Goal: Book appointment/travel/reservation

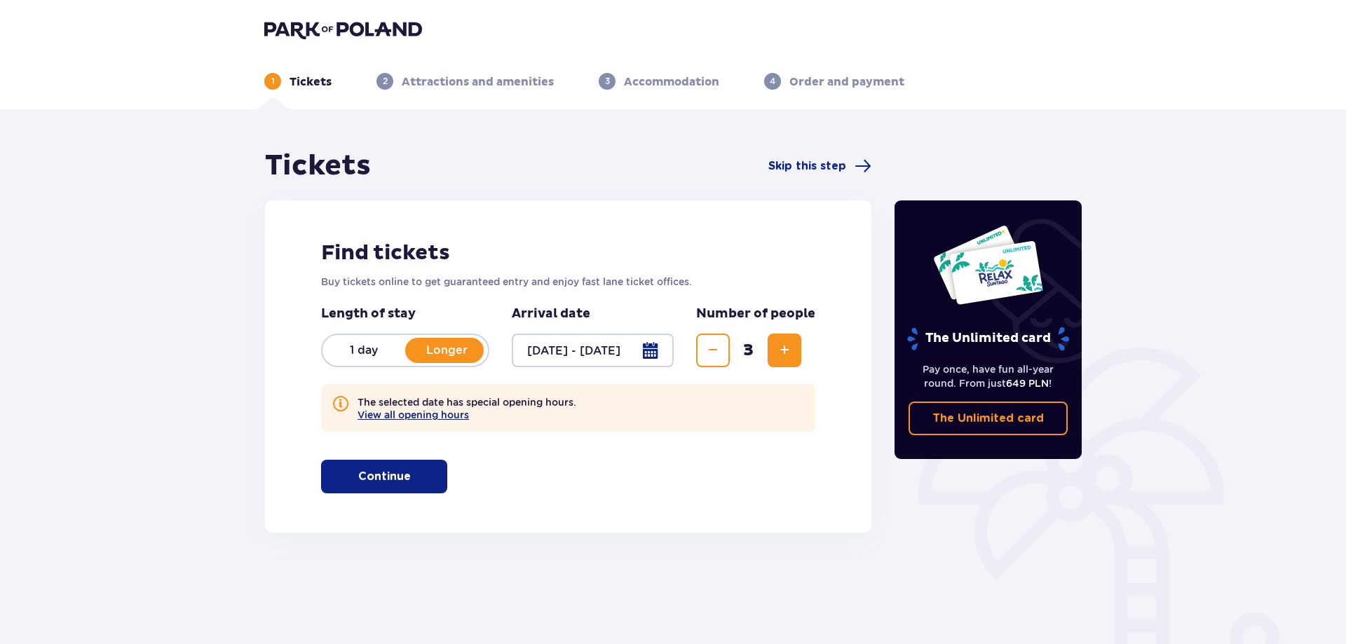
scroll to position [70, 0]
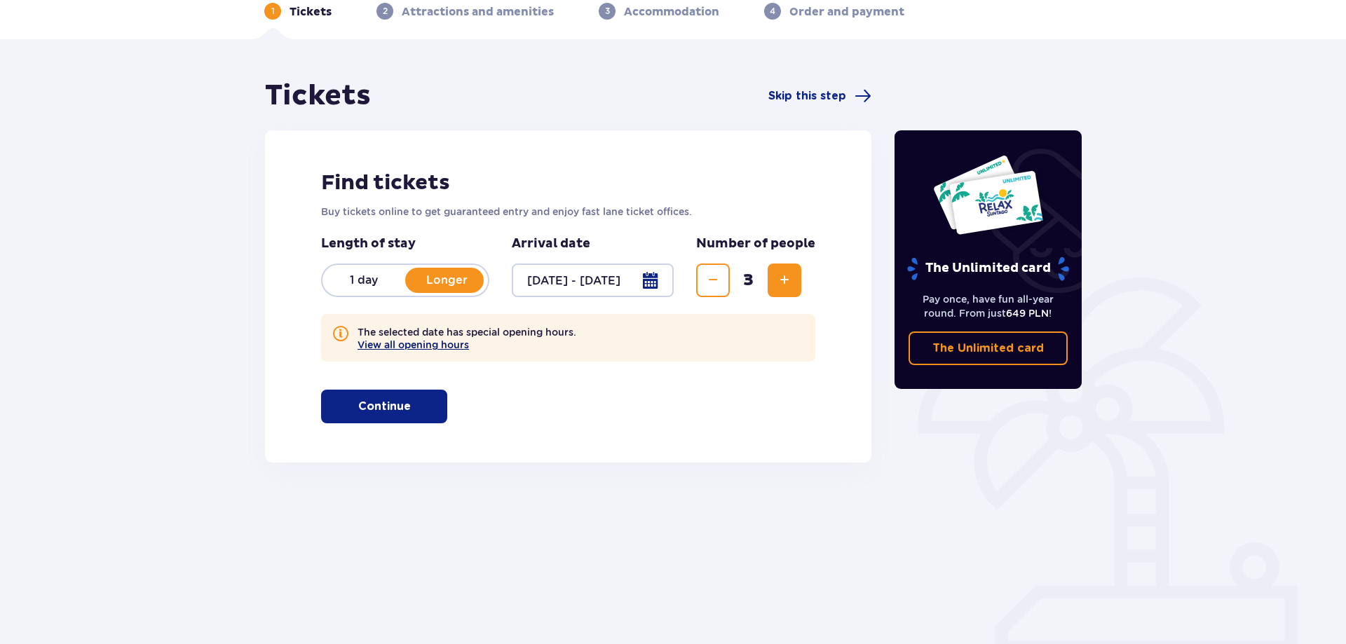
click at [404, 348] on button "View all opening hours" at bounding box center [413, 344] width 111 height 11
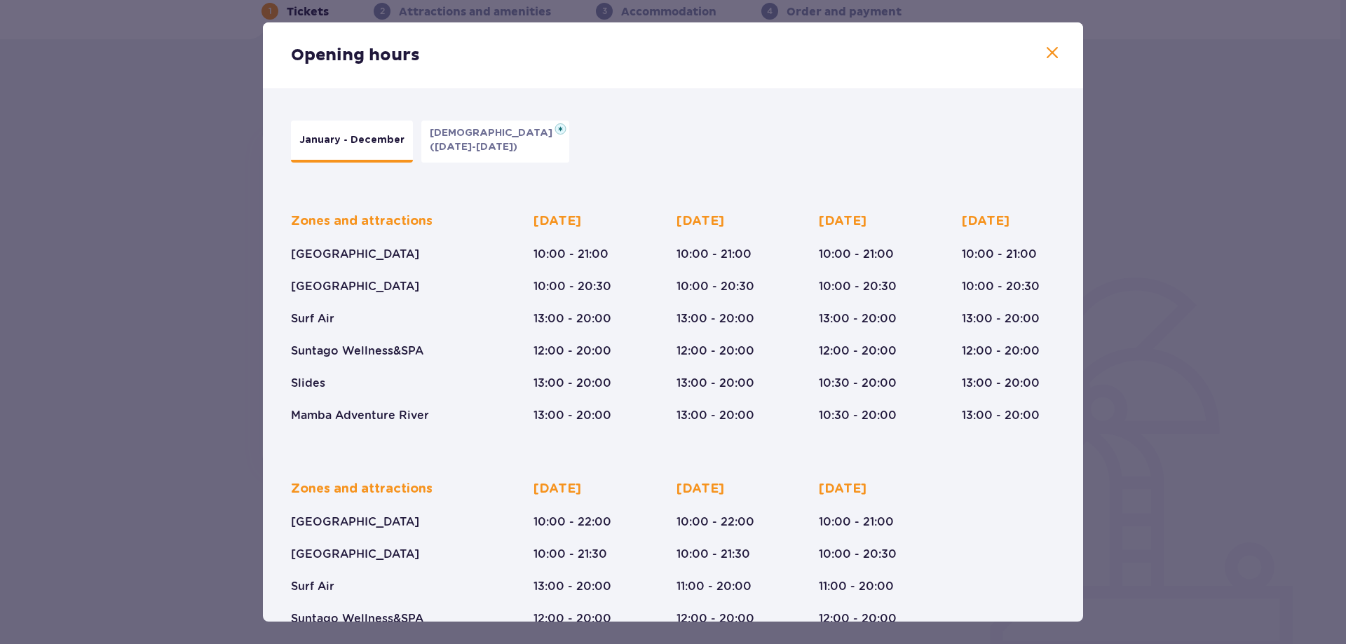
click at [1055, 55] on span at bounding box center [1052, 53] width 17 height 17
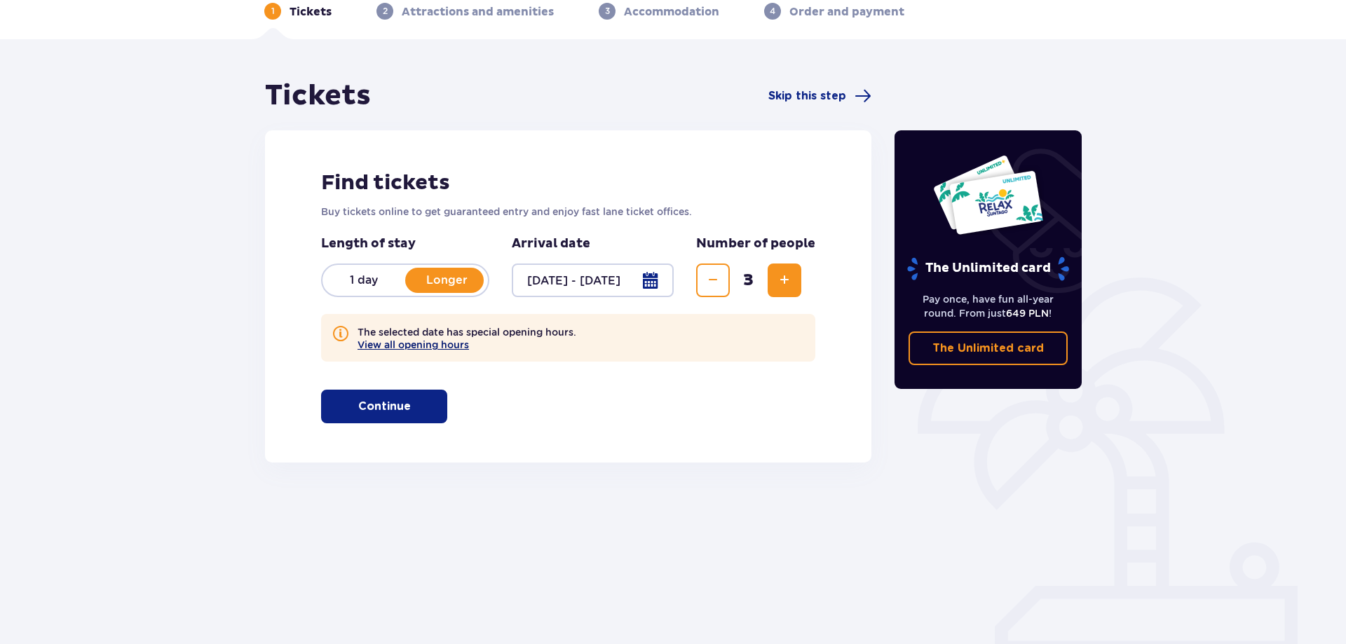
click at [441, 341] on button "View all opening hours" at bounding box center [413, 344] width 111 height 11
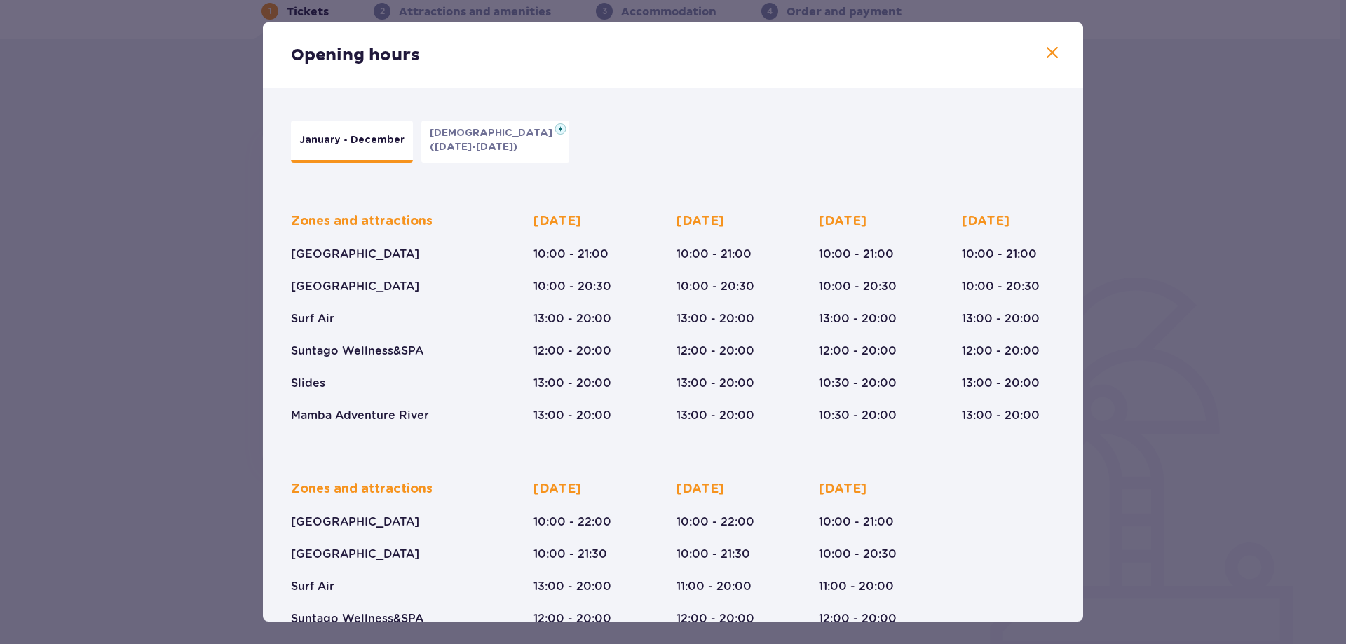
click at [1046, 54] on span at bounding box center [1052, 53] width 17 height 17
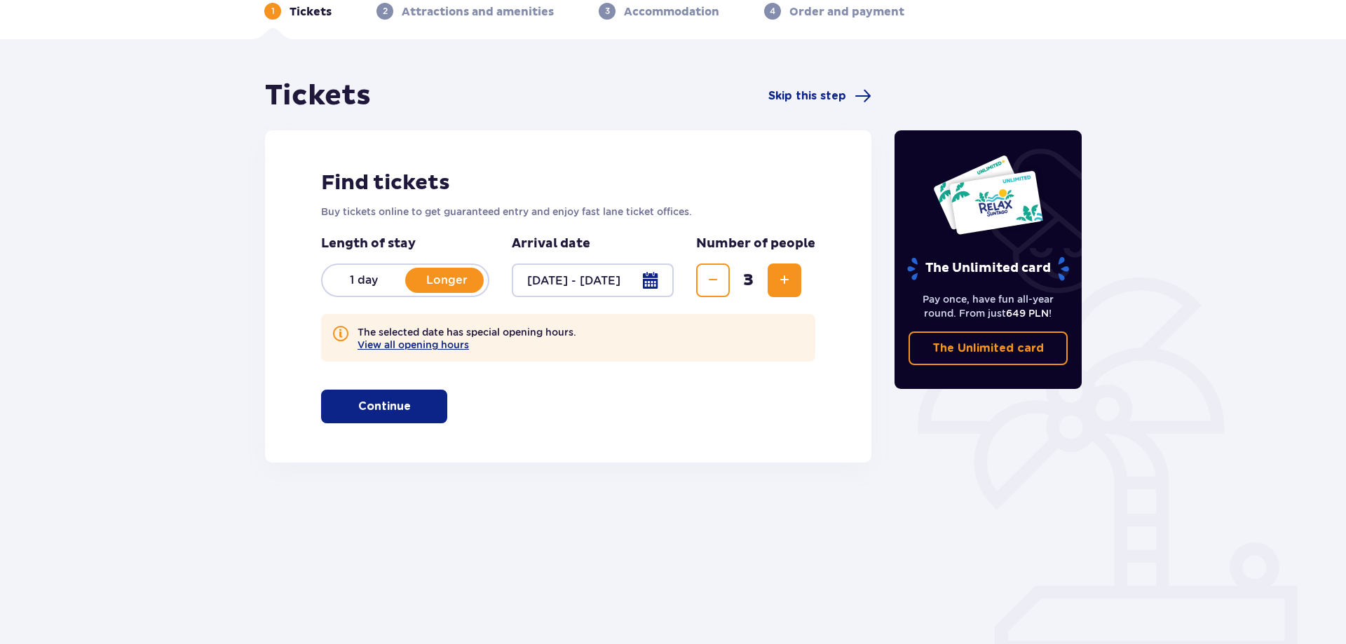
click at [440, 409] on button "Continue" at bounding box center [384, 407] width 126 height 34
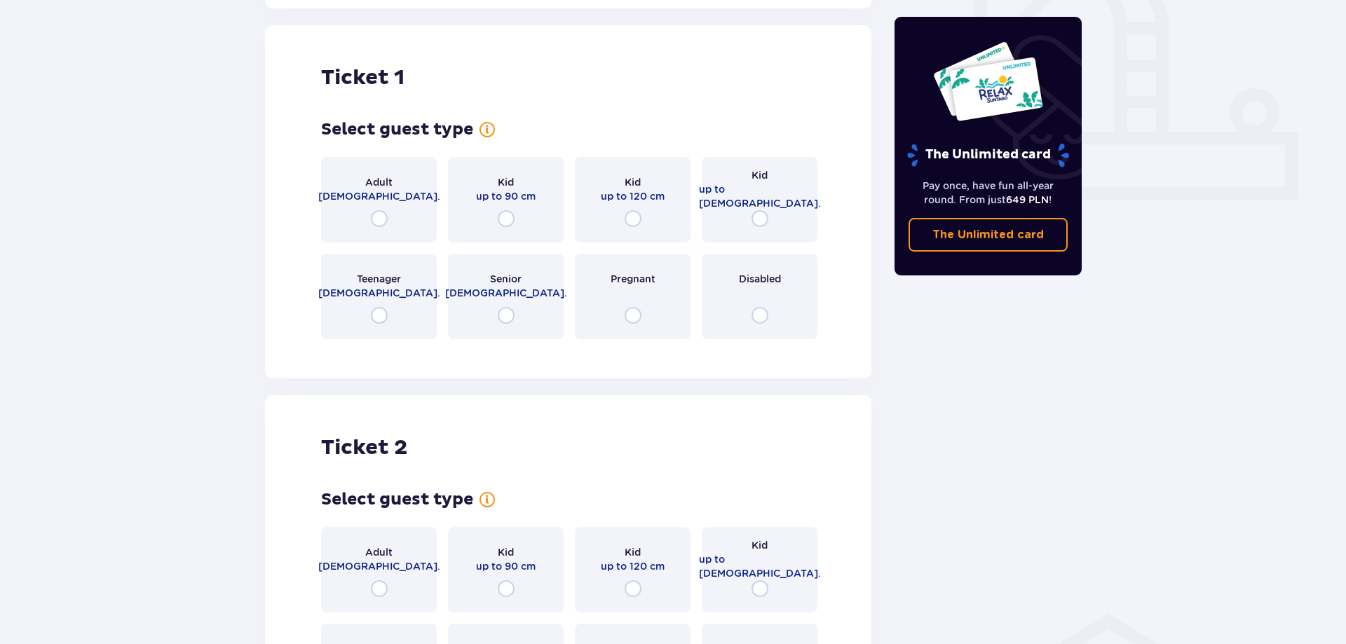
scroll to position [533, 0]
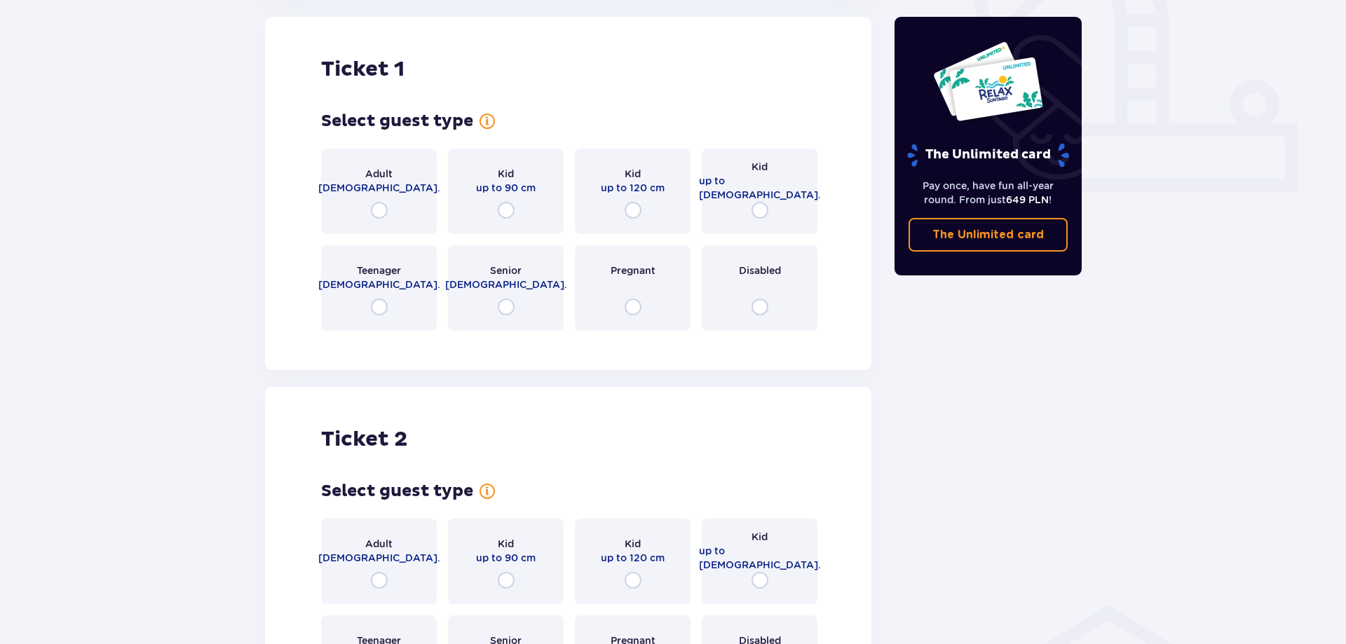
click at [374, 212] on input "radio" at bounding box center [379, 210] width 17 height 17
radio input "true"
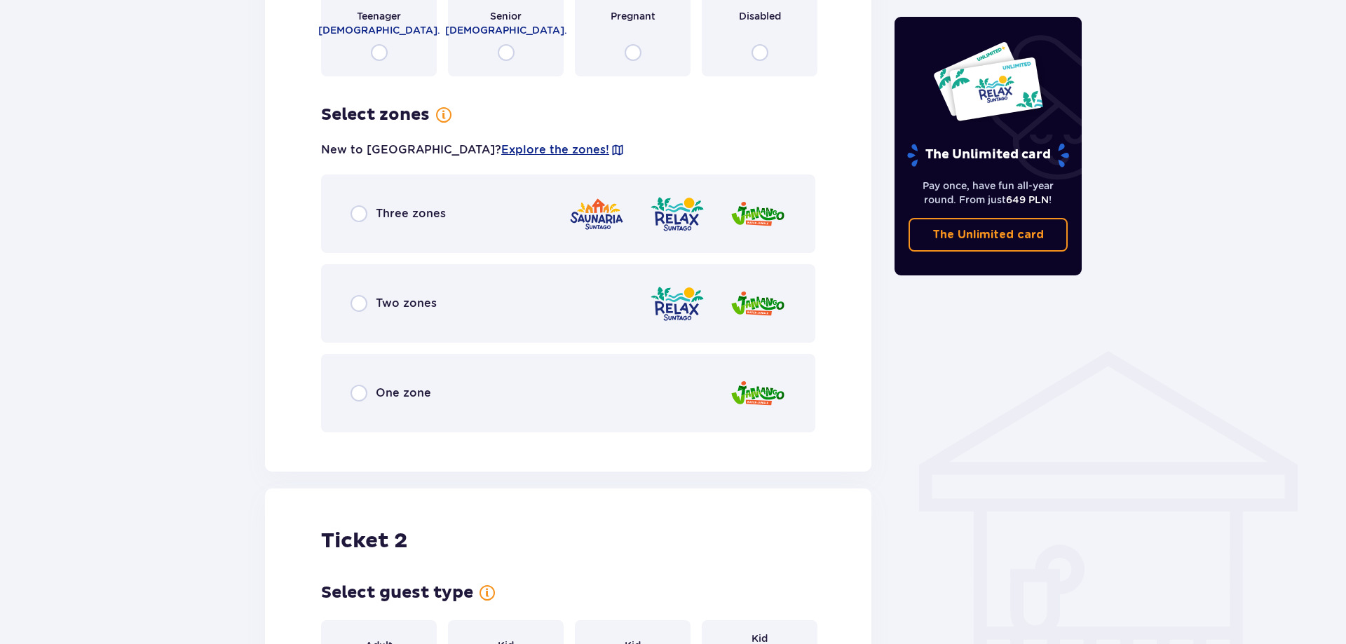
scroll to position [804, 0]
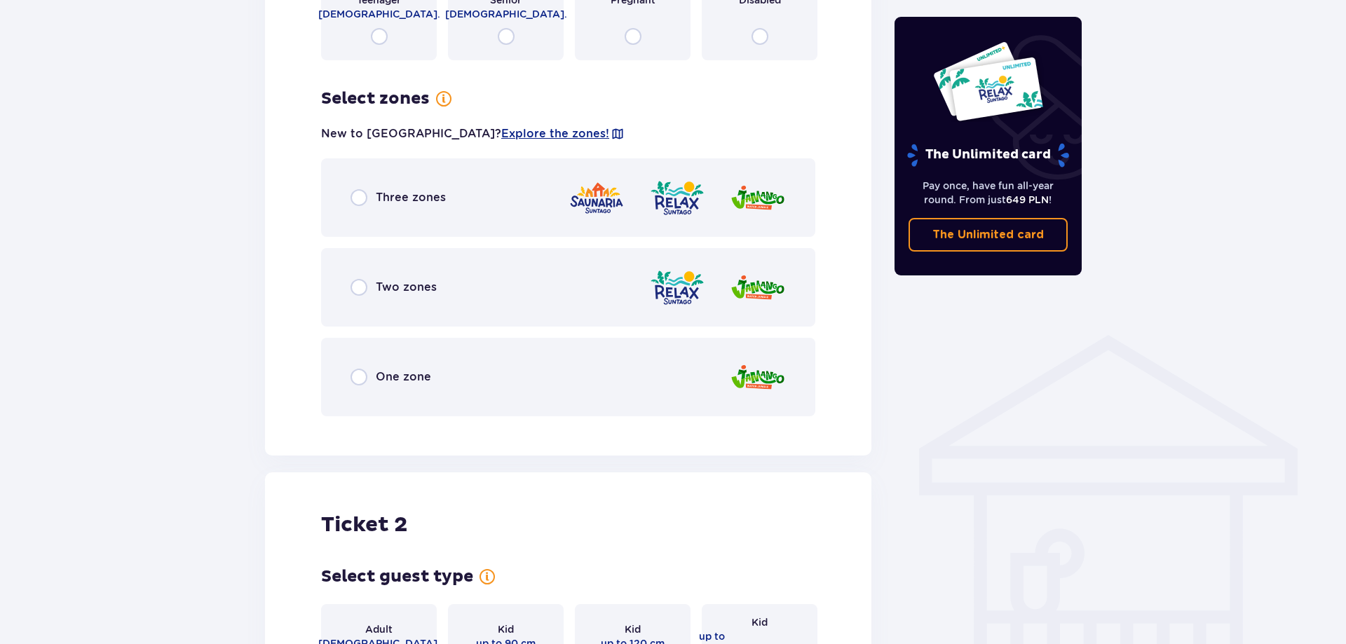
click at [364, 201] on input "radio" at bounding box center [359, 197] width 17 height 17
radio input "true"
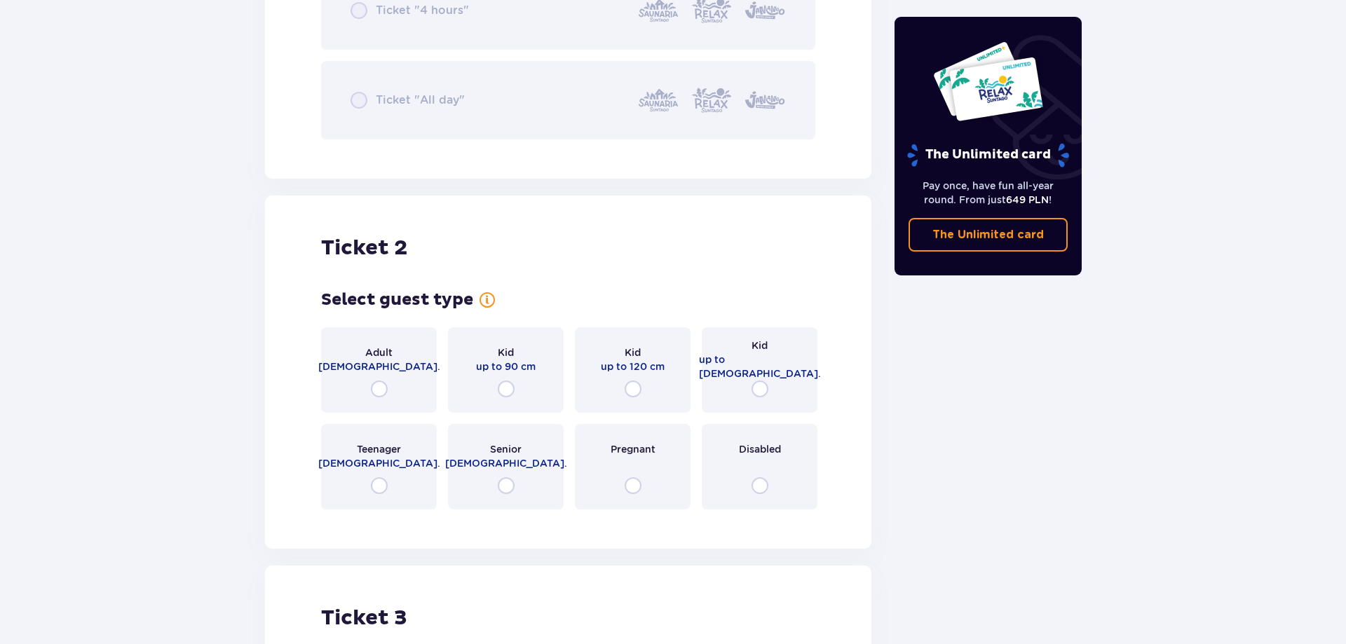
scroll to position [1589, 0]
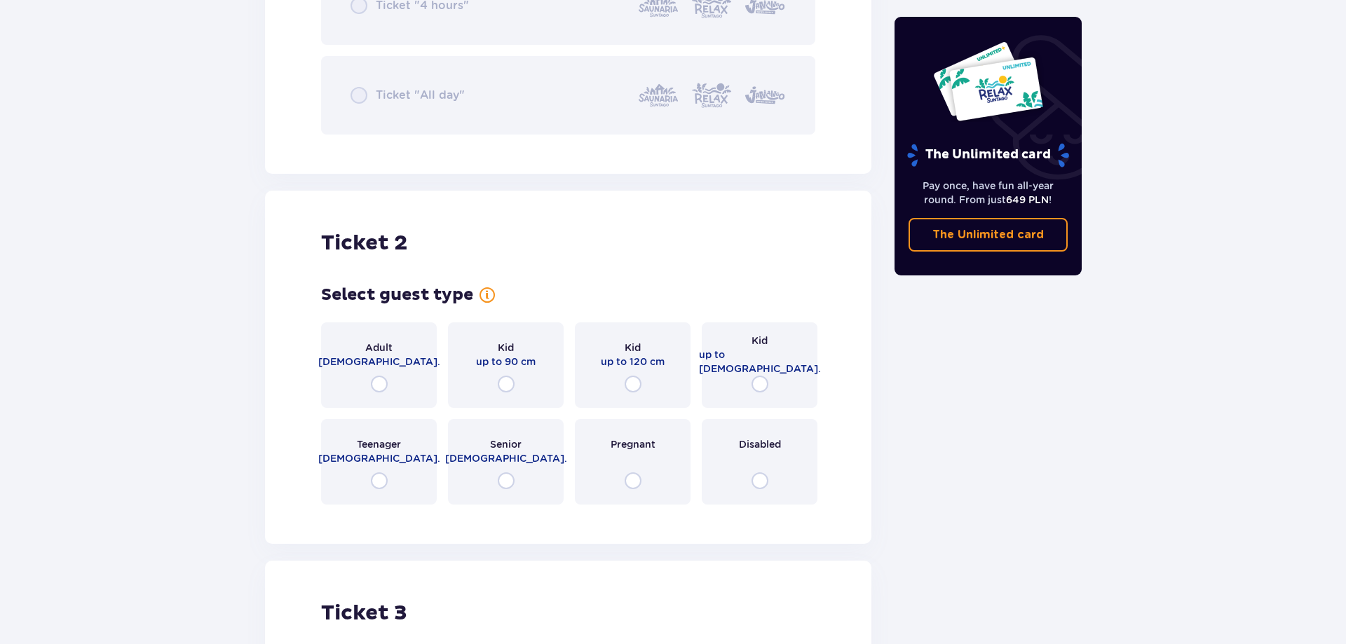
click at [382, 384] on input "radio" at bounding box center [379, 384] width 17 height 17
radio input "true"
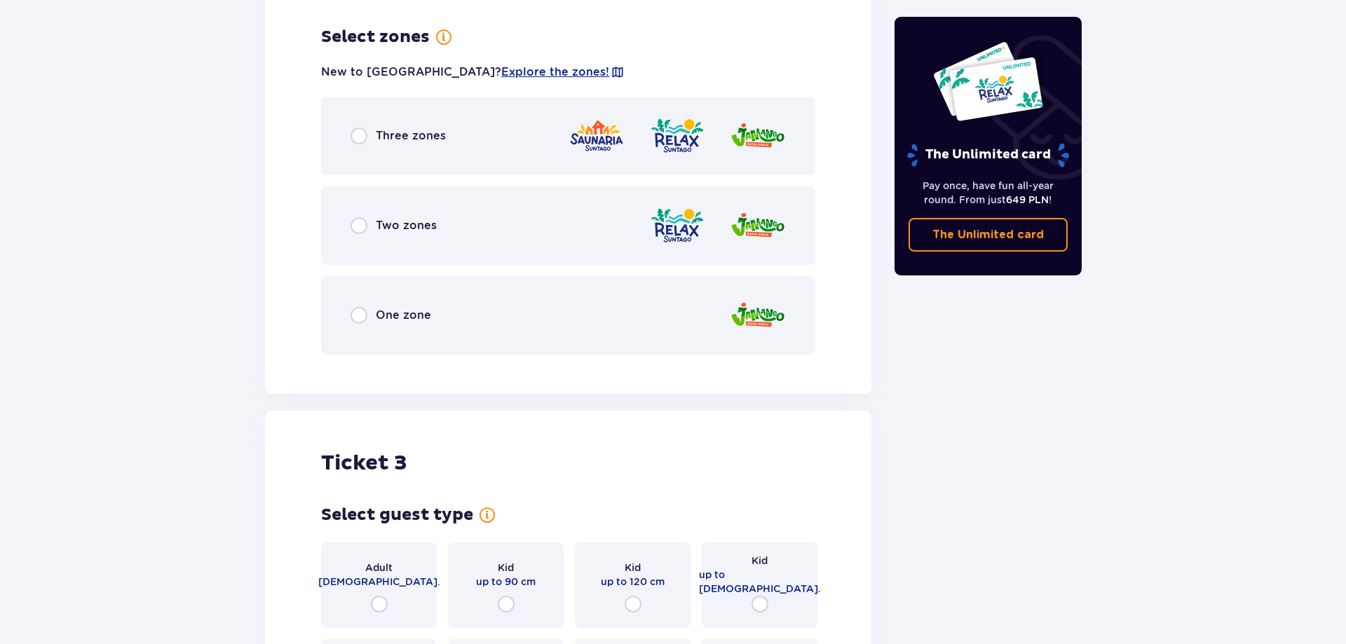
scroll to position [2105, 0]
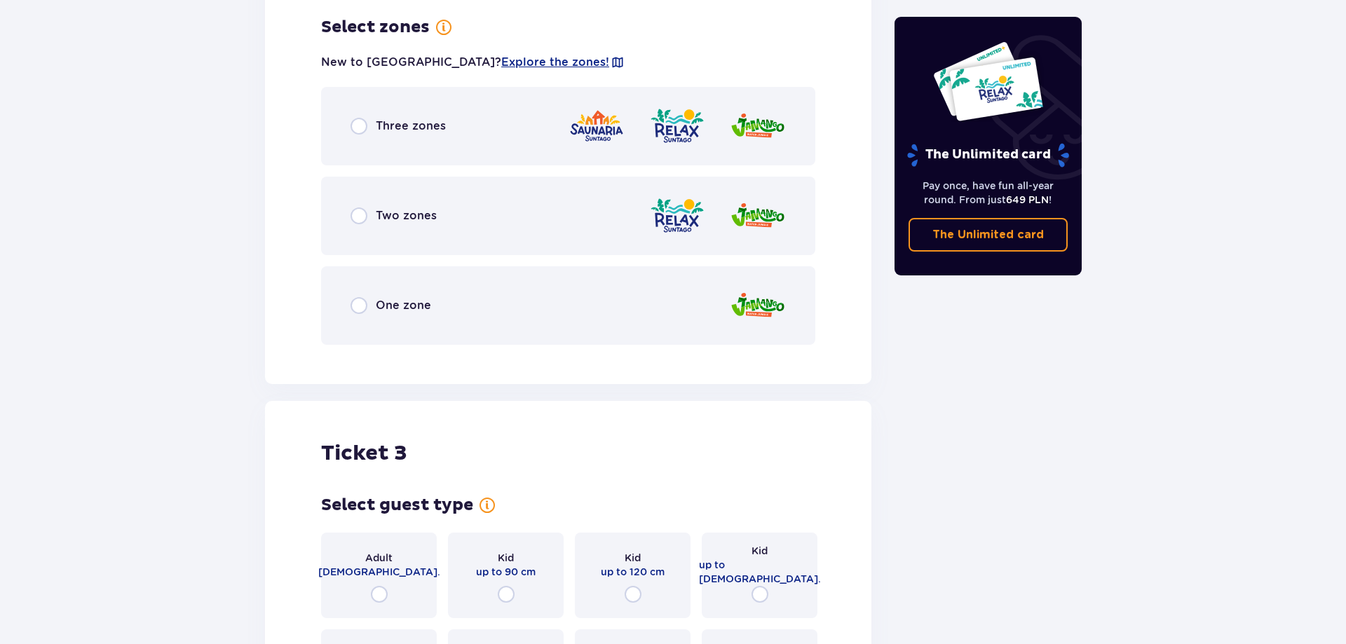
click at [359, 130] on input "radio" at bounding box center [359, 126] width 17 height 17
radio input "true"
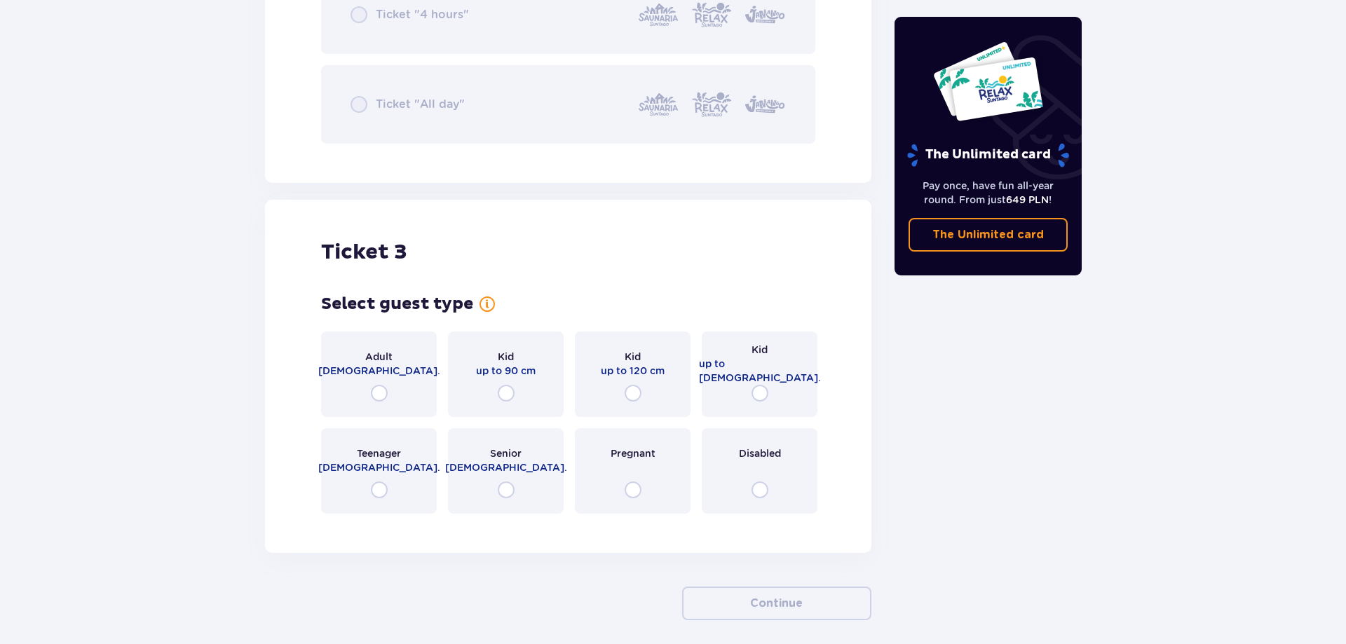
scroll to position [2819, 0]
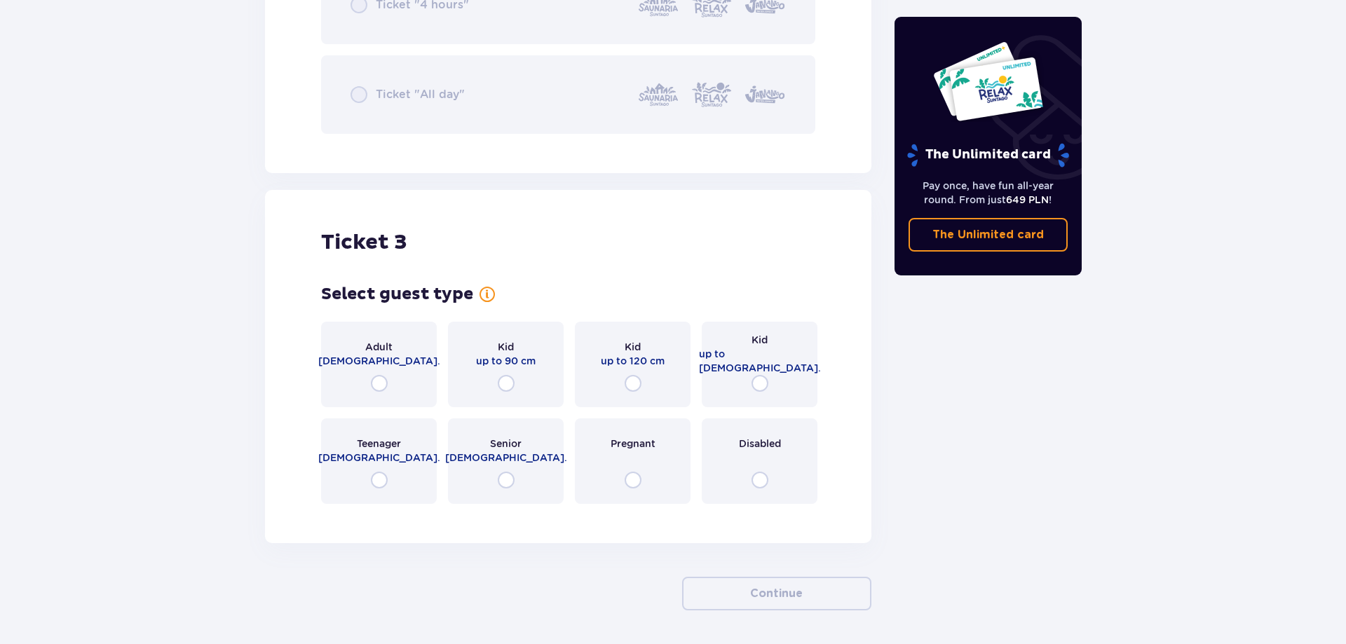
click at [632, 388] on input "radio" at bounding box center [633, 383] width 17 height 17
radio input "true"
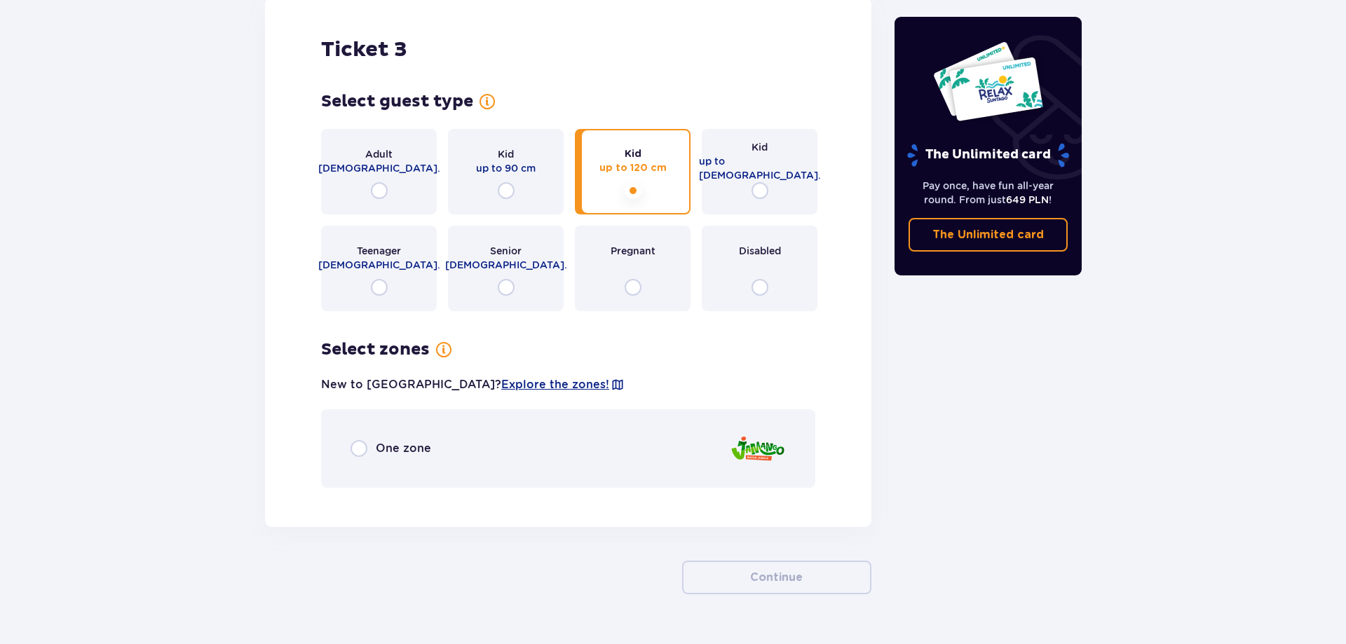
scroll to position [3046, 0]
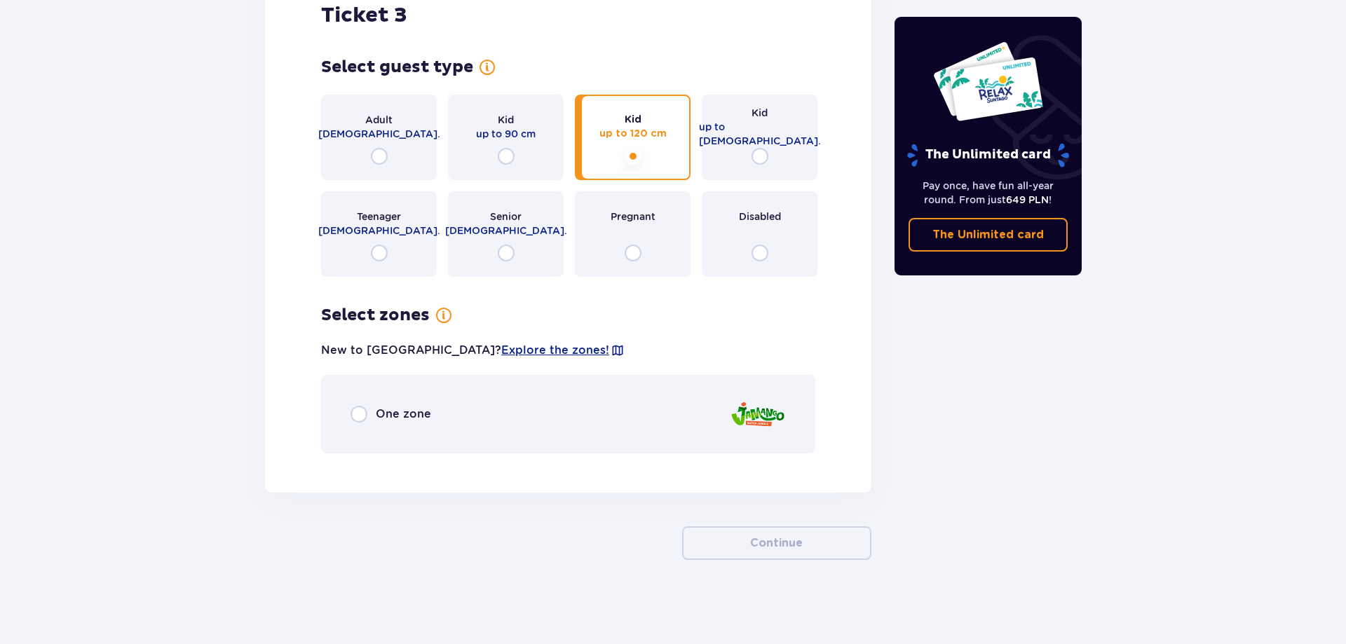
click at [357, 413] on input "radio" at bounding box center [359, 414] width 17 height 17
radio input "true"
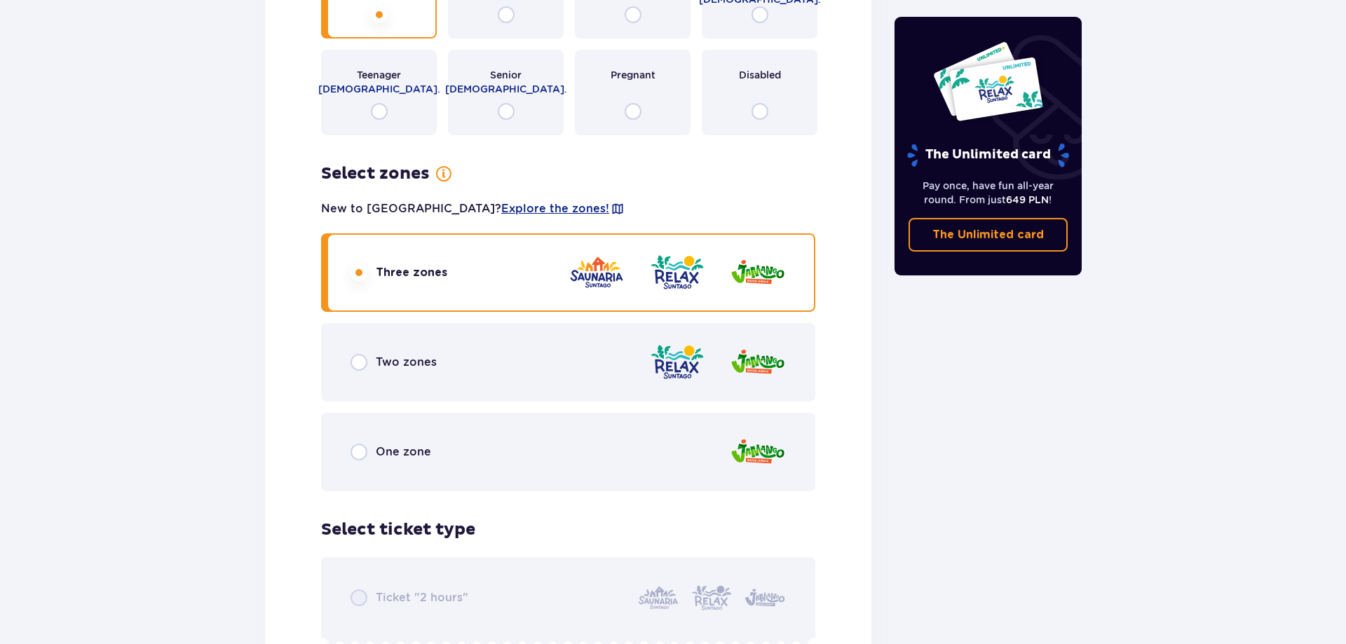
scroll to position [1960, 0]
click at [356, 451] on input "radio" at bounding box center [359, 450] width 17 height 17
radio input "true"
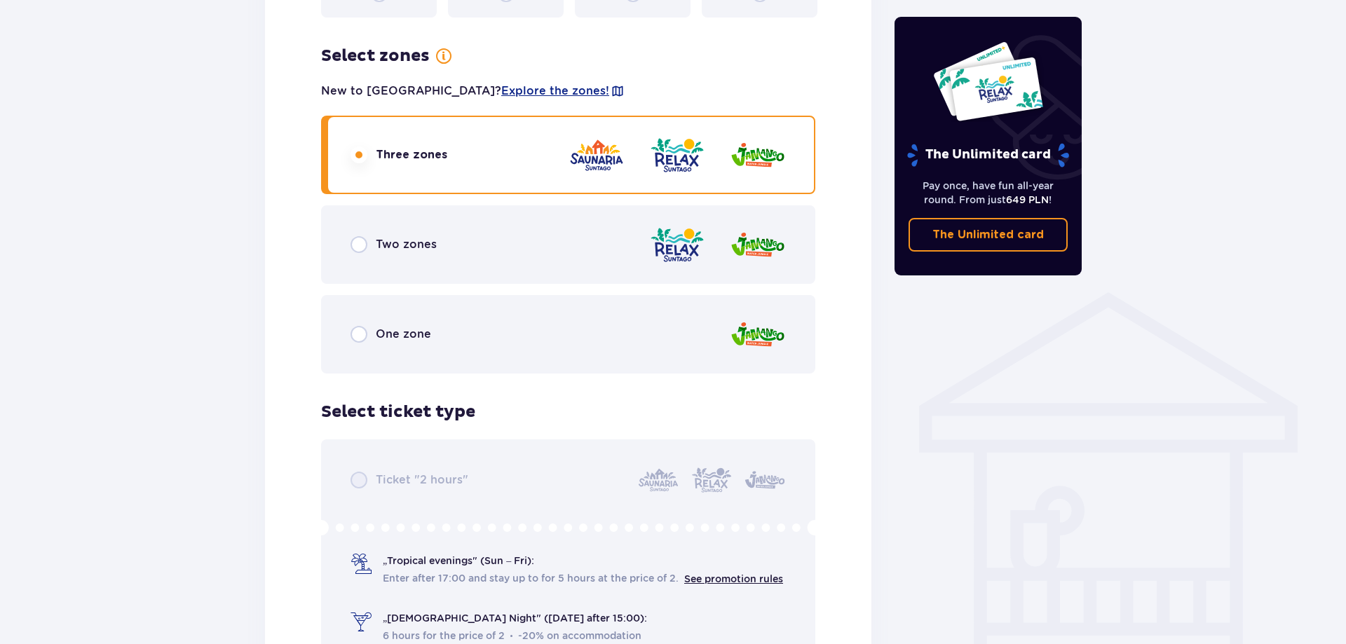
scroll to position [816, 0]
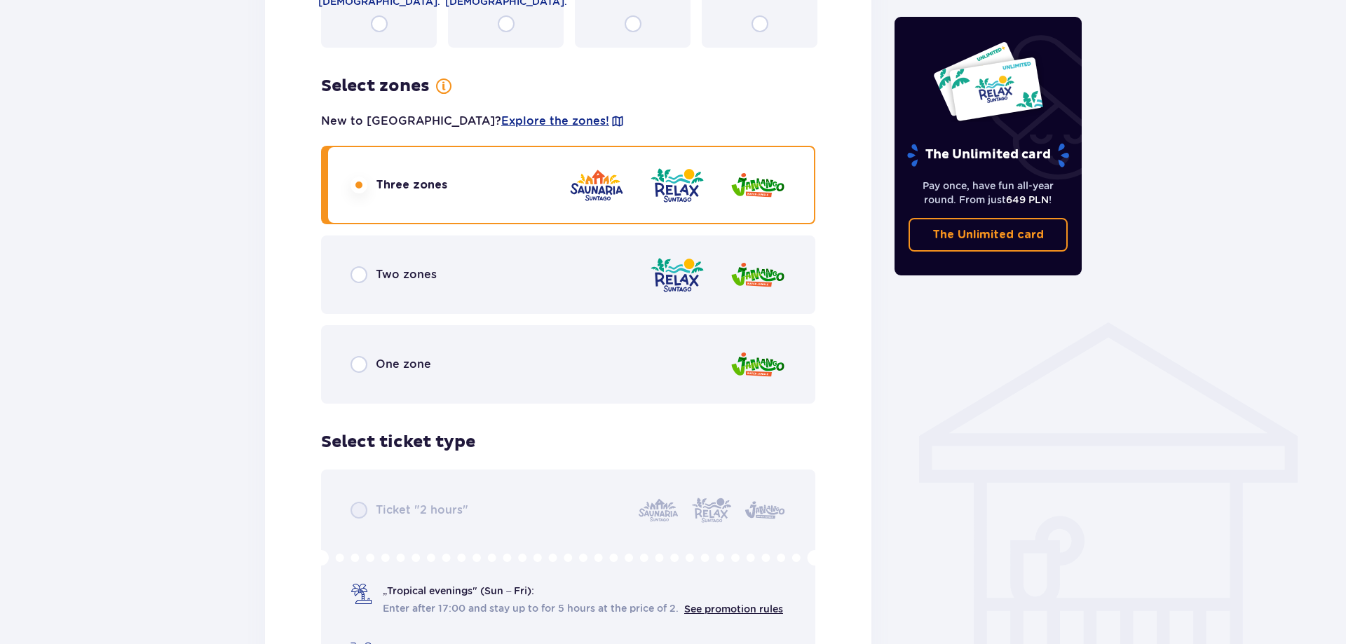
click at [361, 365] on input "radio" at bounding box center [359, 364] width 17 height 17
radio input "true"
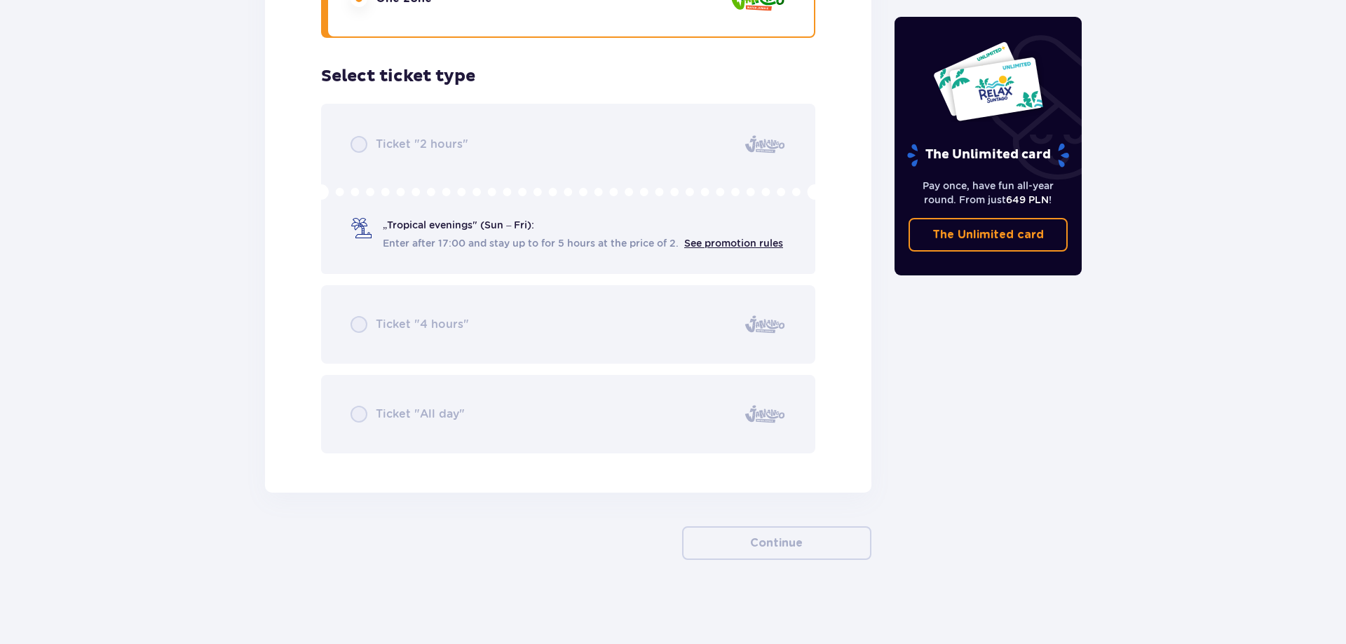
scroll to position [3176, 0]
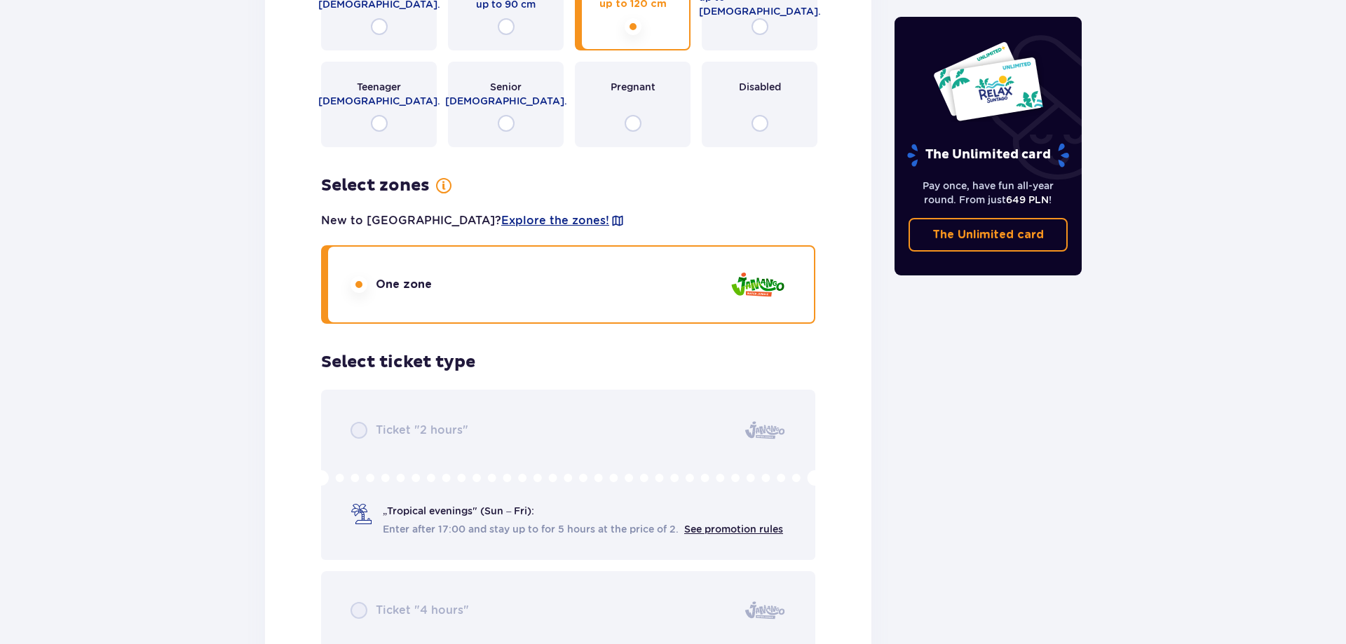
click at [613, 435] on div "Ticket "2 hours" „Tropical evenings" (Sun – Fri): Enter after 17:00 and stay up…" at bounding box center [568, 565] width 494 height 350
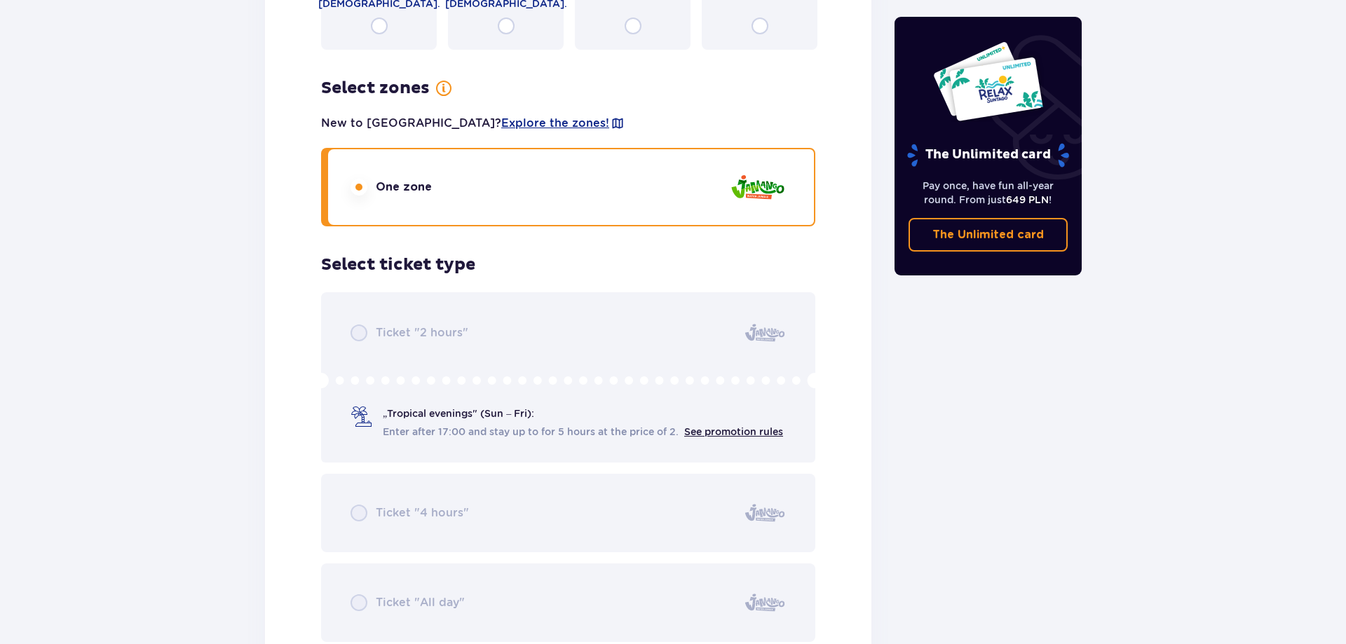
scroll to position [3319, 0]
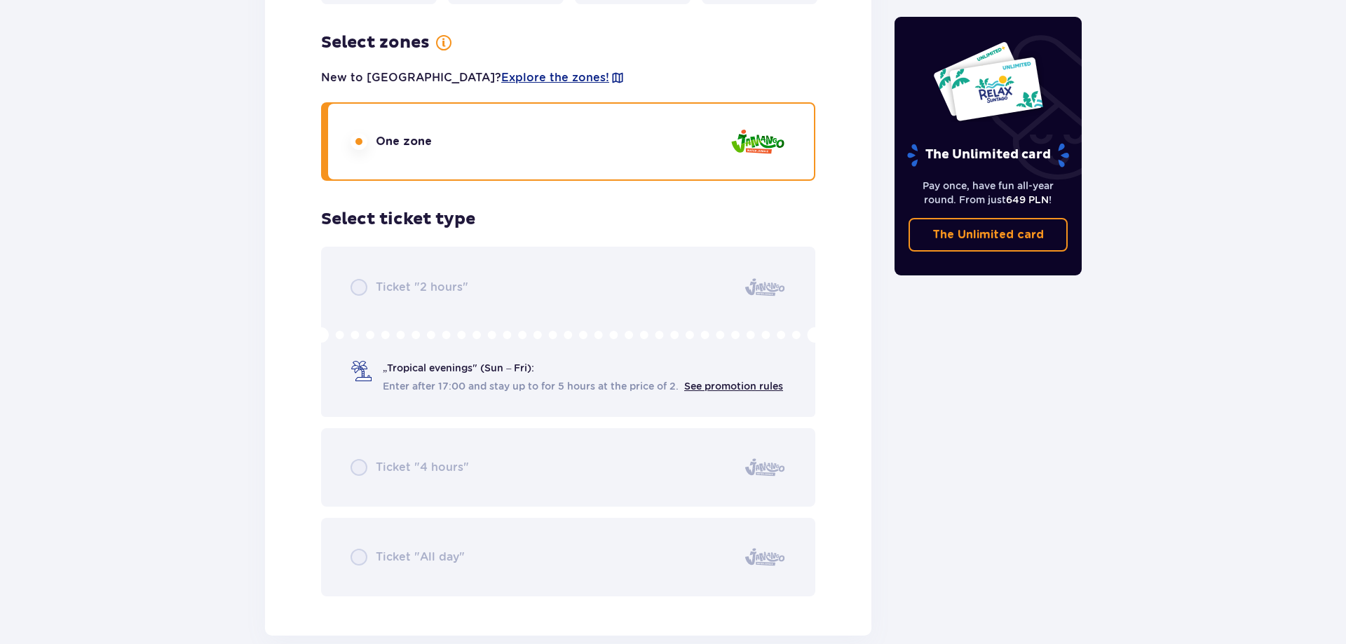
click at [571, 386] on div "Ticket "2 hours" „Tropical evenings" (Sun – Fri): Enter after 17:00 and stay up…" at bounding box center [568, 422] width 494 height 350
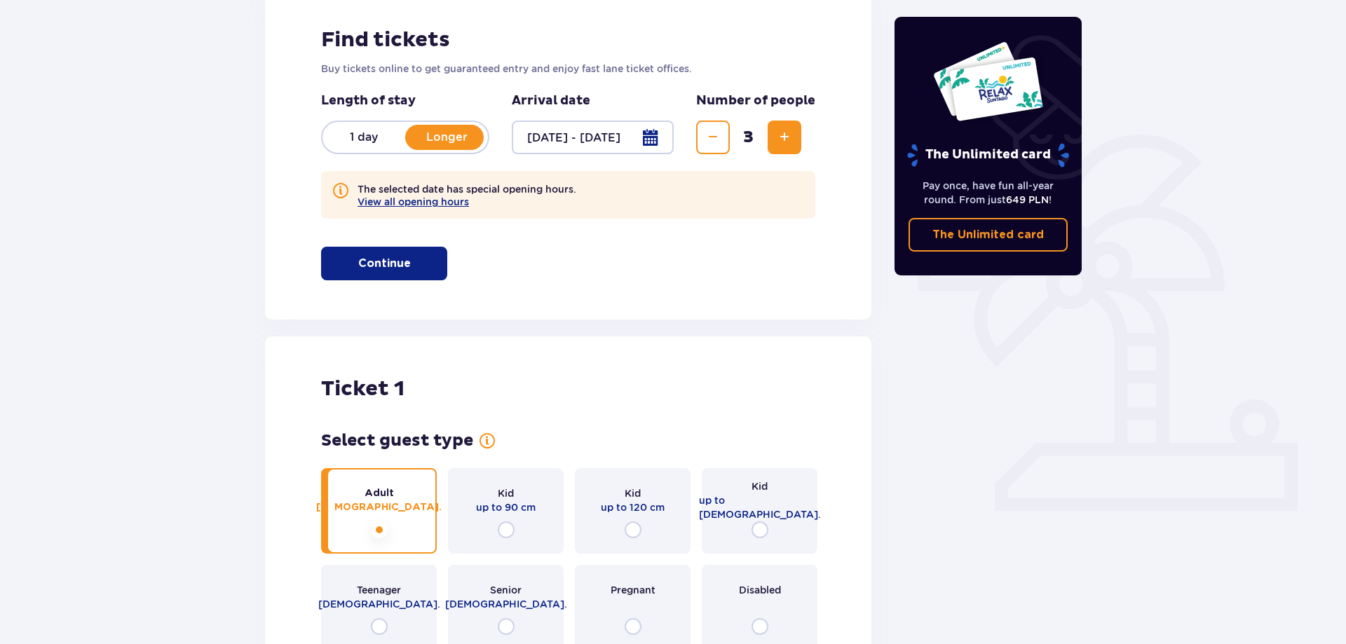
scroll to position [100, 0]
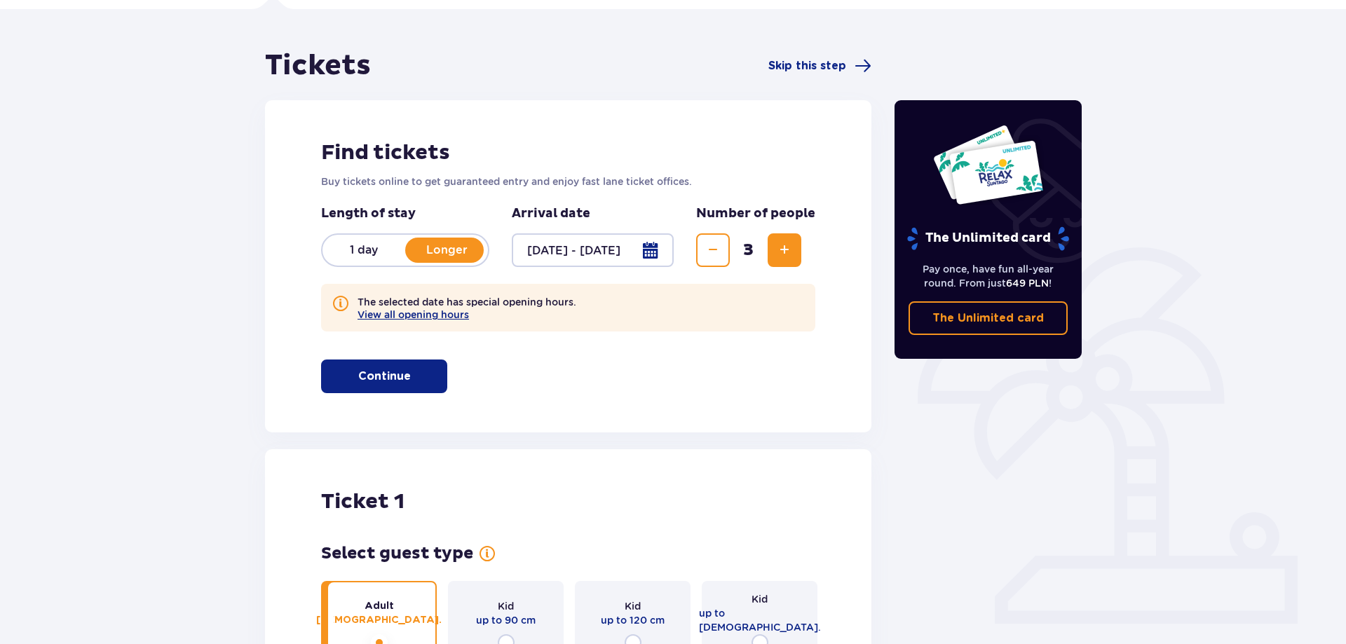
click at [425, 372] on button "Continue" at bounding box center [384, 377] width 126 height 34
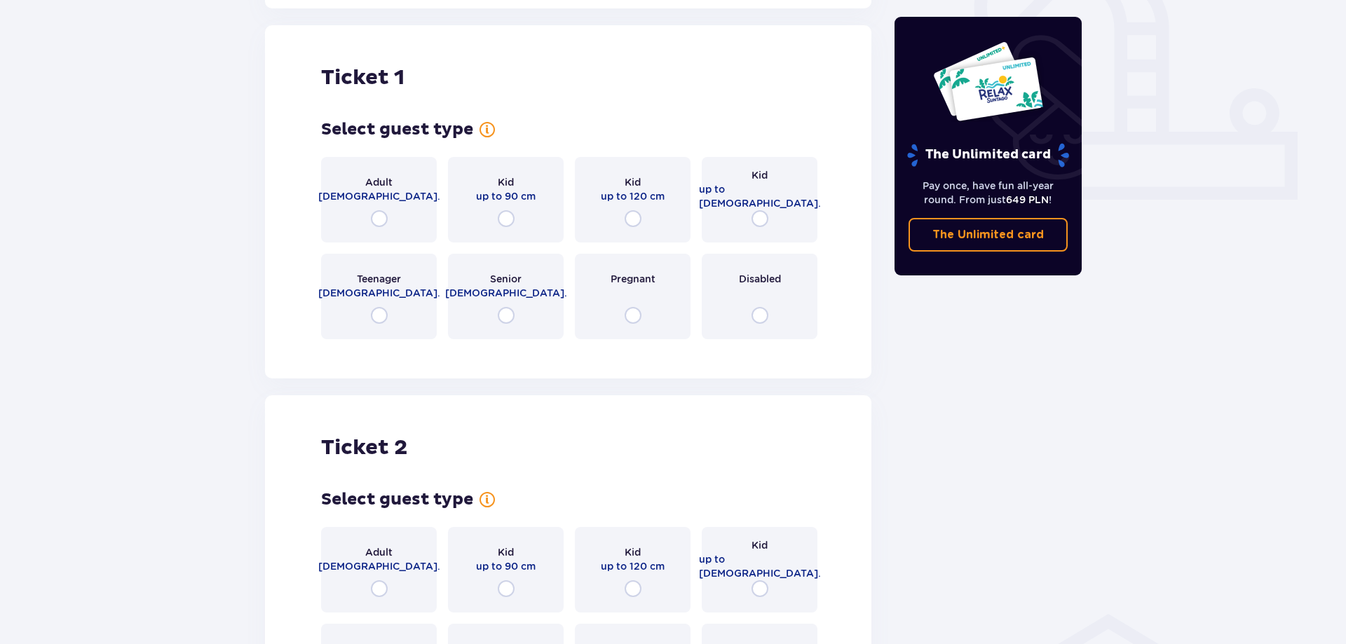
scroll to position [533, 0]
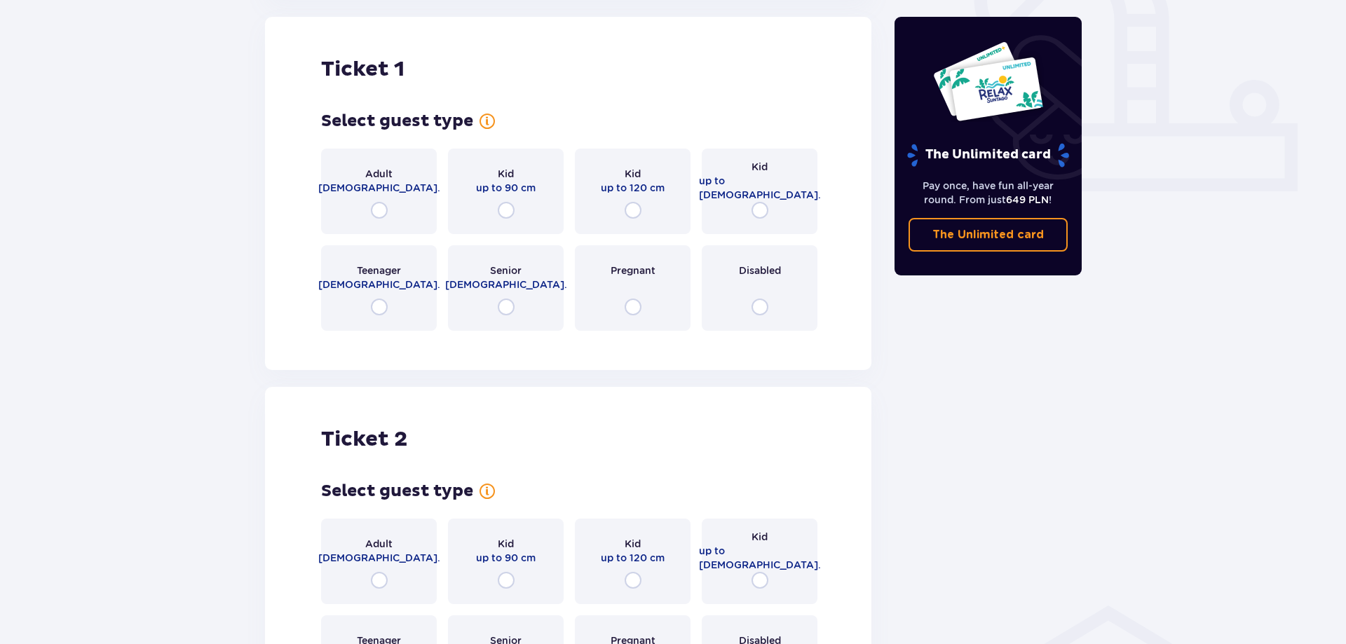
click at [381, 216] on input "radio" at bounding box center [379, 210] width 17 height 17
radio input "true"
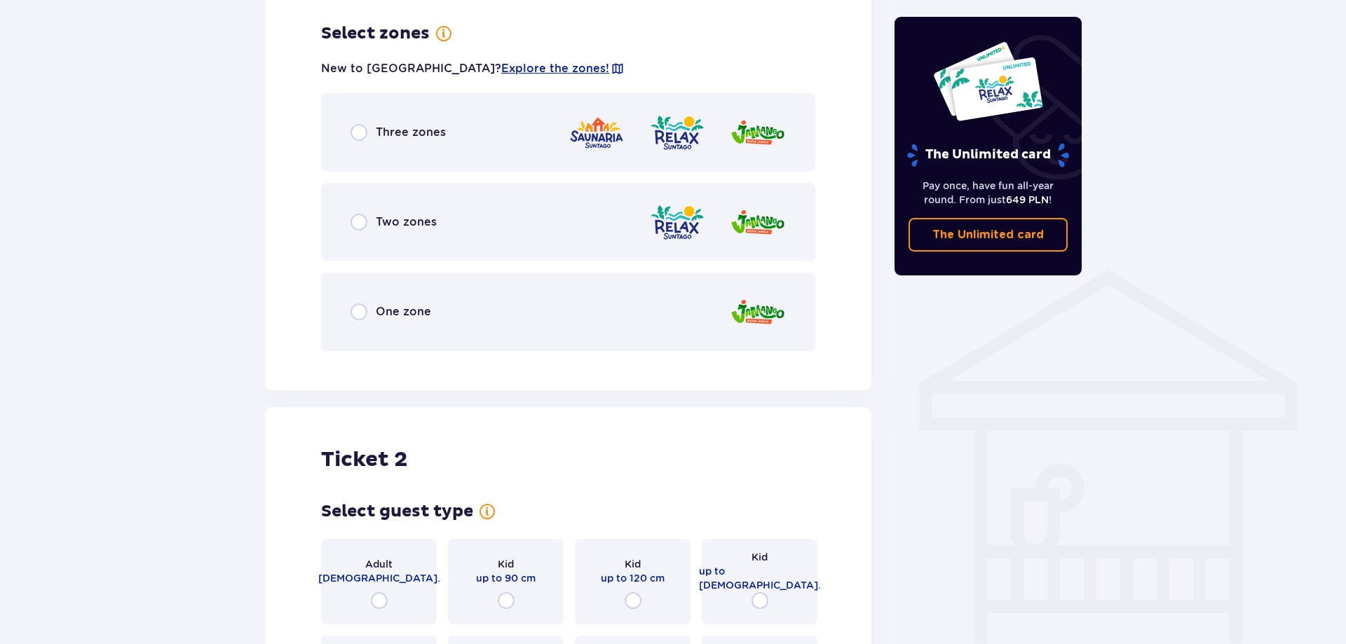
scroll to position [875, 0]
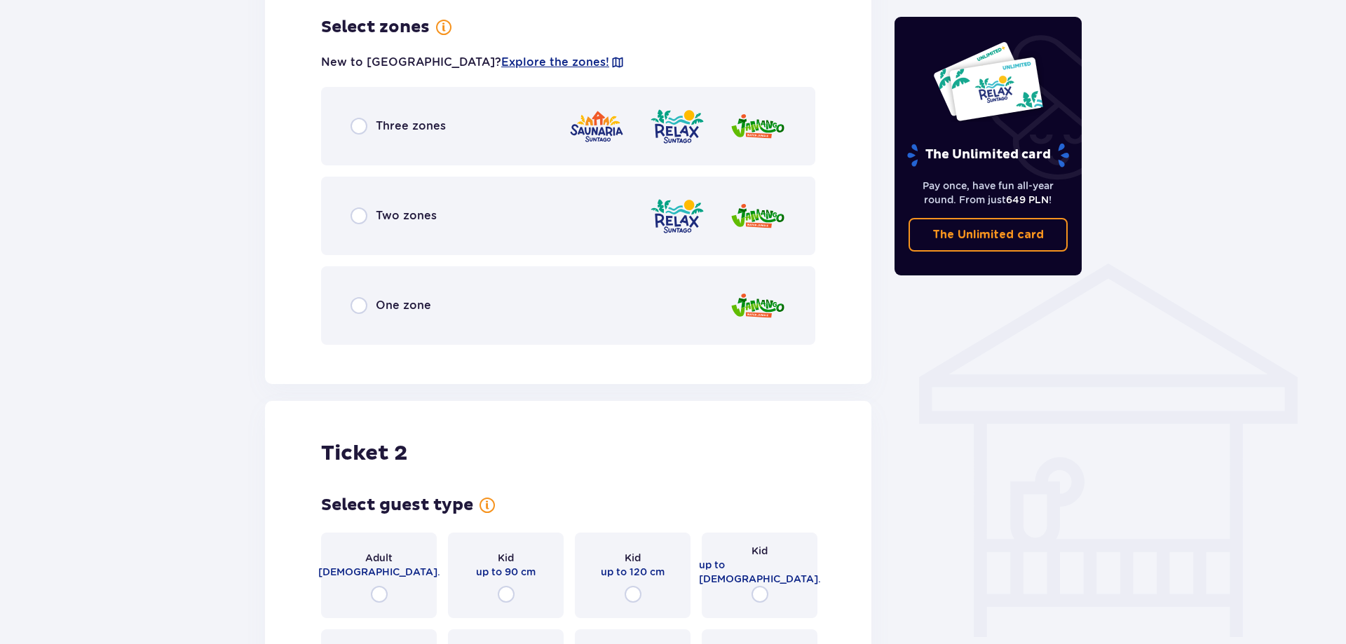
click at [390, 303] on span "One zone" at bounding box center [403, 305] width 55 height 15
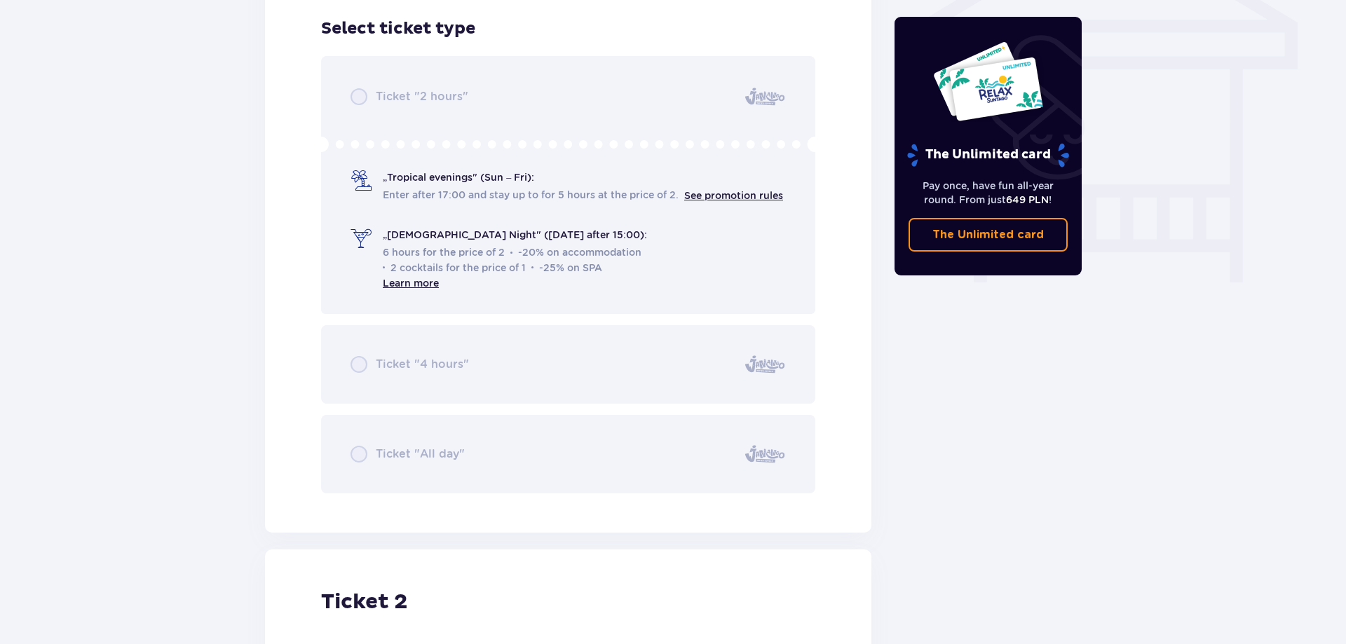
scroll to position [1231, 0]
click at [400, 441] on div "Ticket "2 hours" „Tropical evenings" (Sun – Fri): Enter after 17:00 and stay up…" at bounding box center [568, 274] width 494 height 438
drag, startPoint x: 410, startPoint y: 465, endPoint x: 407, endPoint y: 423, distance: 42.2
click at [407, 449] on div "Ticket "2 hours" „Tropical evenings" (Sun – Fri): Enter after 17:00 and stay up…" at bounding box center [568, 274] width 494 height 438
click at [411, 341] on div "Ticket "2 hours" „Tropical evenings" (Sun – Fri): Enter after 17:00 and stay up…" at bounding box center [568, 274] width 494 height 438
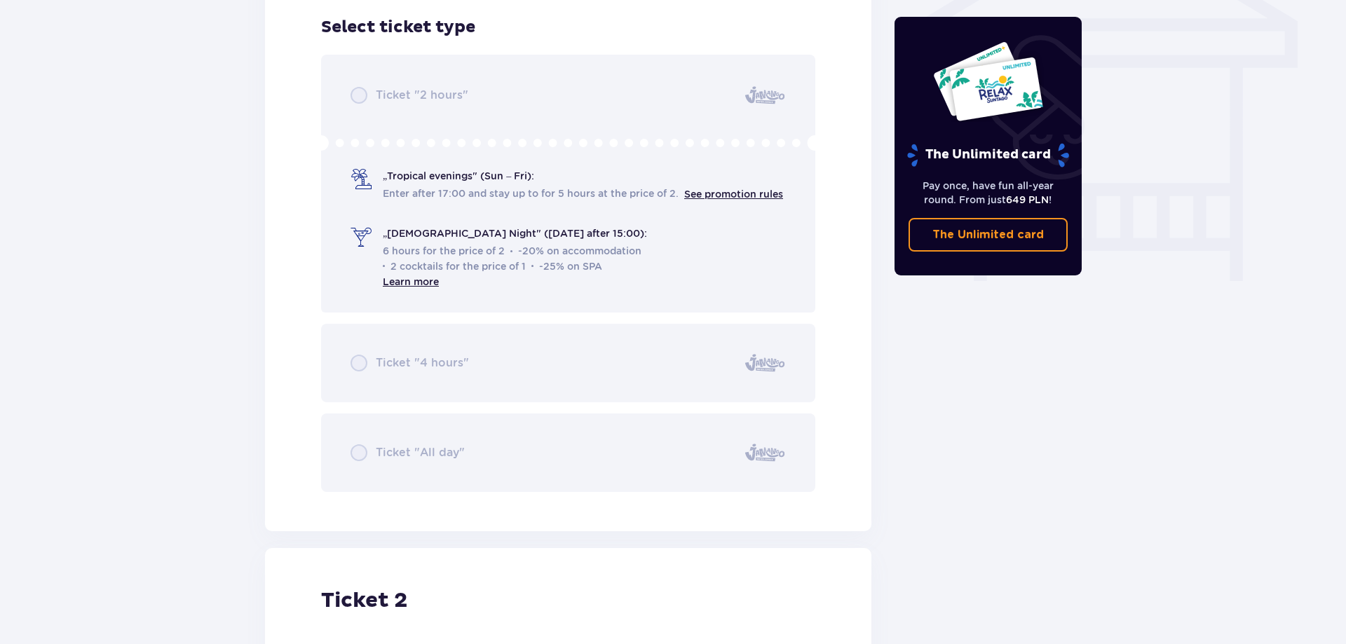
drag, startPoint x: 412, startPoint y: 144, endPoint x: 422, endPoint y: 47, distance: 98.0
click at [412, 139] on div "Ticket "2 hours" „Tropical evenings" (Sun – Fri): Enter after 17:00 and stay up…" at bounding box center [568, 274] width 494 height 438
click at [422, 47] on div "Select ticket type for ticket number 1 Ticket "2 hours" „Tropical evenings" (Su…" at bounding box center [568, 254] width 494 height 475
click at [378, 182] on div "Ticket "2 hours" „Tropical evenings" (Sun – Fri): Enter after 17:00 and stay up…" at bounding box center [568, 274] width 494 height 438
click at [716, 195] on div "Ticket "2 hours" „Tropical evenings" (Sun – Fri): Enter after 17:00 and stay up…" at bounding box center [568, 274] width 494 height 438
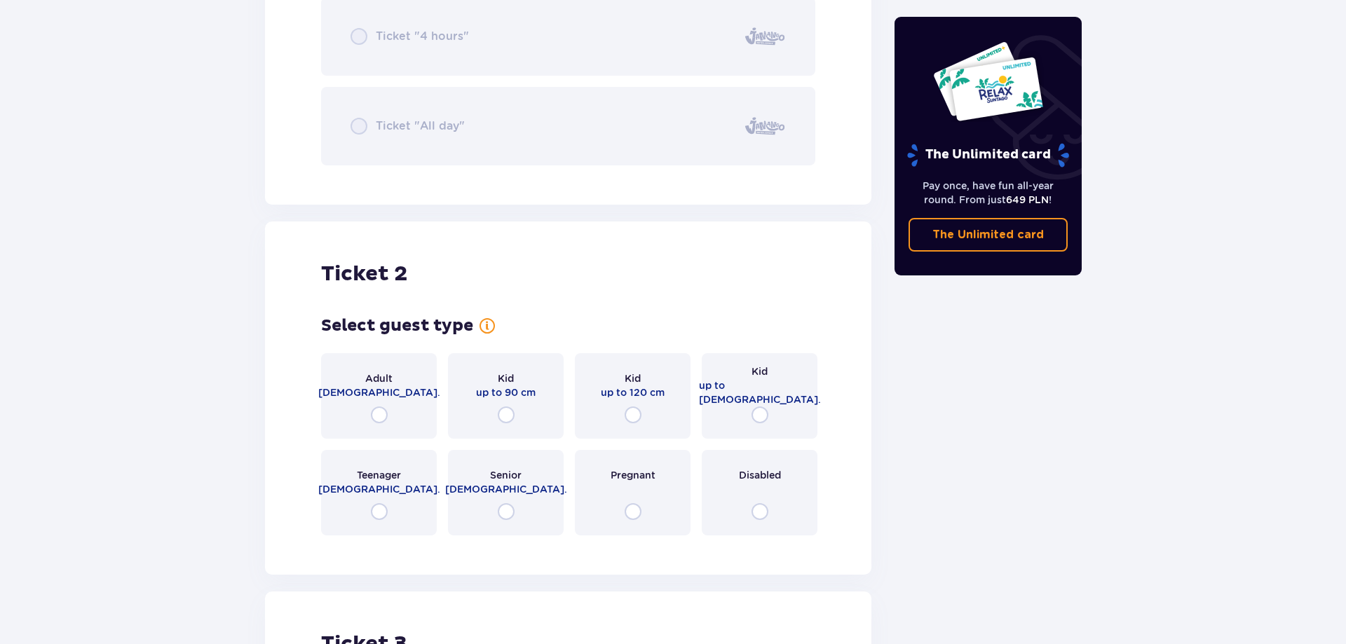
scroll to position [1589, 0]
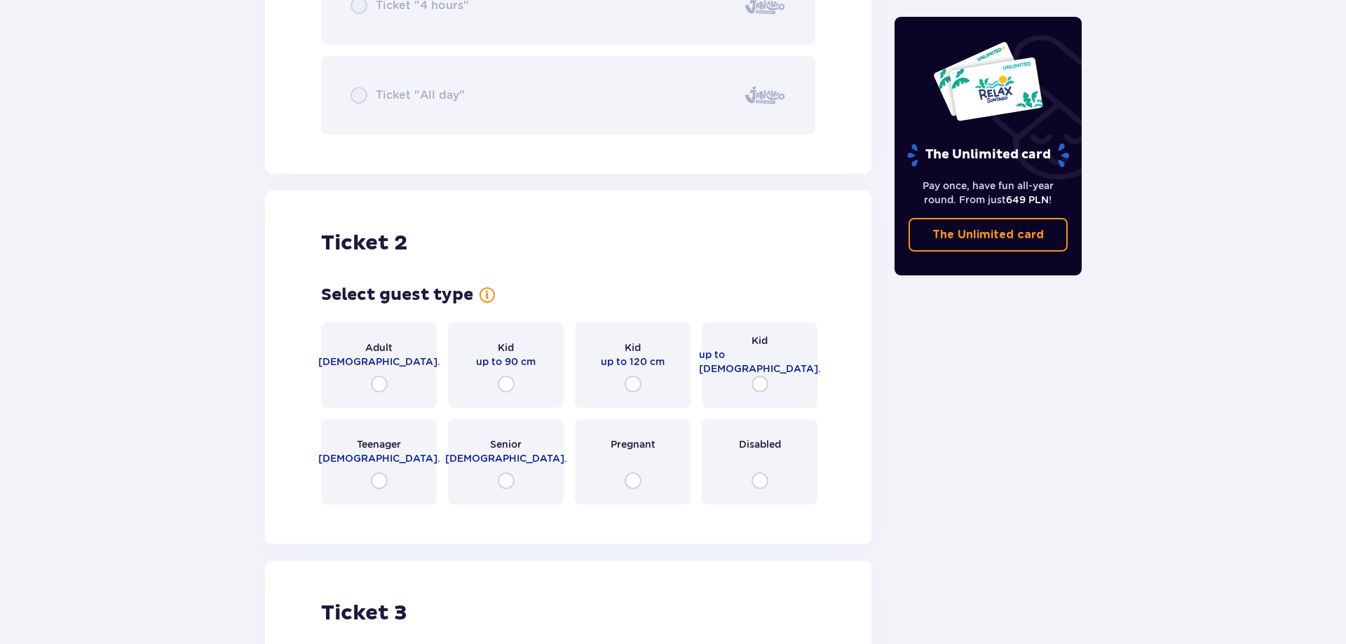
click at [378, 388] on input "radio" at bounding box center [379, 384] width 17 height 17
radio input "true"
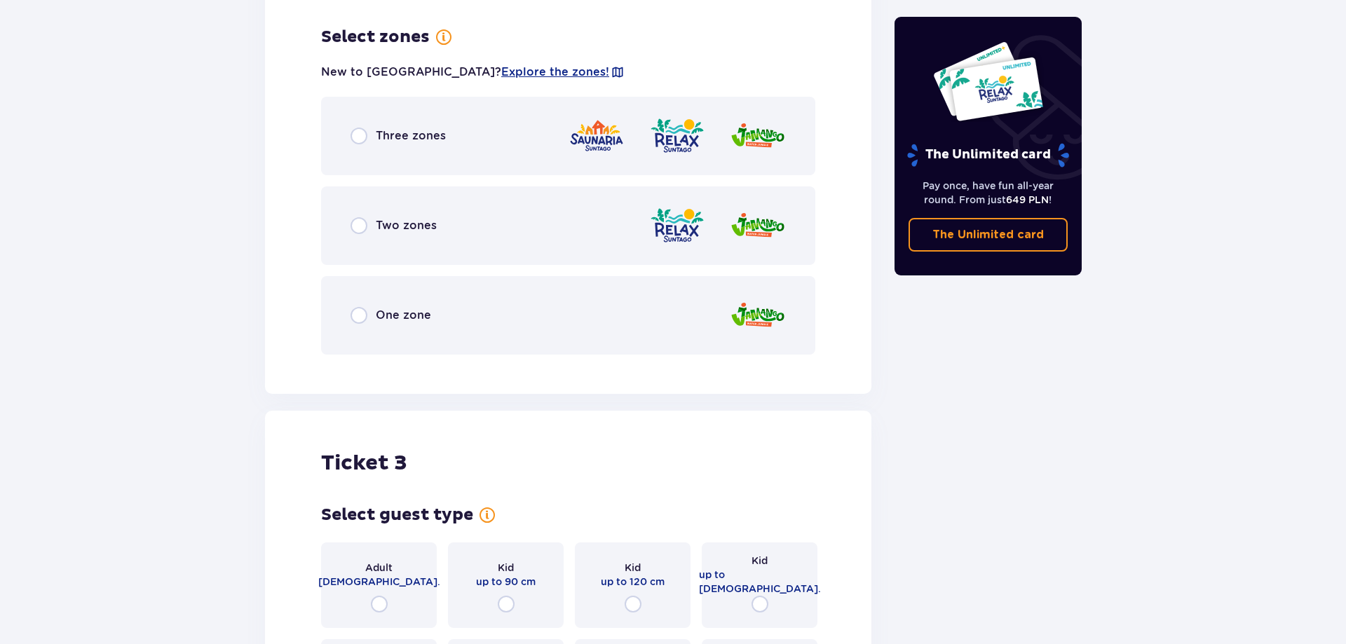
scroll to position [2105, 0]
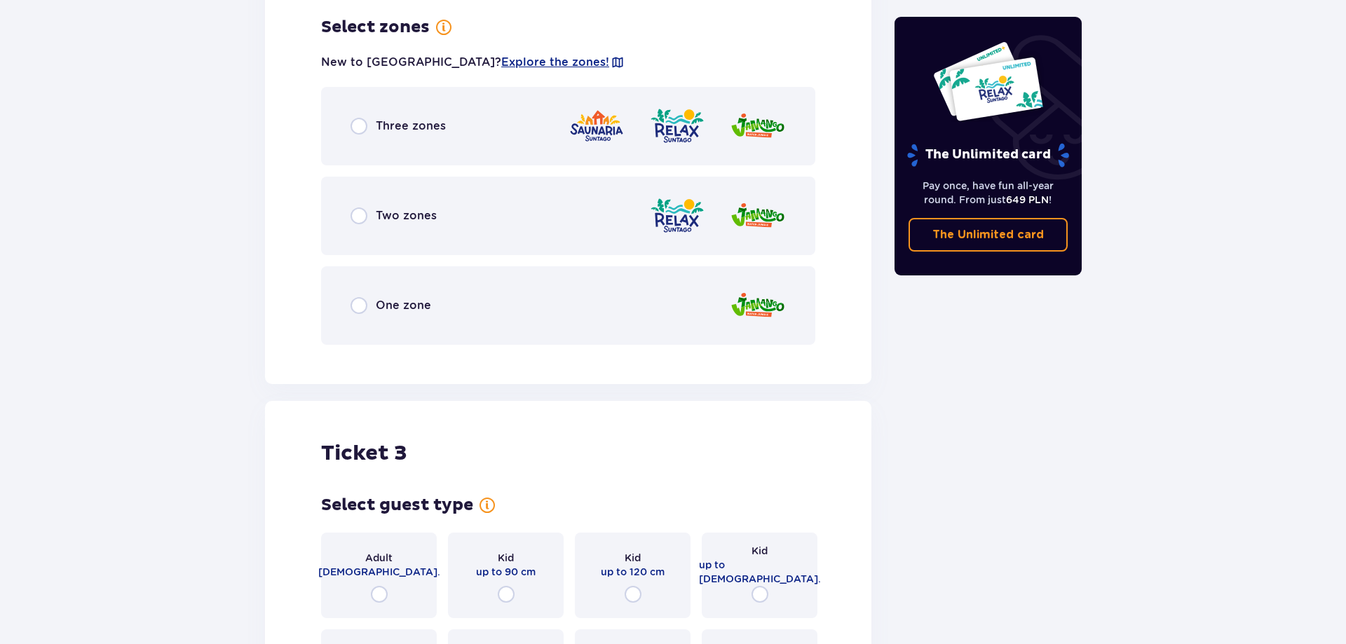
click at [390, 303] on span "One zone" at bounding box center [403, 305] width 55 height 15
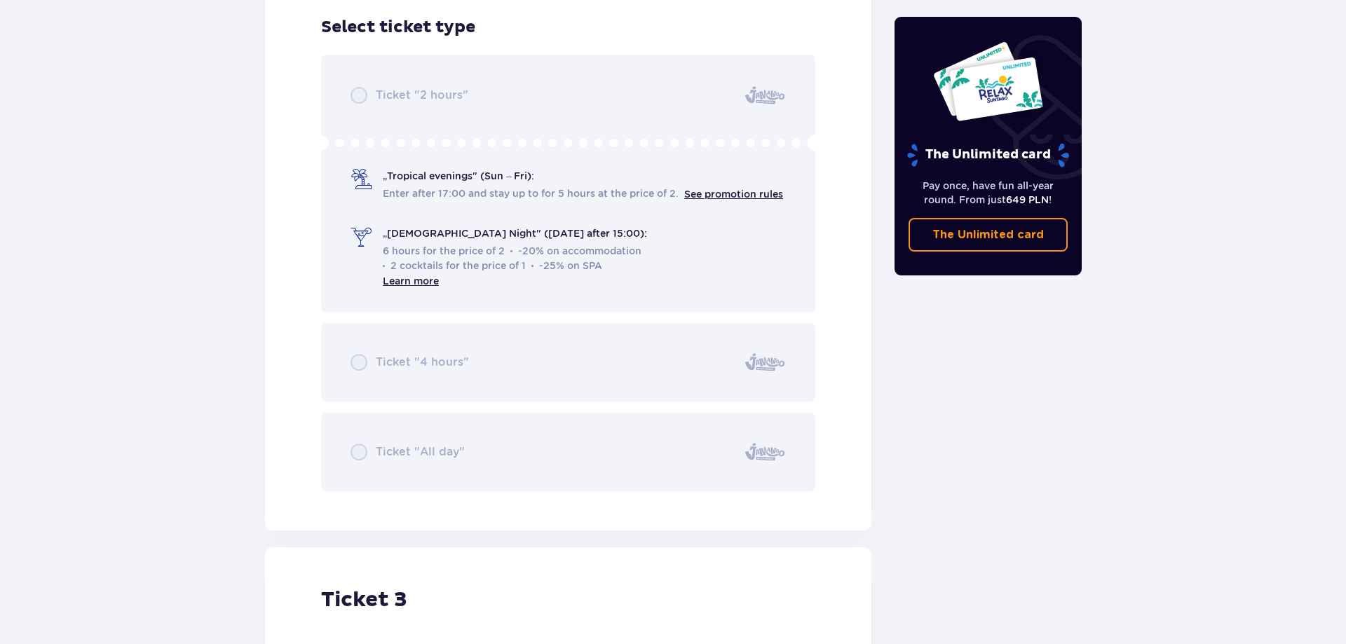
scroll to position [2747, 0]
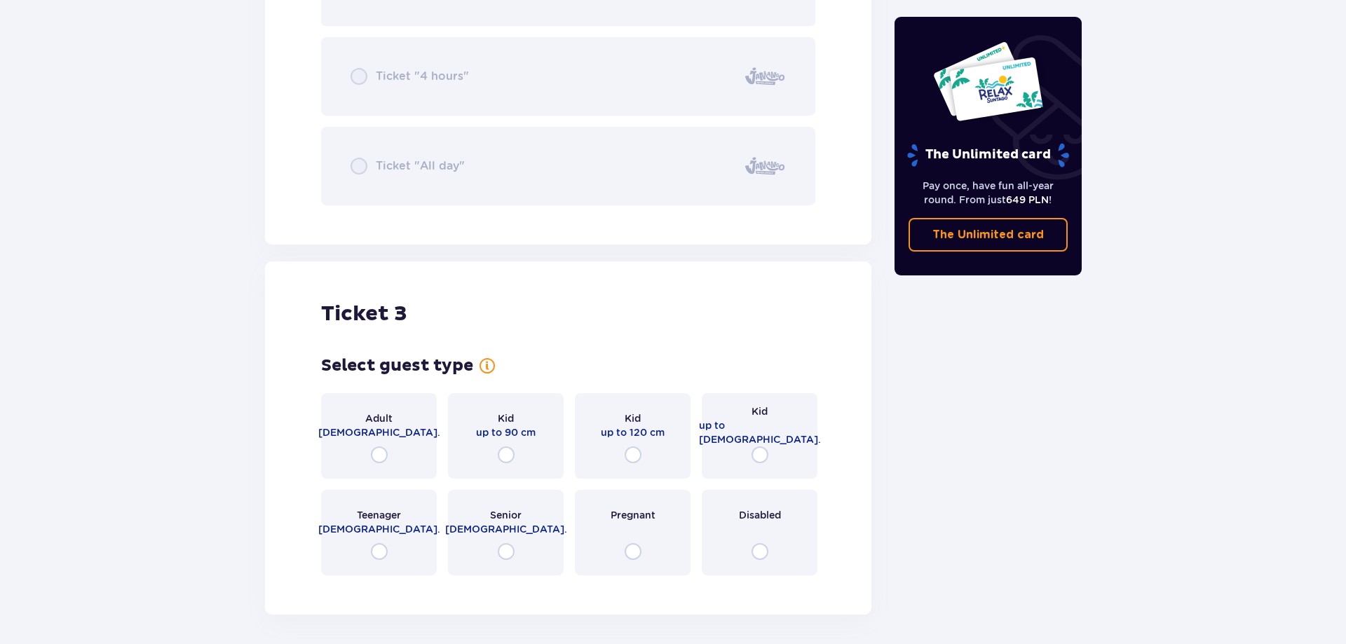
click at [641, 436] on span "up to 120 cm" at bounding box center [633, 433] width 64 height 14
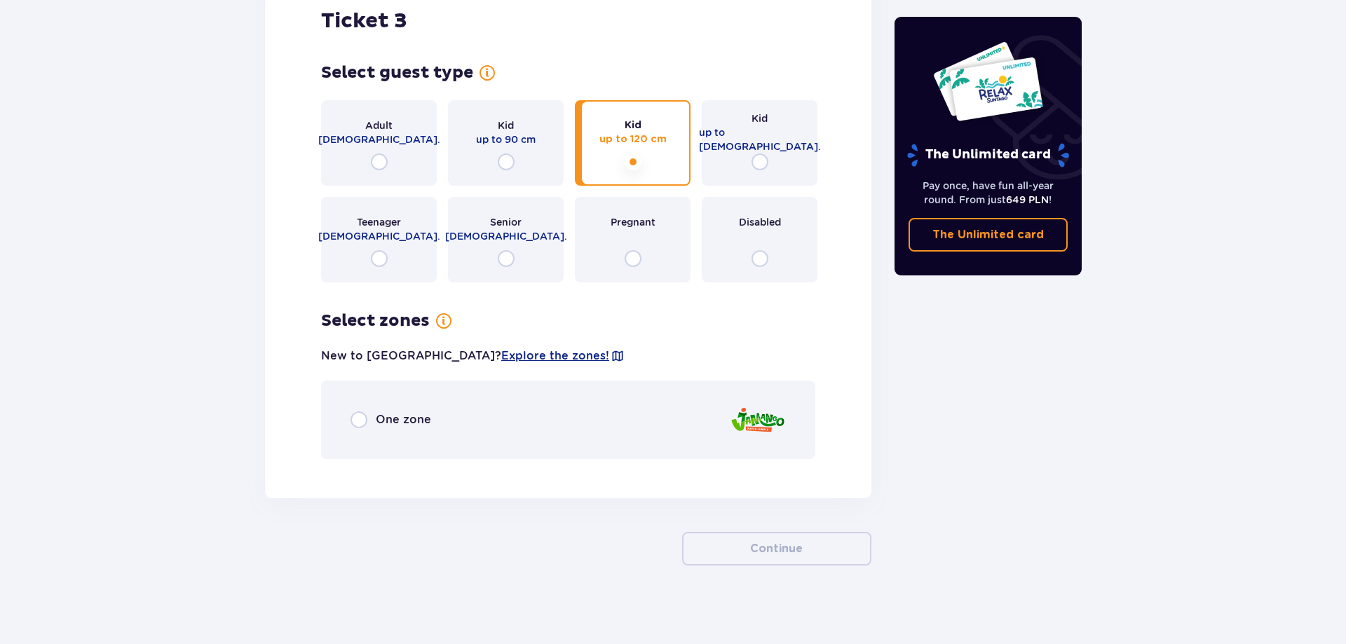
scroll to position [3046, 0]
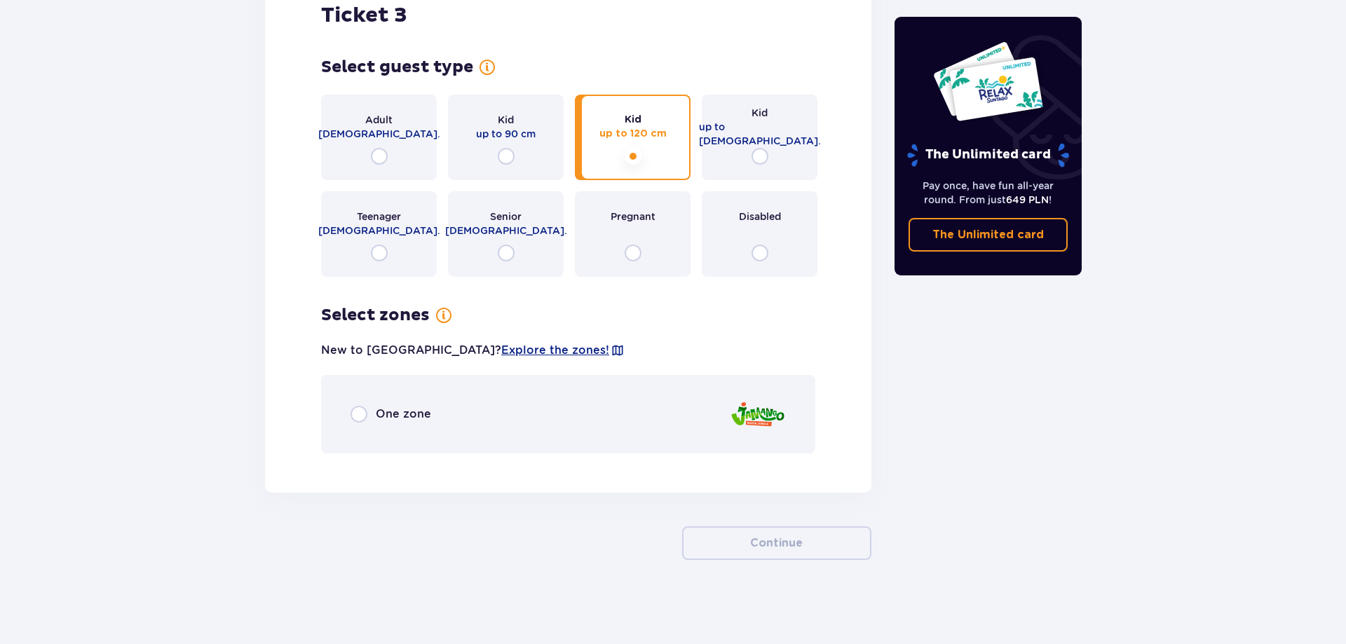
click at [433, 415] on div "One zone" at bounding box center [568, 414] width 494 height 79
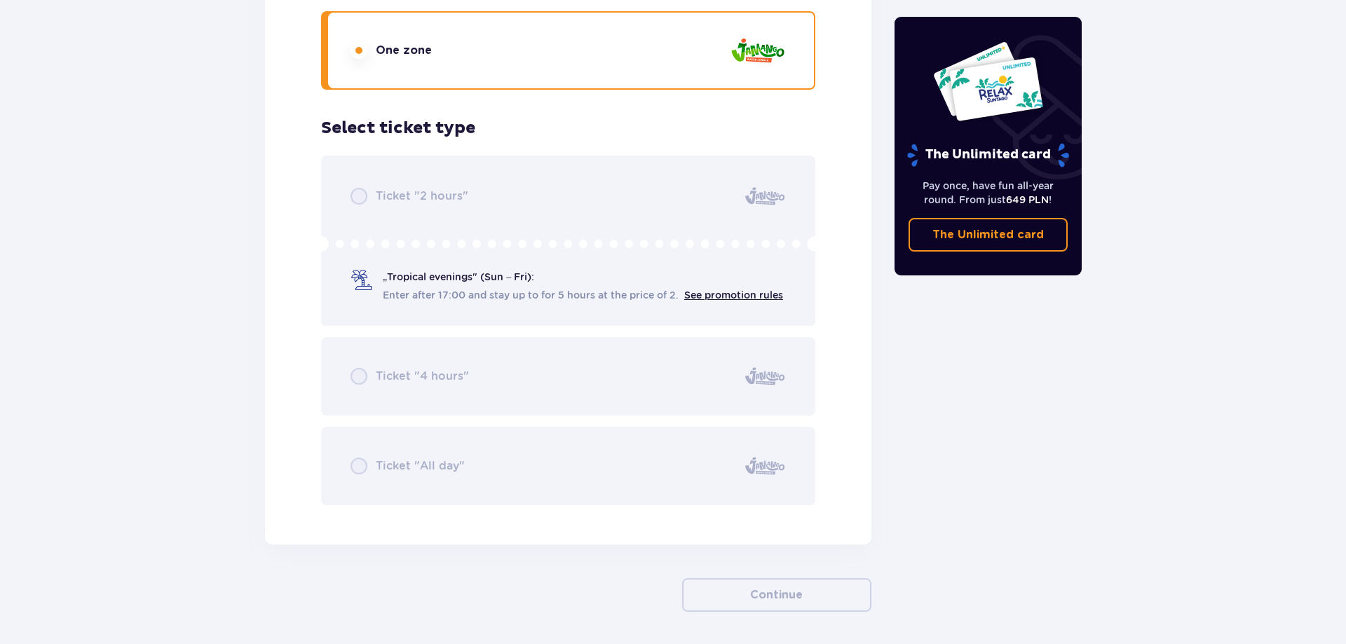
scroll to position [3462, 0]
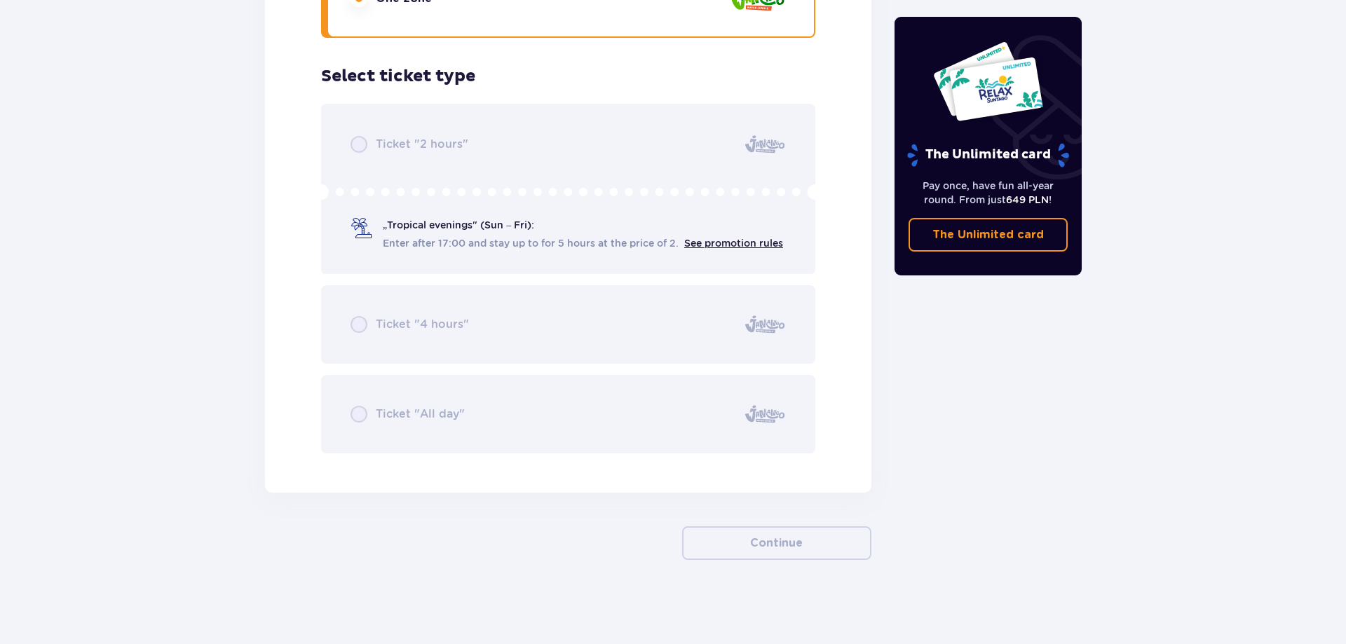
click at [499, 303] on div "Ticket "2 hours" „Tropical evenings" (Sun – Fri): Enter after 17:00 and stay up…" at bounding box center [568, 279] width 494 height 350
click at [496, 161] on div "Ticket "2 hours" „Tropical evenings" (Sun – Fri): Enter after 17:00 and stay up…" at bounding box center [568, 279] width 494 height 350
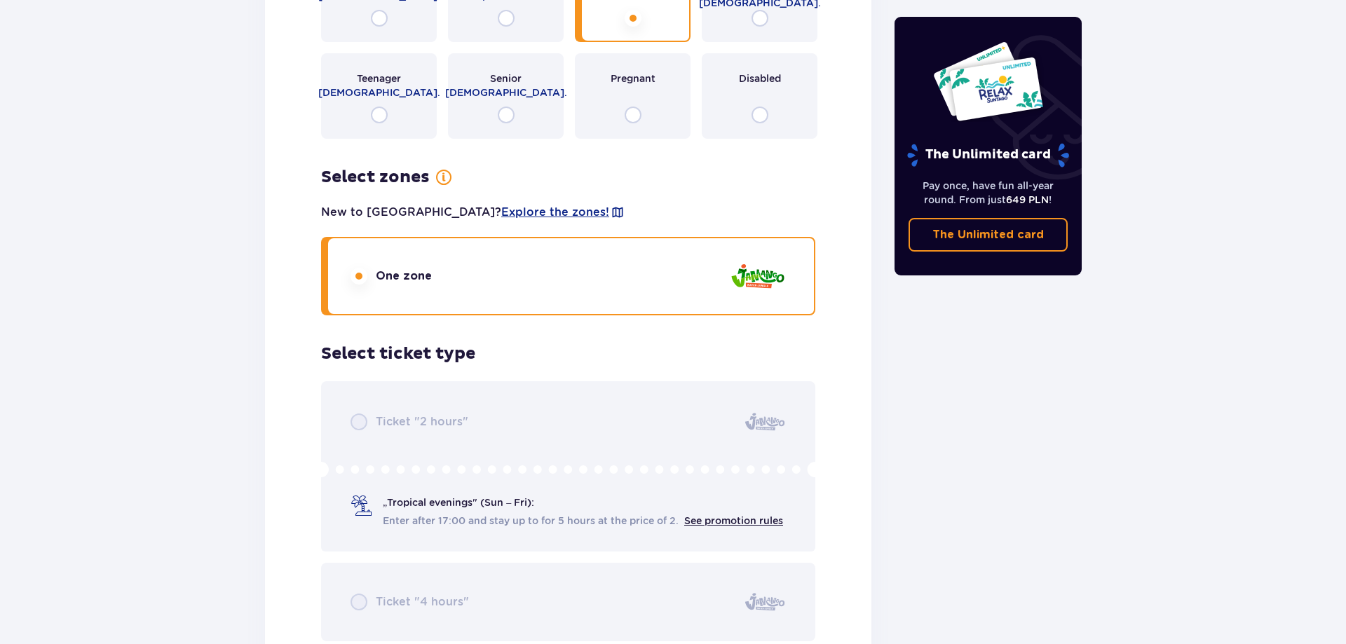
scroll to position [3104, 0]
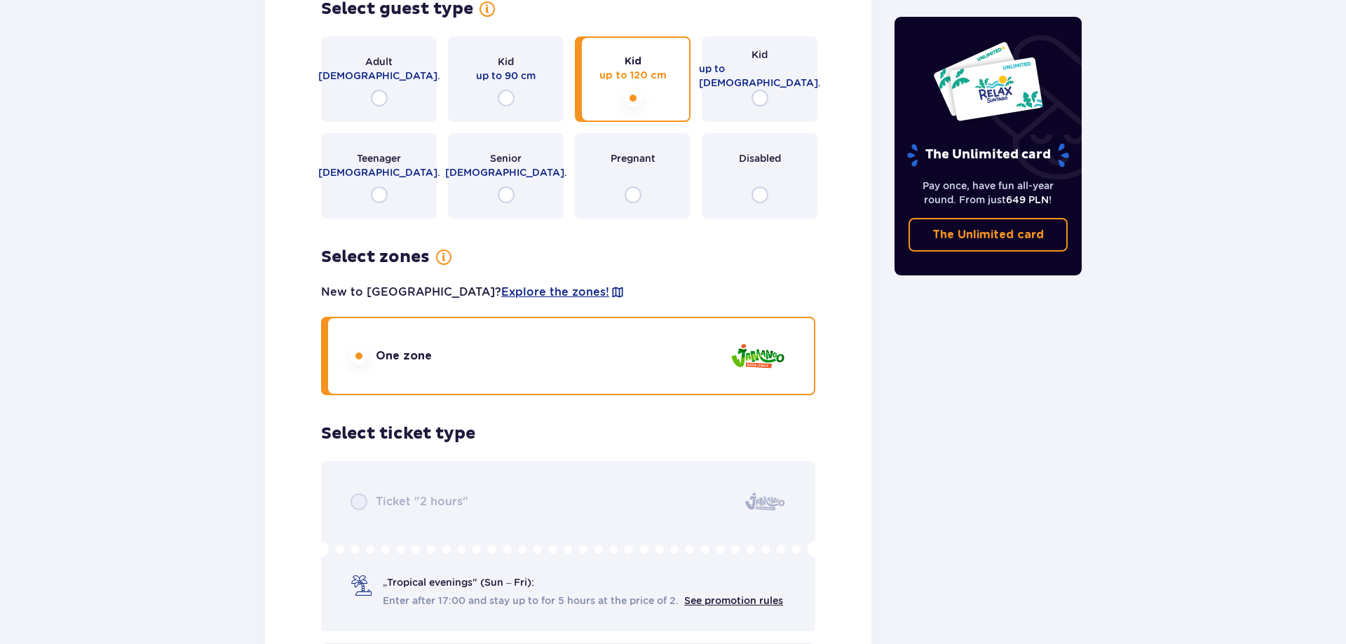
click at [538, 363] on div "One zone" at bounding box center [568, 356] width 494 height 79
click at [501, 290] on span "Explore the zones!" at bounding box center [555, 292] width 108 height 15
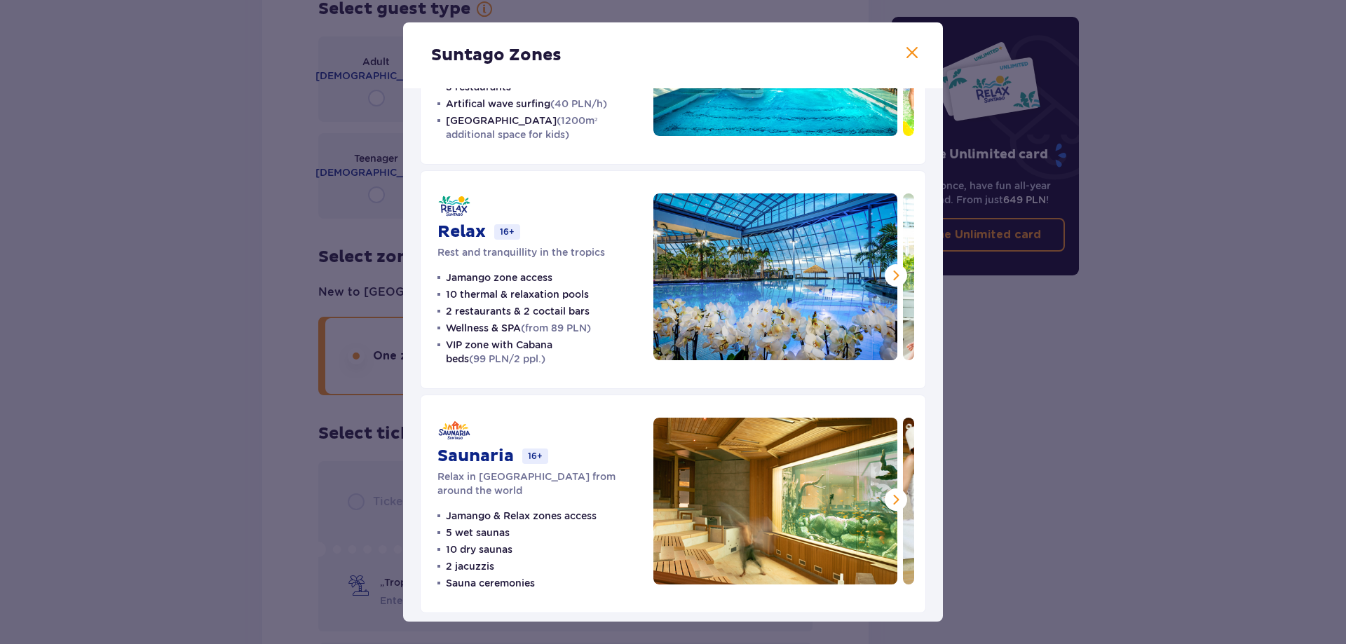
scroll to position [162, 0]
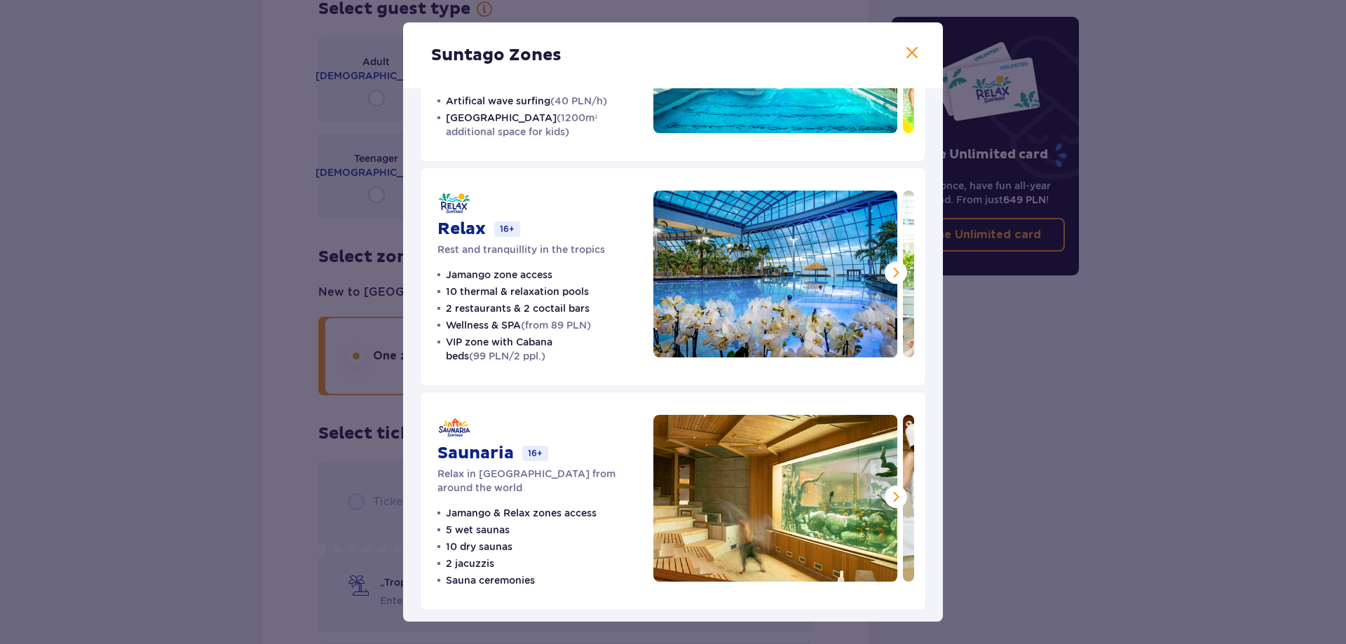
click at [913, 58] on span at bounding box center [912, 53] width 17 height 17
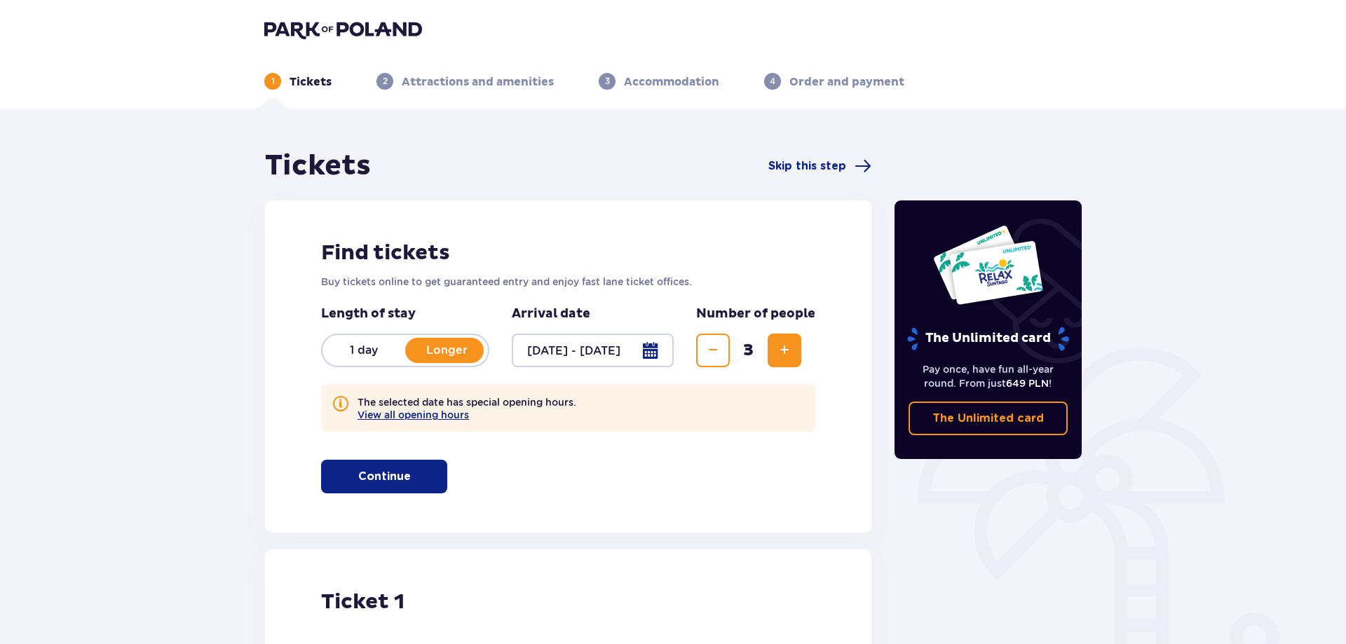
click at [362, 350] on p "1 day" at bounding box center [364, 350] width 83 height 15
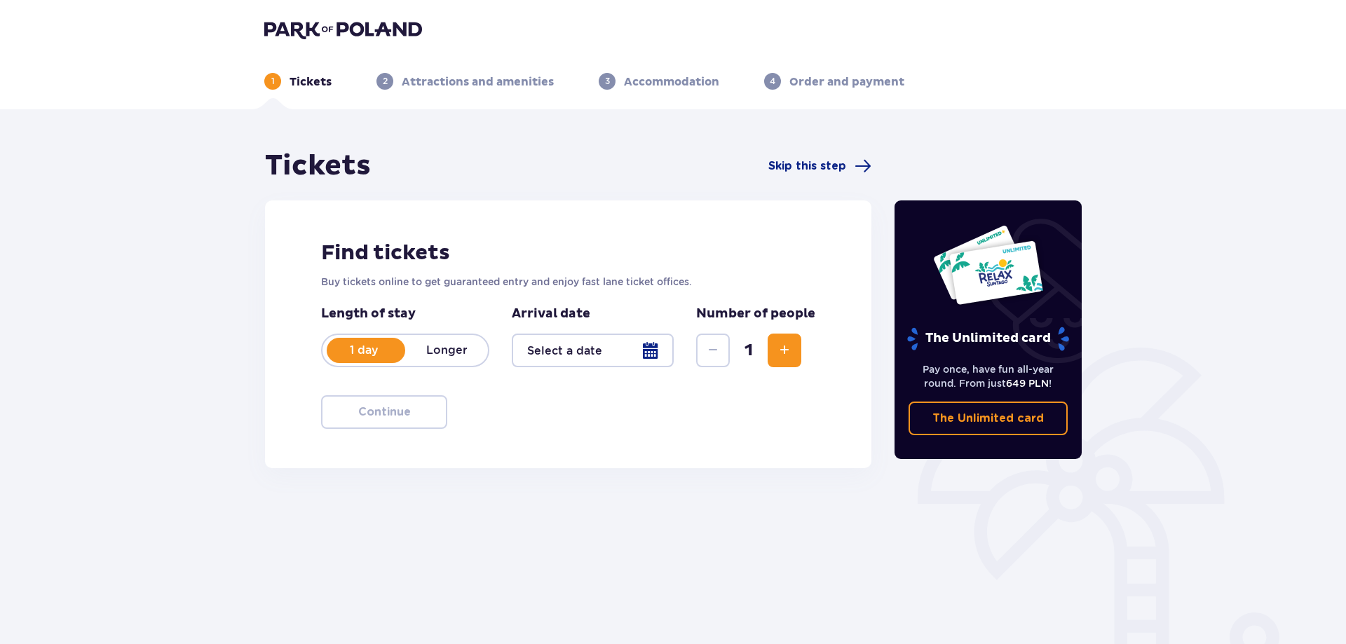
click at [587, 339] on div at bounding box center [593, 351] width 162 height 34
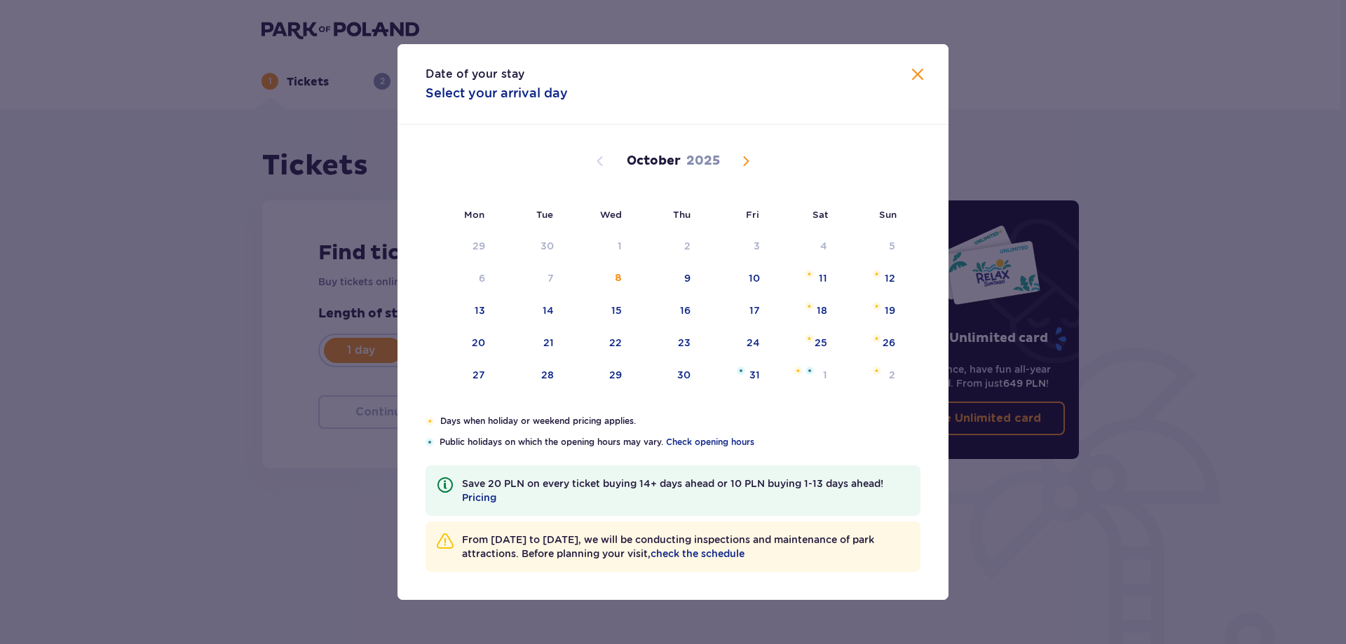
click at [747, 158] on span "Next month" at bounding box center [746, 161] width 17 height 17
click at [692, 345] on div "25" at bounding box center [666, 343] width 68 height 31
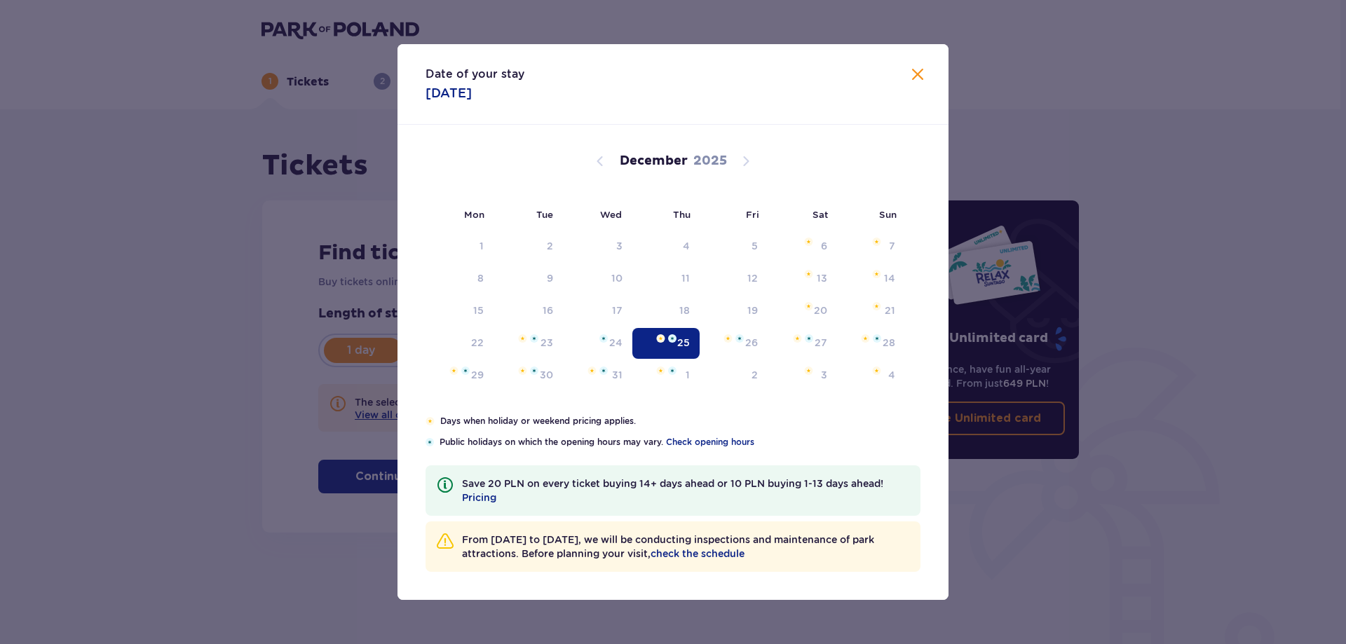
type input "25.12.25"
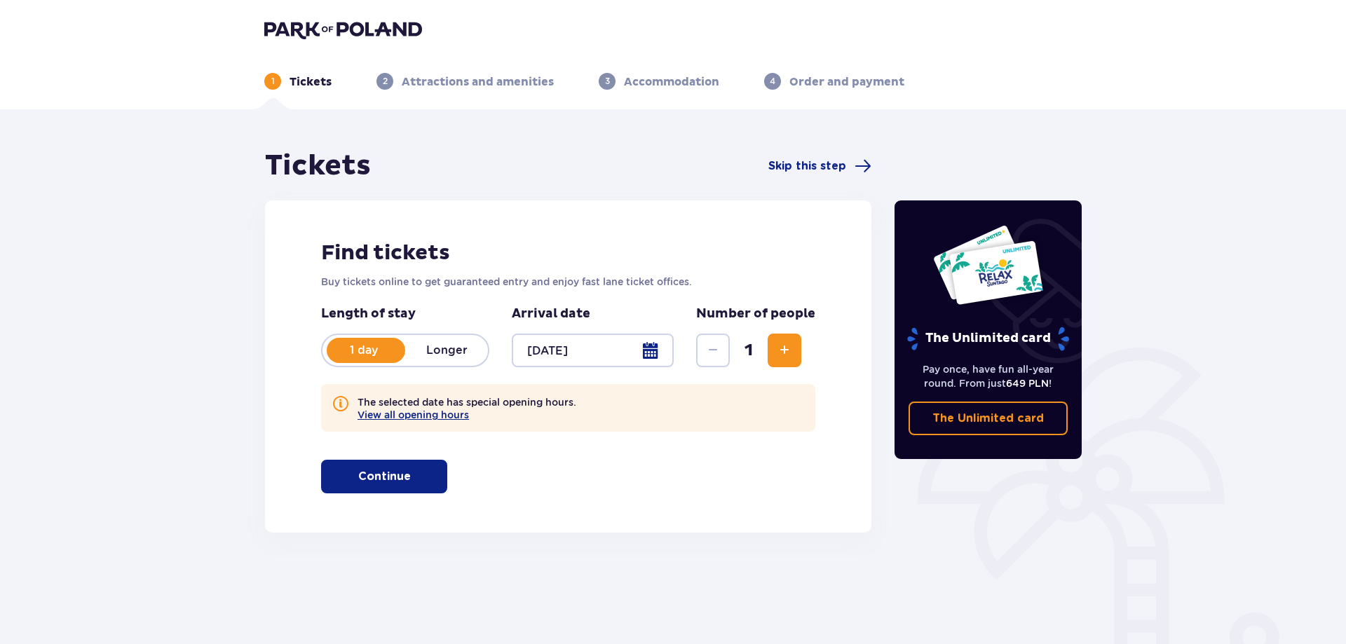
click at [435, 480] on button "Continue" at bounding box center [384, 477] width 126 height 34
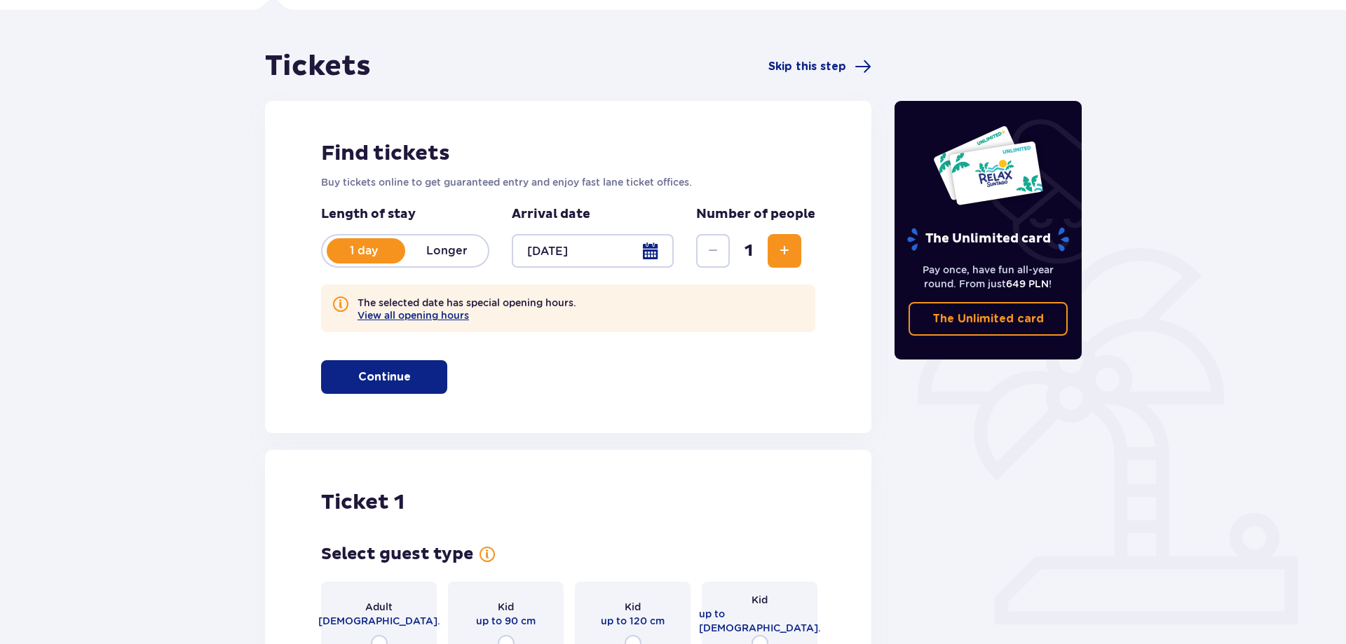
scroll to position [53, 0]
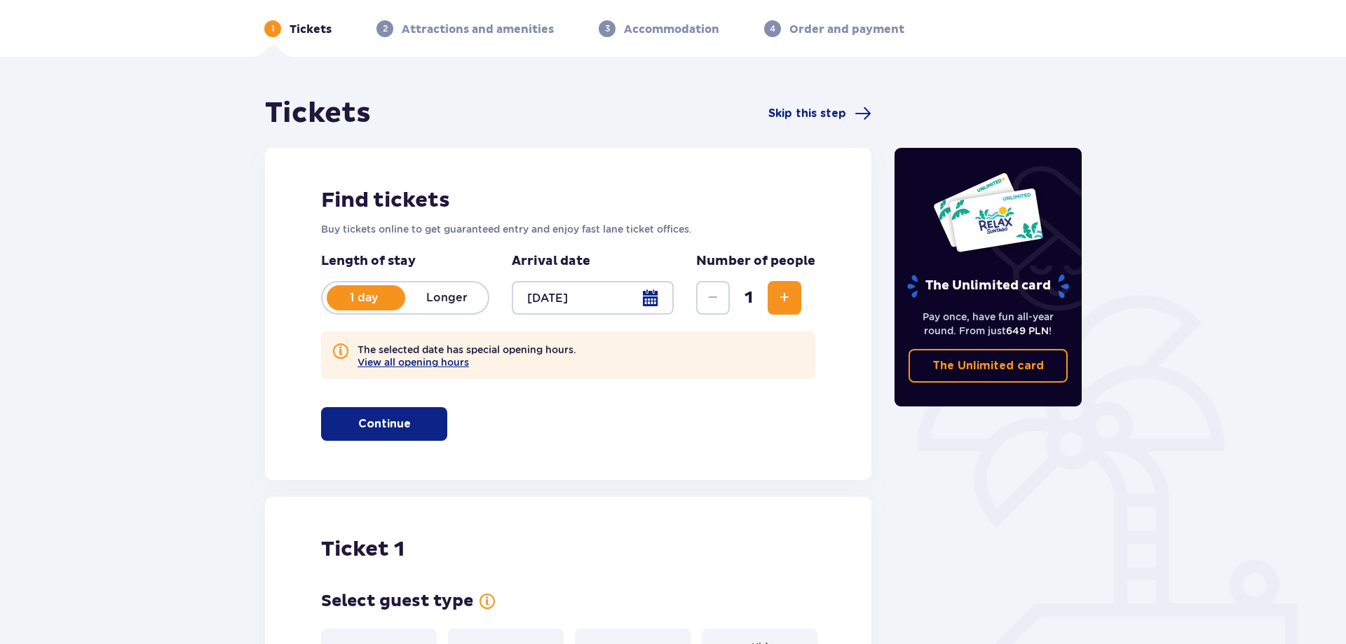
click at [788, 299] on span "Increase" at bounding box center [784, 298] width 17 height 17
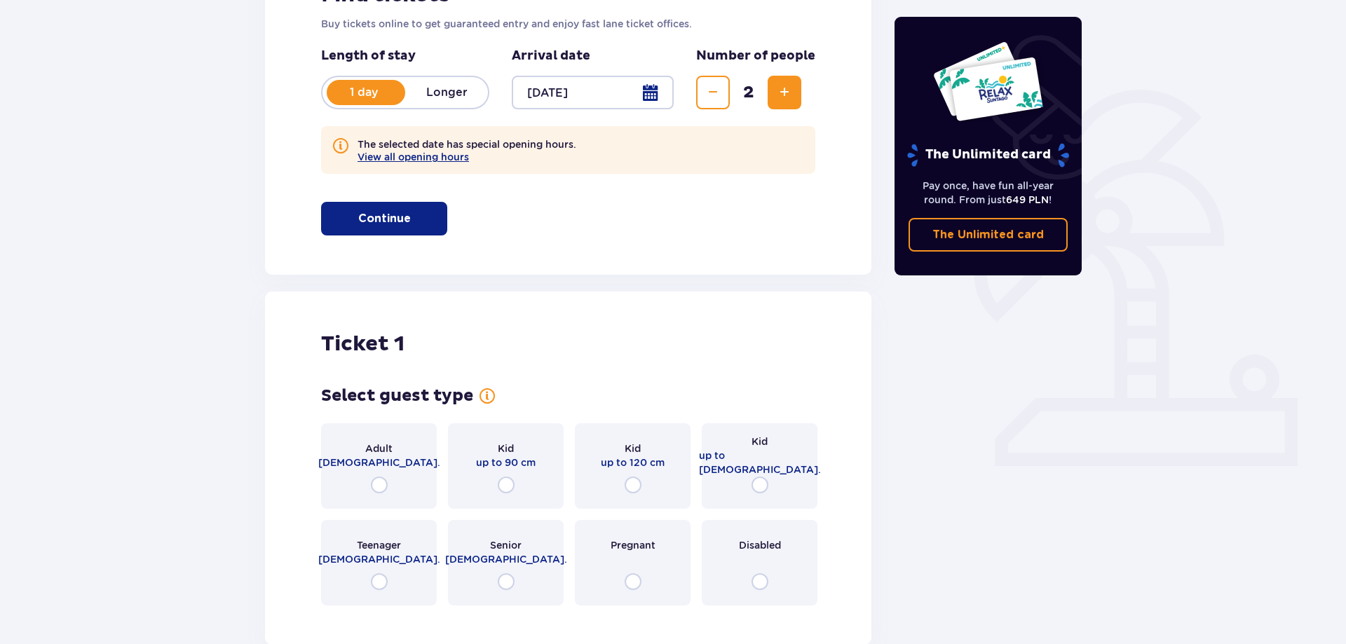
click at [788, 299] on div "Tickets Skip this step Find tickets Buy tickets online to get guaranteed entry …" at bounding box center [568, 487] width 606 height 1192
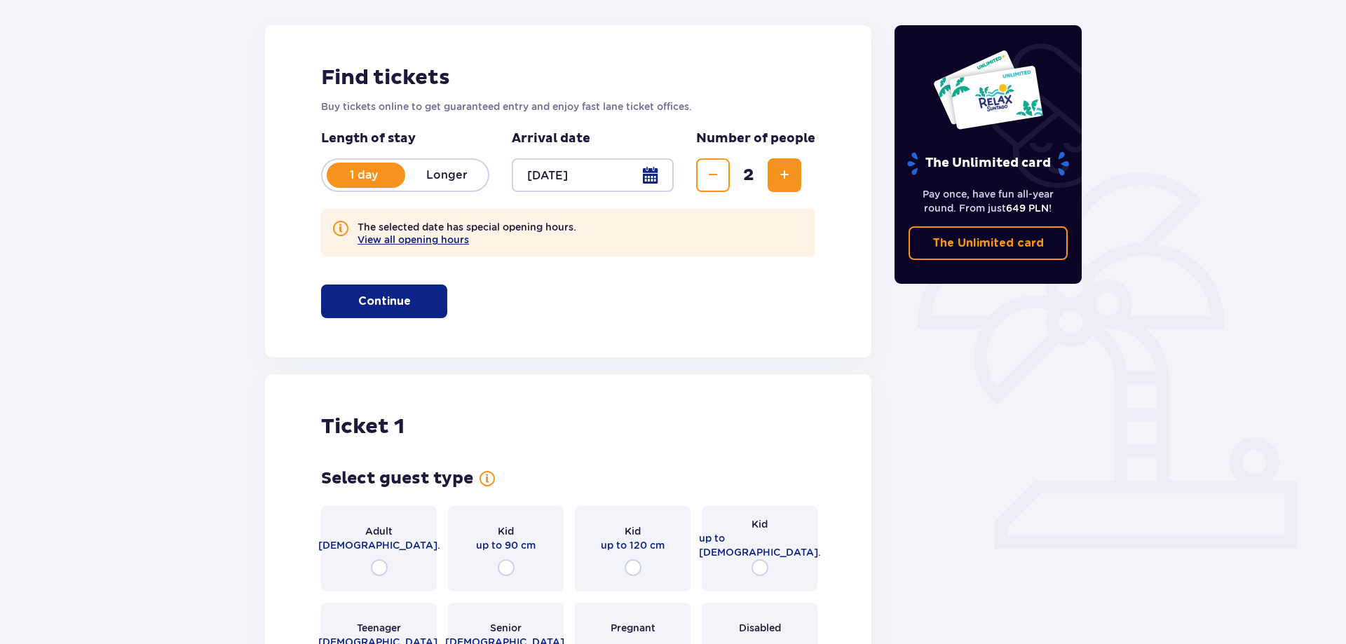
click at [790, 172] on span "Increase" at bounding box center [784, 175] width 17 height 17
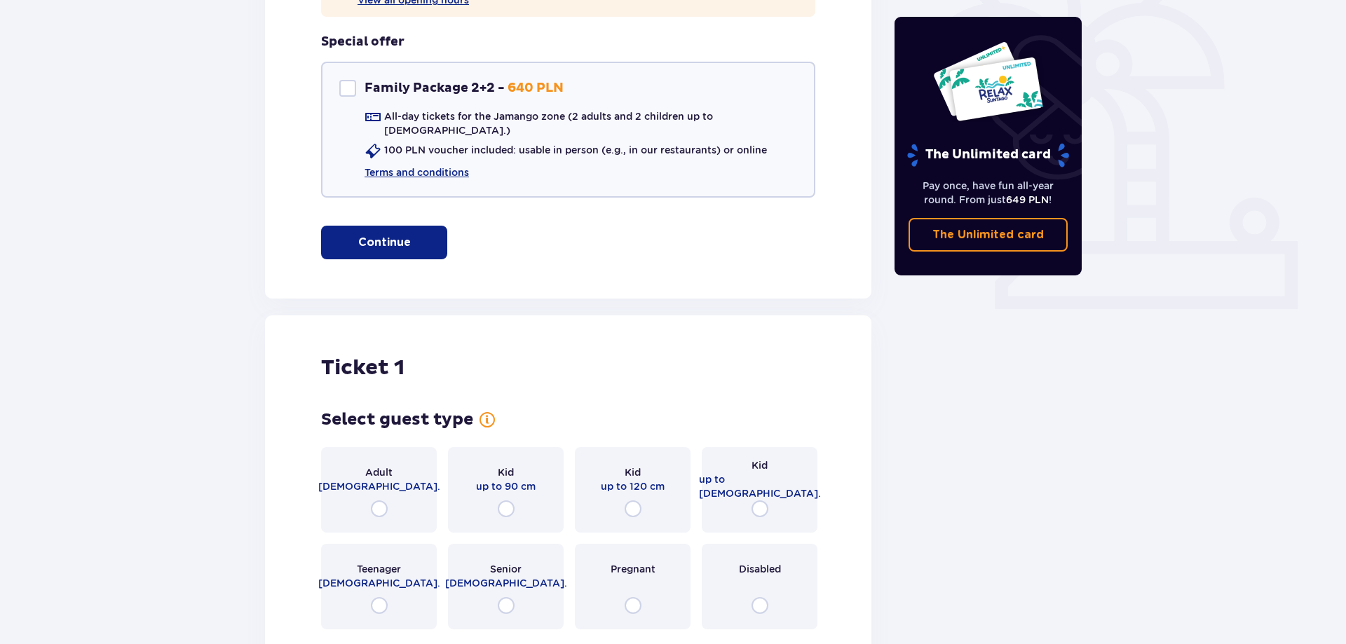
scroll to position [344, 0]
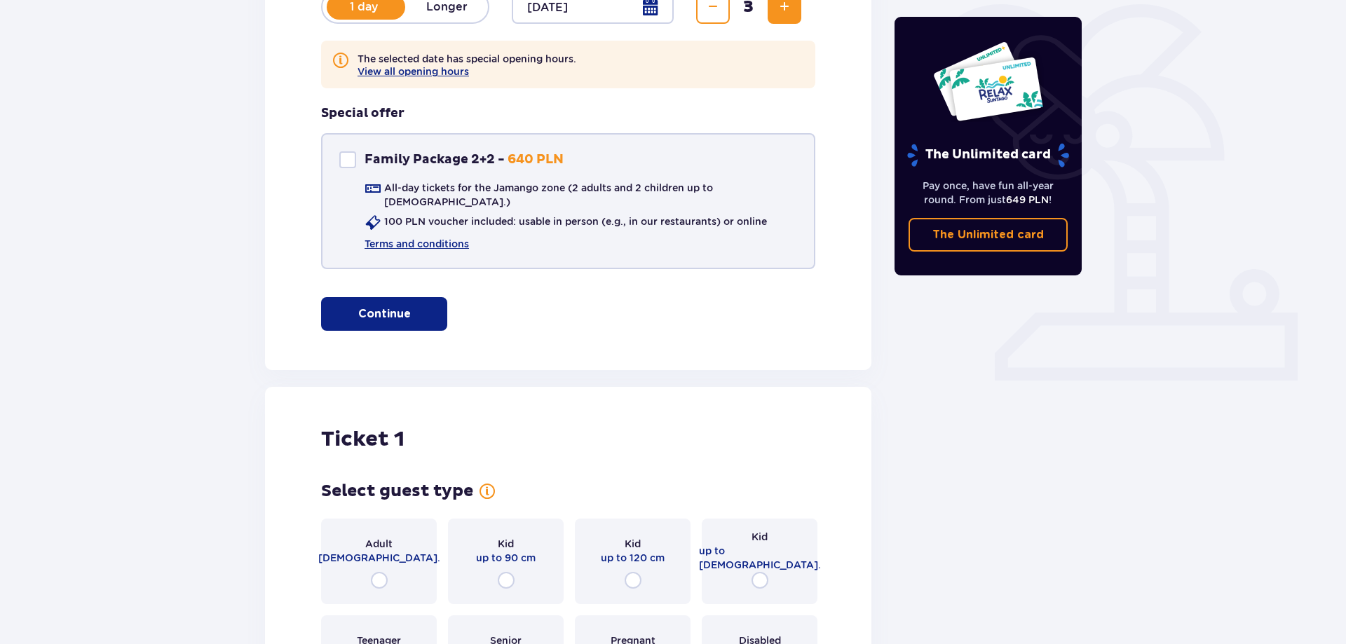
click at [345, 159] on div "Family Package 2+2" at bounding box center [347, 159] width 17 height 17
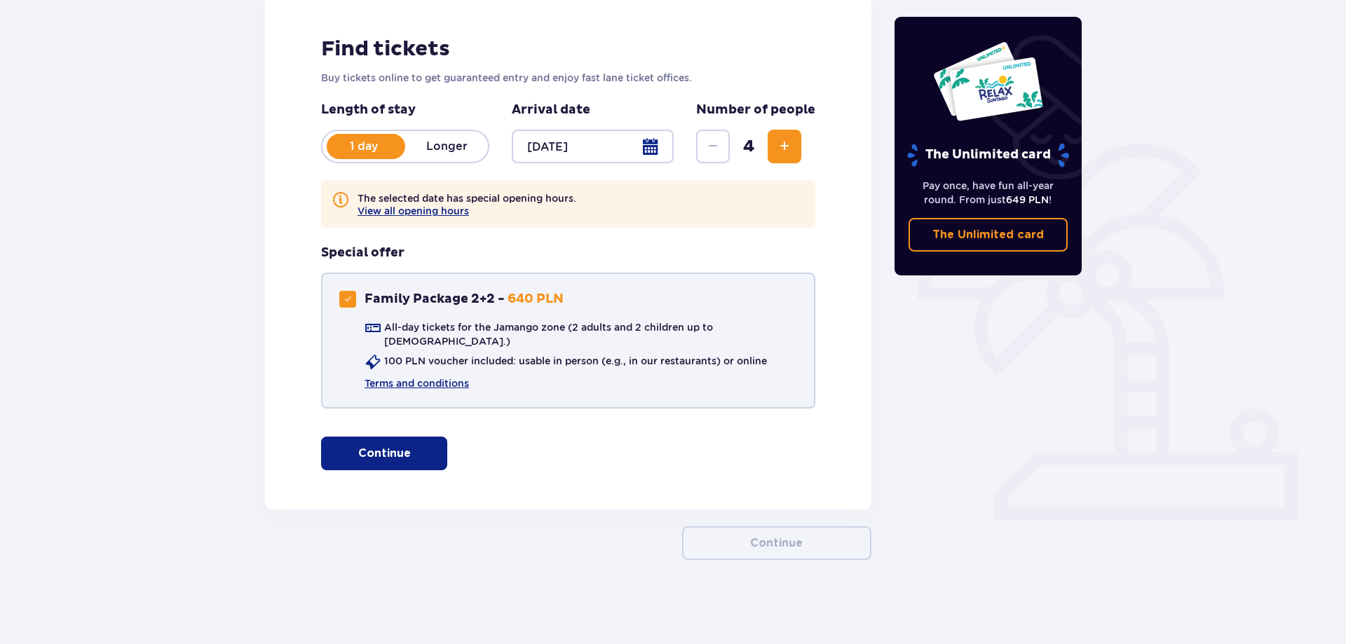
checkbox input "true"
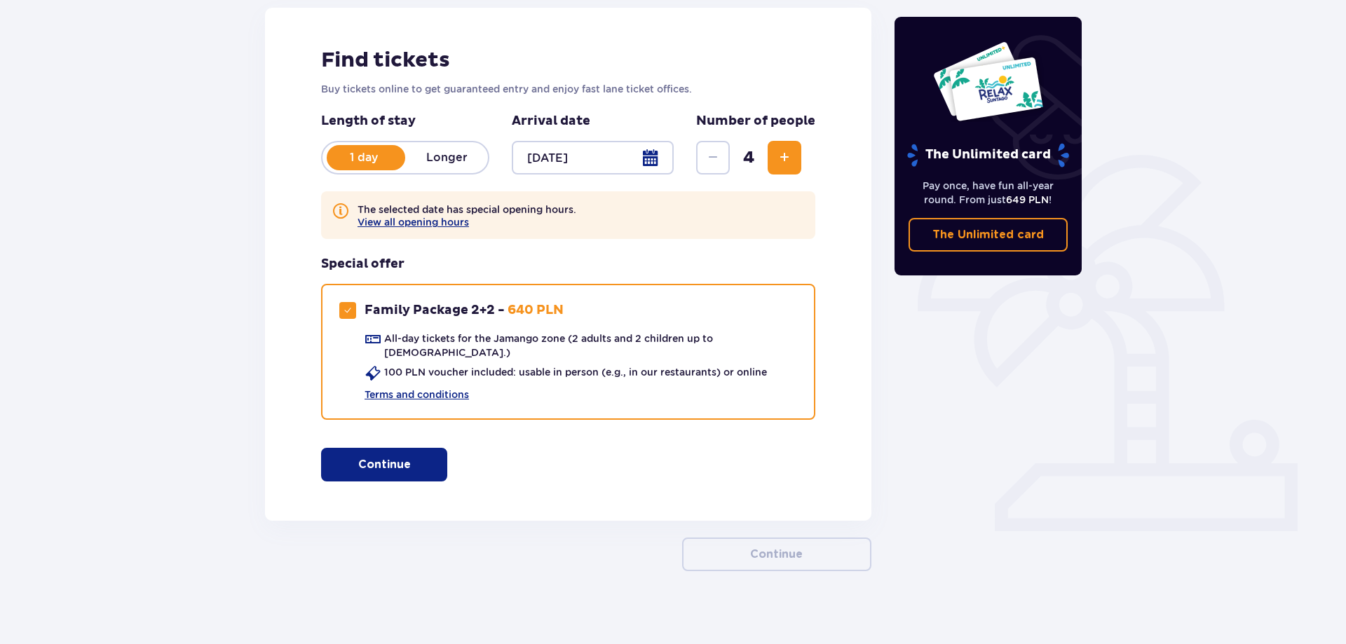
click at [375, 457] on p "Continue" at bounding box center [384, 464] width 53 height 15
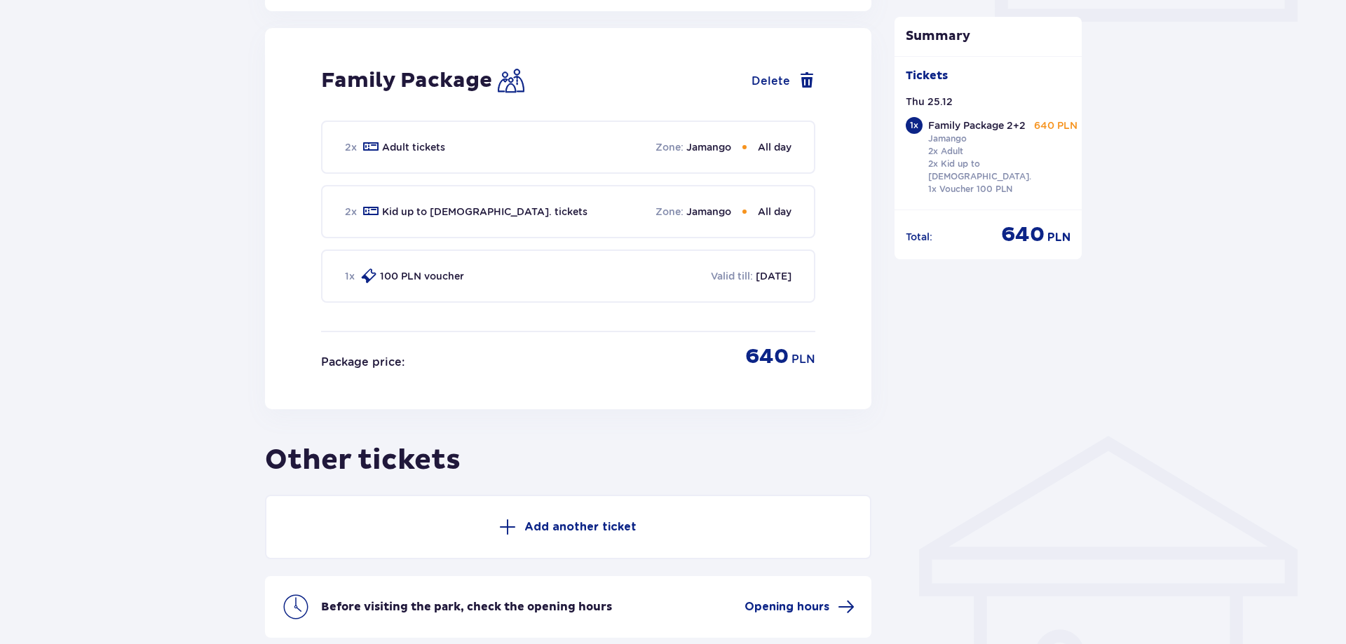
scroll to position [605, 0]
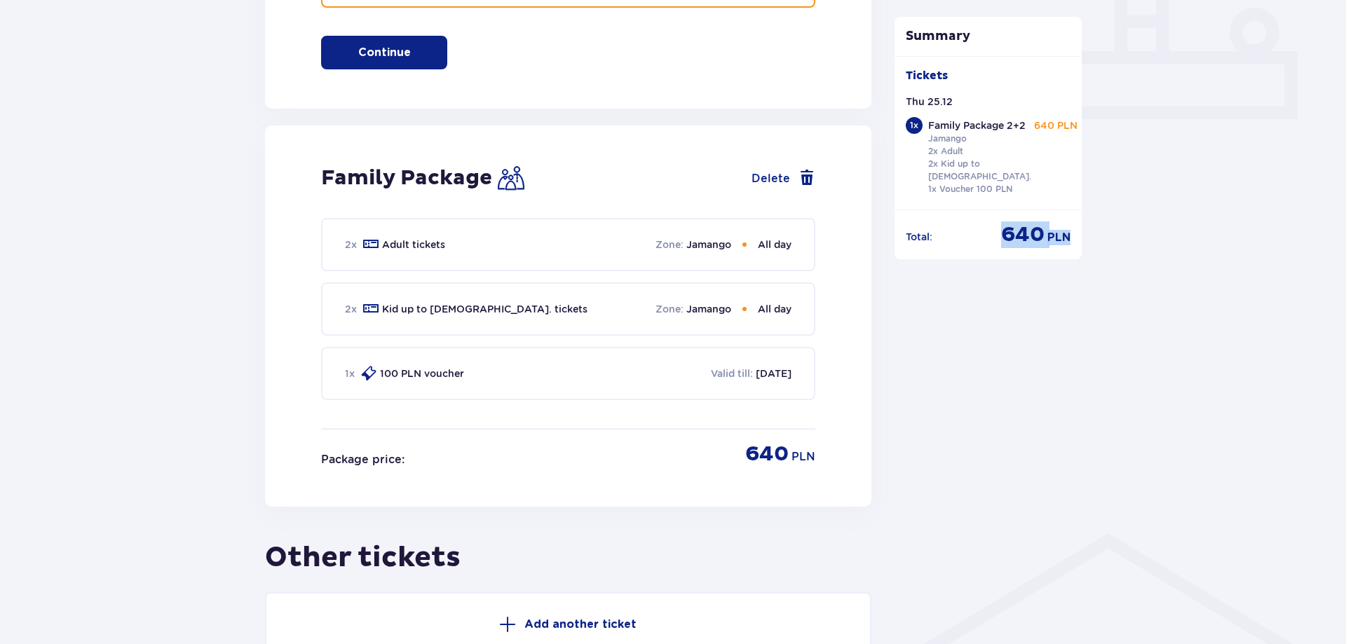
drag, startPoint x: 1004, startPoint y: 233, endPoint x: 1076, endPoint y: 233, distance: 71.5
click at [1076, 233] on div "Total : 640 PLN" at bounding box center [989, 229] width 188 height 39
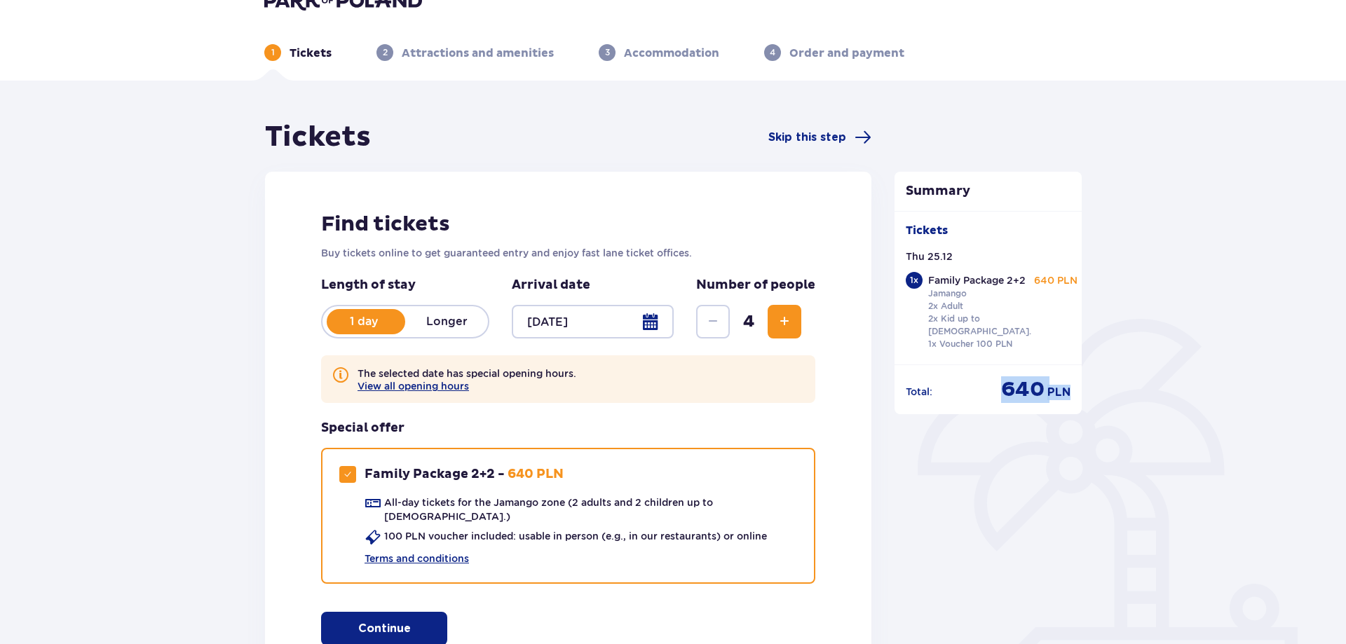
scroll to position [0, 0]
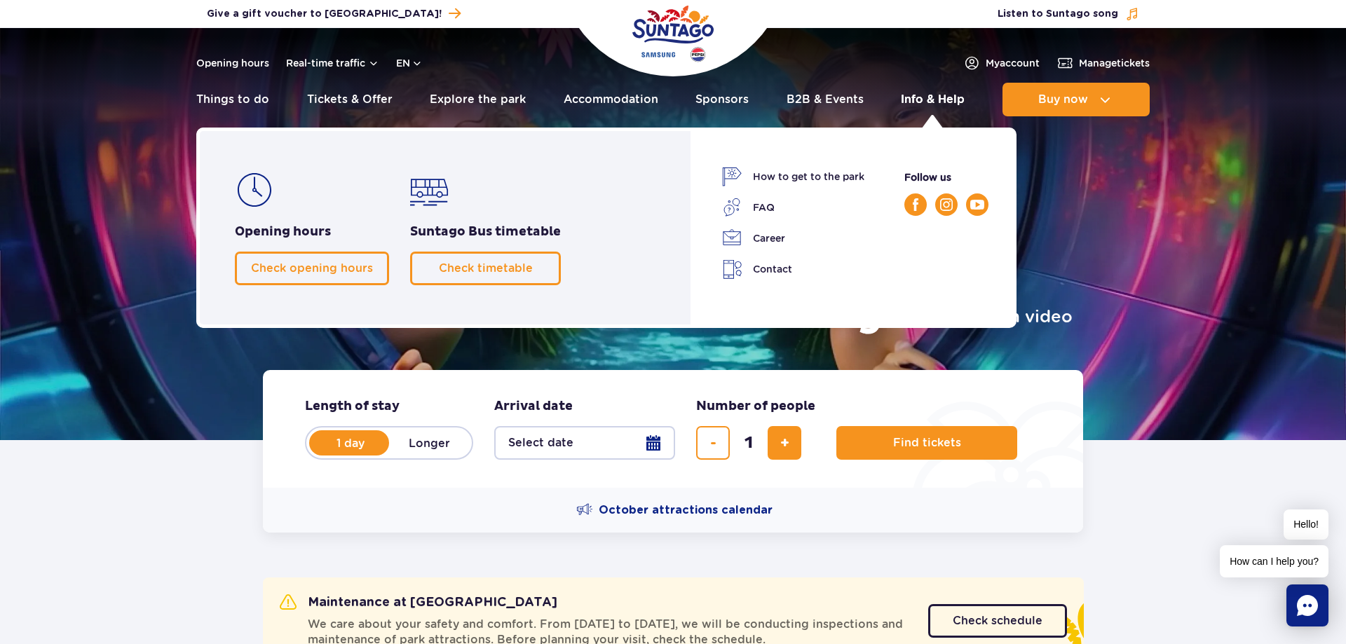
click at [926, 99] on link "Info & Help" at bounding box center [933, 100] width 64 height 34
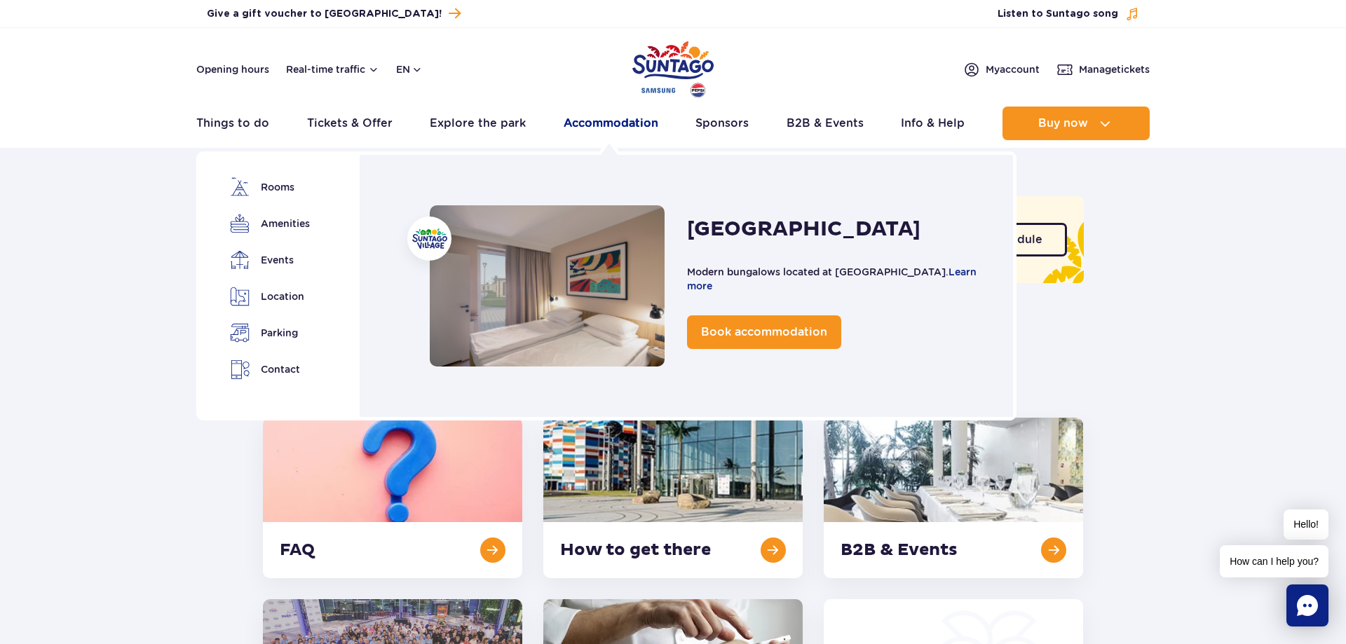
click at [623, 125] on link "Accommodation" at bounding box center [611, 124] width 95 height 34
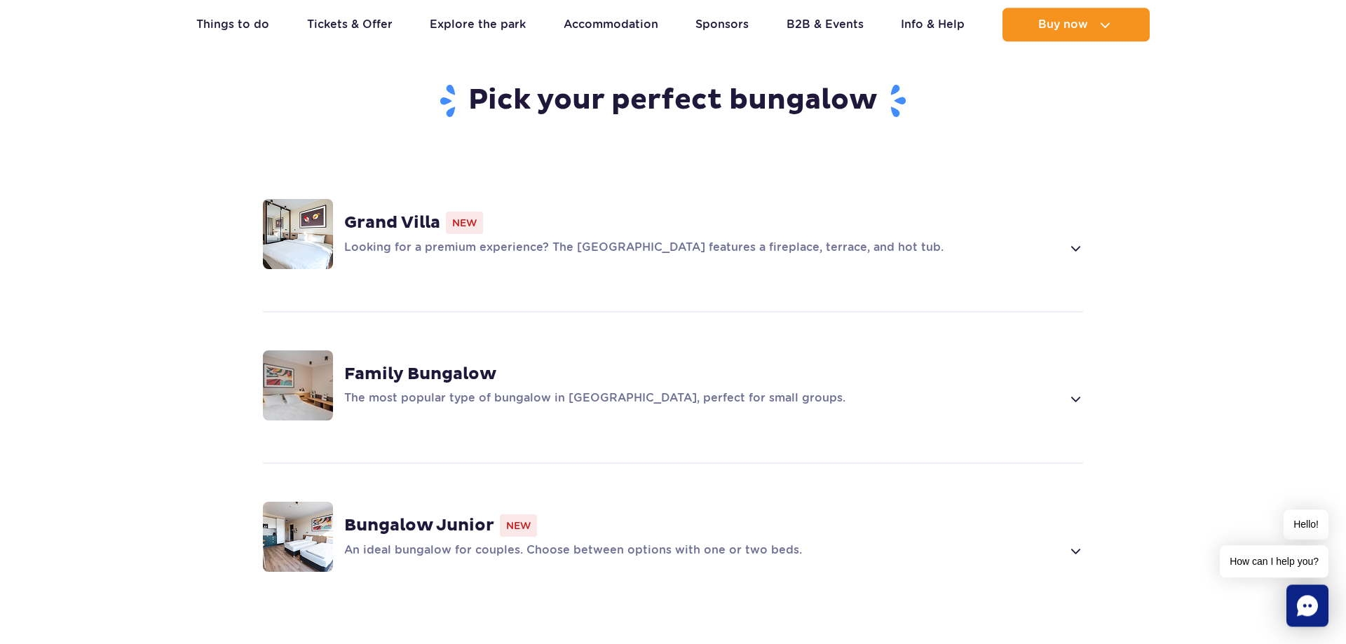
scroll to position [1001, 0]
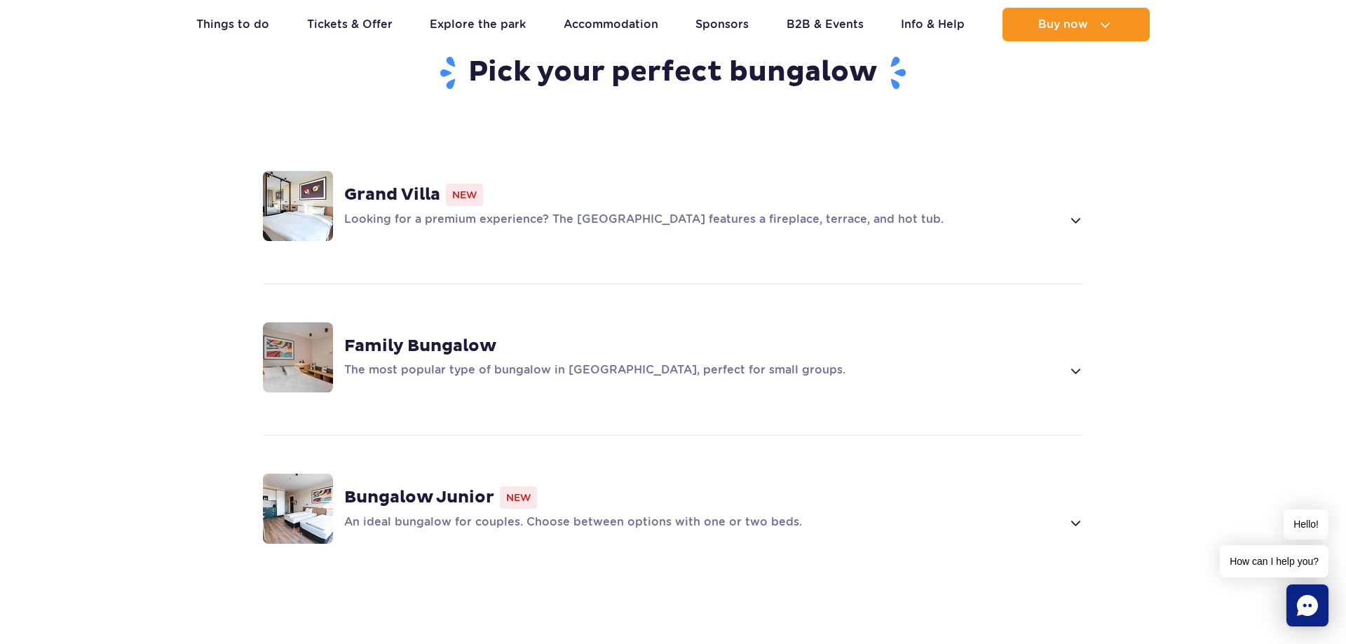
click at [1064, 362] on div "The most popular type of bungalow in Suntago Village, perfect for small groups." at bounding box center [713, 370] width 739 height 17
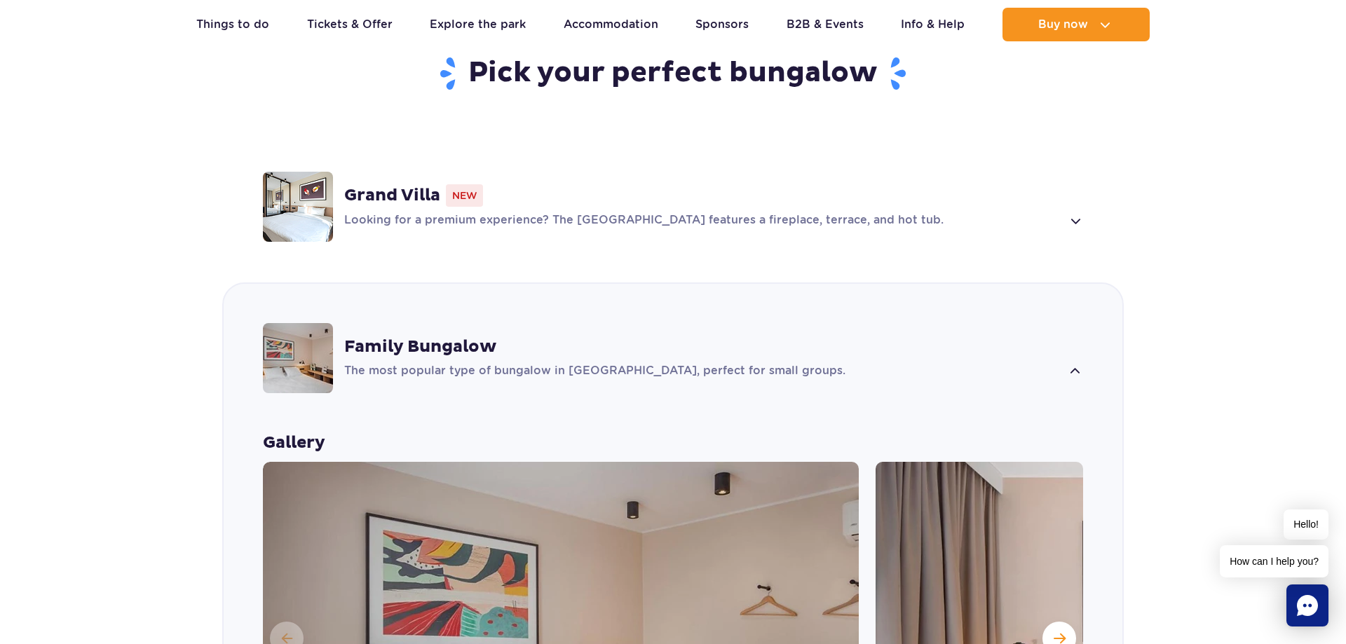
scroll to position [859, 0]
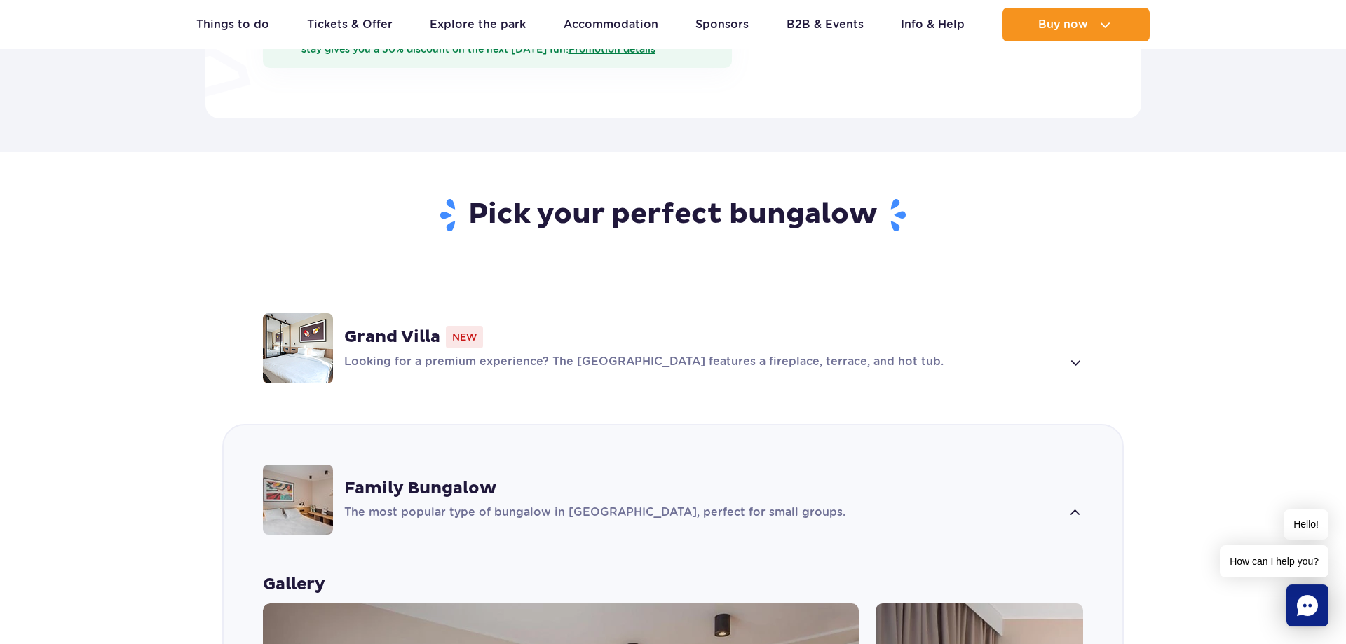
click at [1071, 354] on span at bounding box center [1075, 362] width 16 height 17
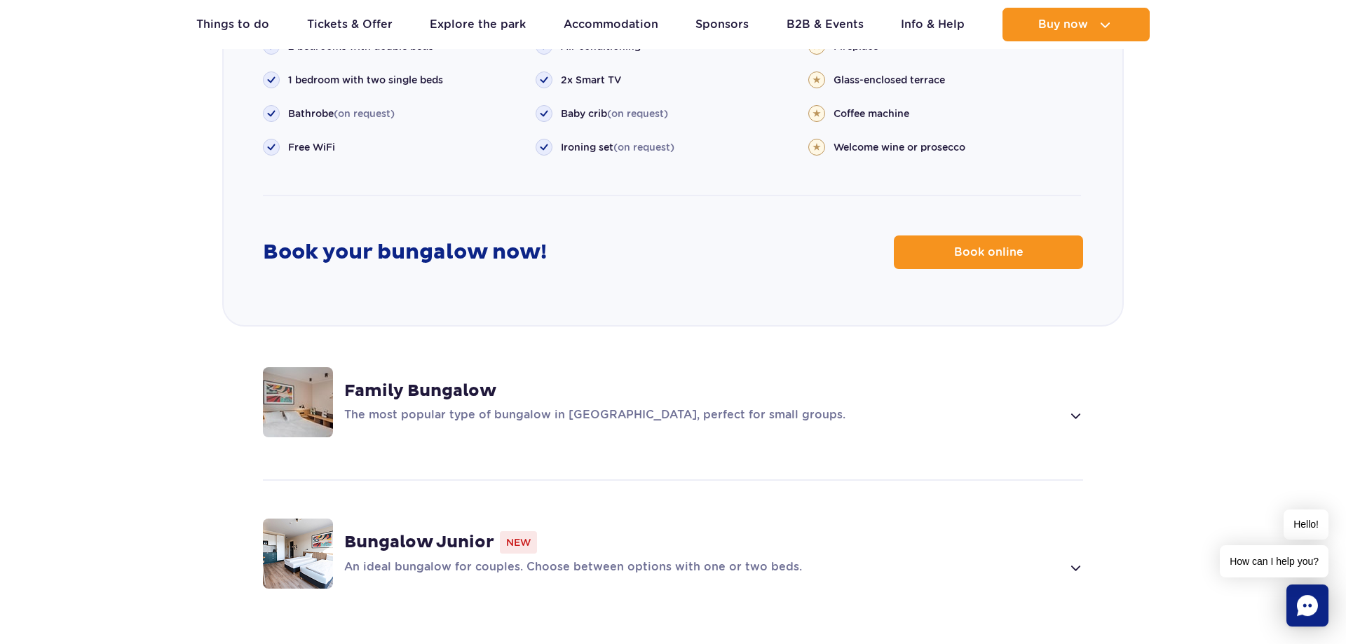
scroll to position [1863, 0]
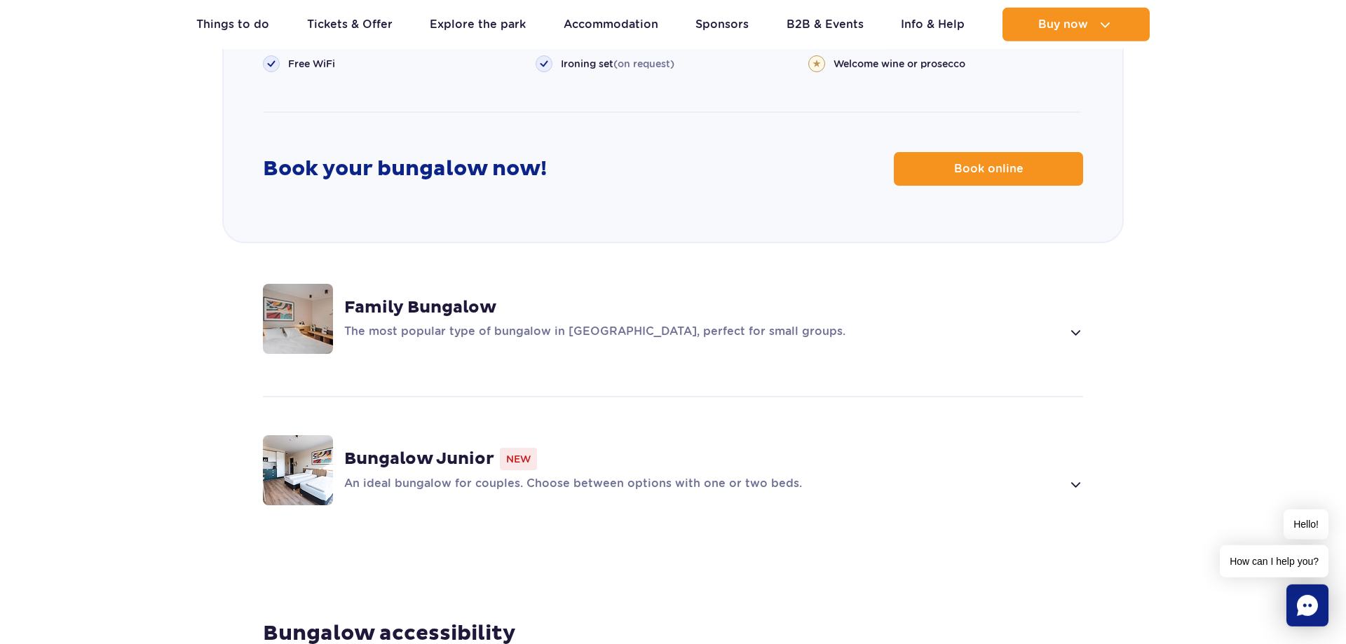
click at [1080, 324] on span at bounding box center [1075, 332] width 16 height 17
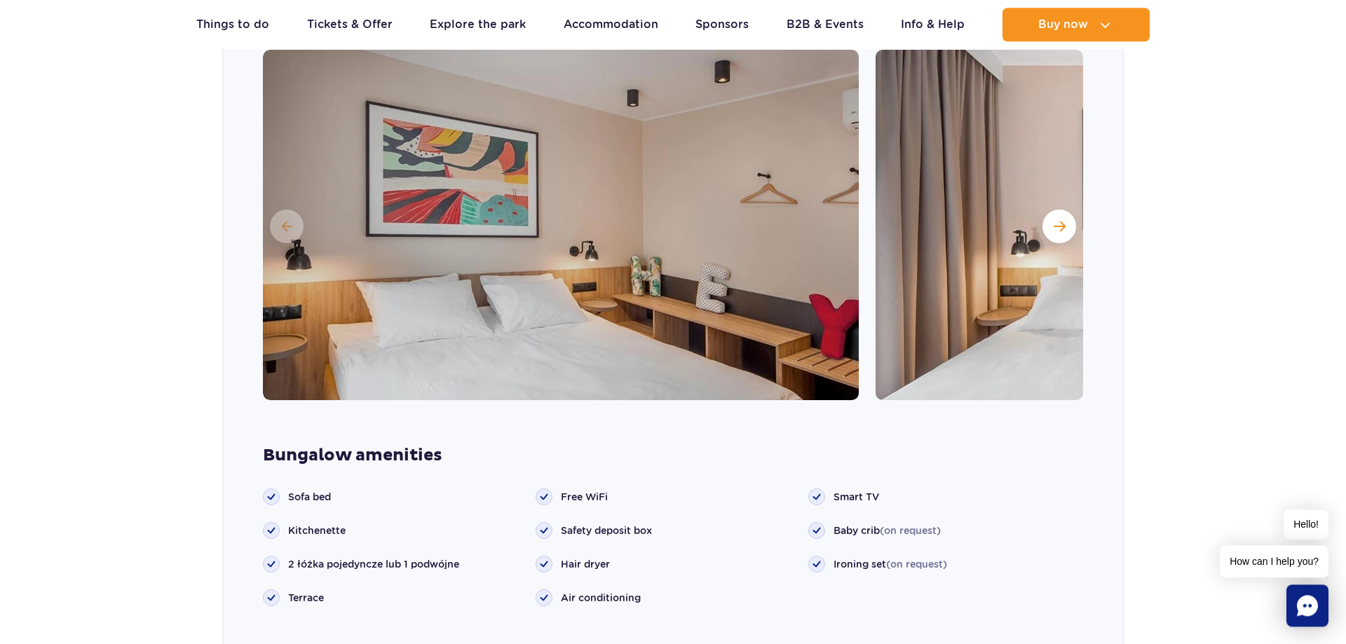
scroll to position [1627, 0]
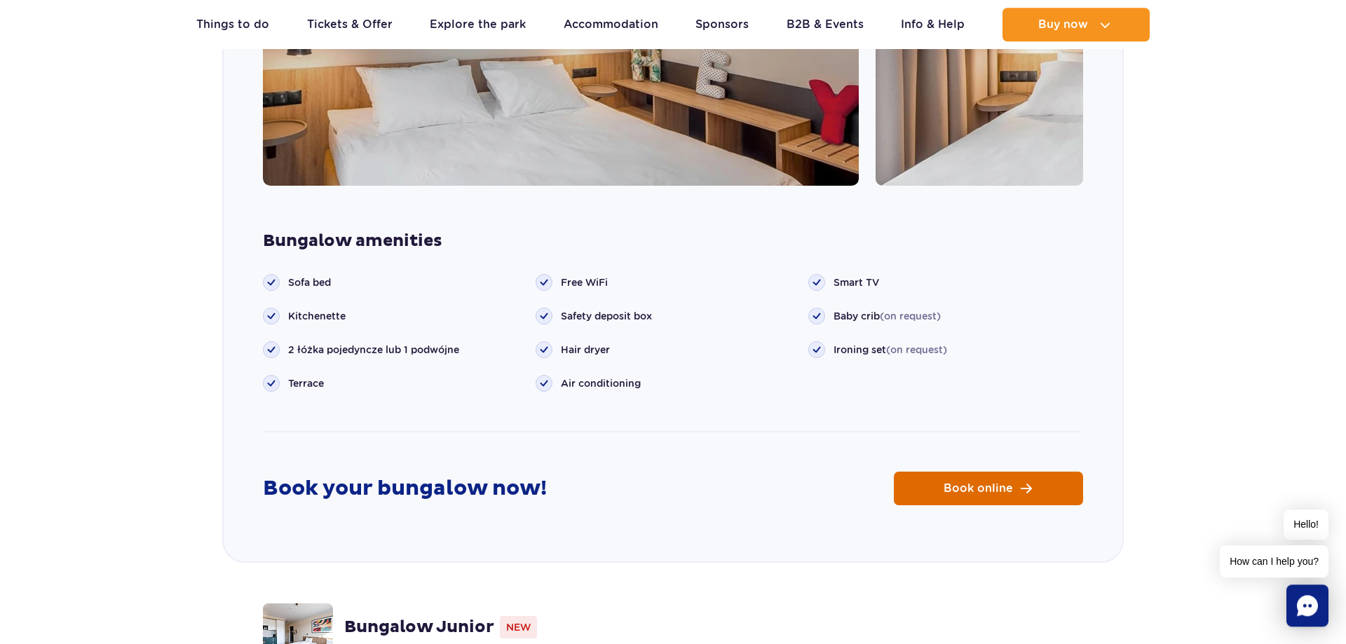
click at [1003, 483] on span "Book online" at bounding box center [978, 488] width 69 height 11
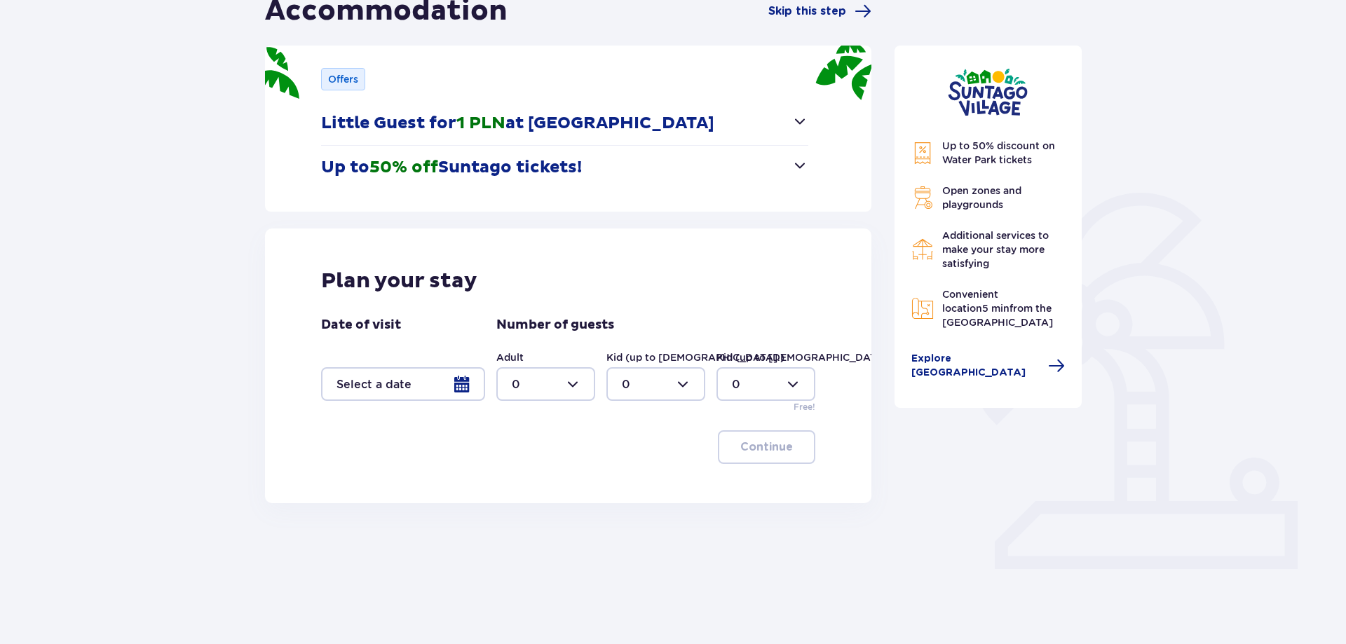
scroll to position [163, 0]
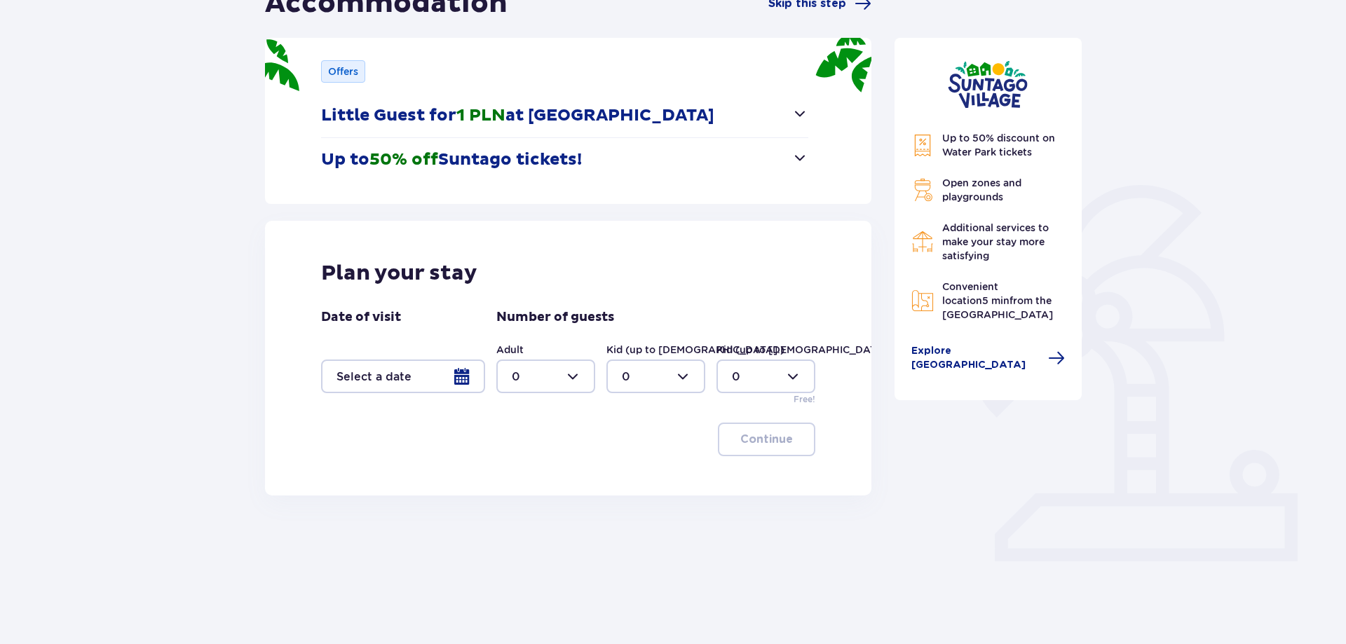
click at [551, 384] on div at bounding box center [545, 377] width 99 height 34
click at [539, 479] on div "2" at bounding box center [546, 477] width 68 height 15
type input "2"
click at [676, 376] on div at bounding box center [655, 377] width 99 height 34
click at [625, 455] on p "1" at bounding box center [624, 448] width 4 height 15
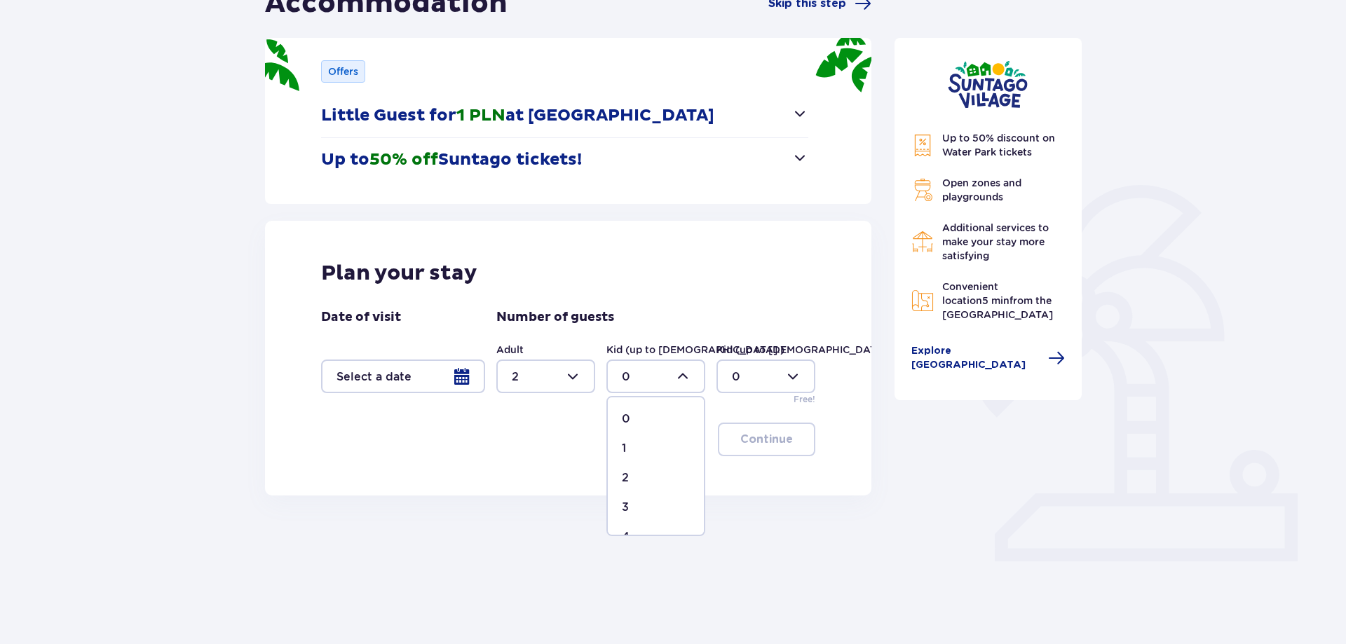
type input "1"
click at [402, 379] on div at bounding box center [403, 377] width 164 height 34
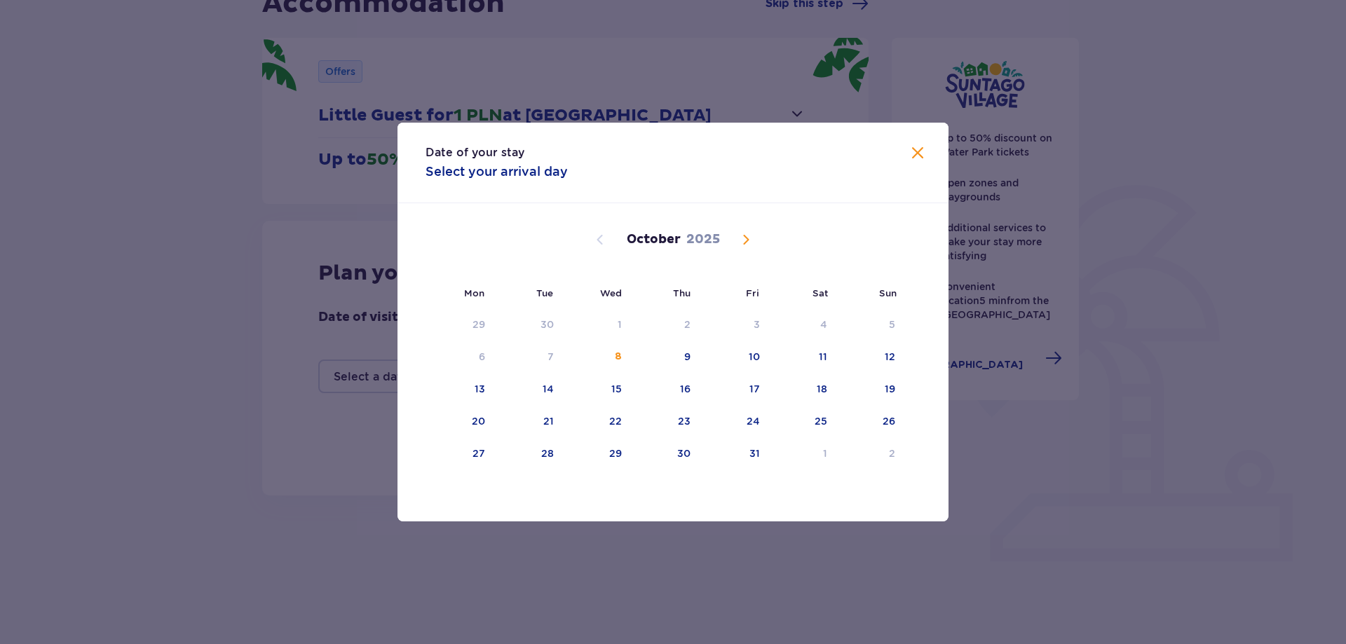
click at [740, 238] on span "Next month" at bounding box center [746, 239] width 17 height 17
click at [743, 238] on span "Next month" at bounding box center [746, 239] width 17 height 17
click at [620, 428] on div "24" at bounding box center [597, 422] width 69 height 31
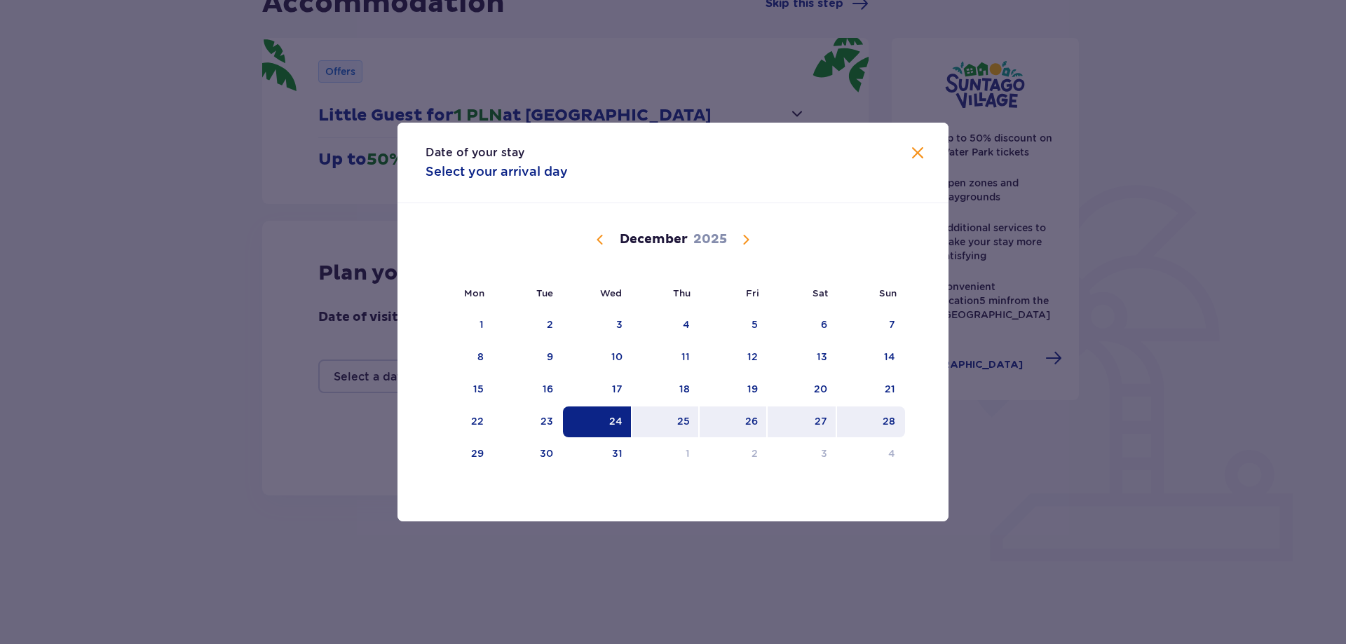
click at [891, 424] on div "28" at bounding box center [889, 421] width 13 height 14
type input "24.12.25 - 28.12.25"
type input "0"
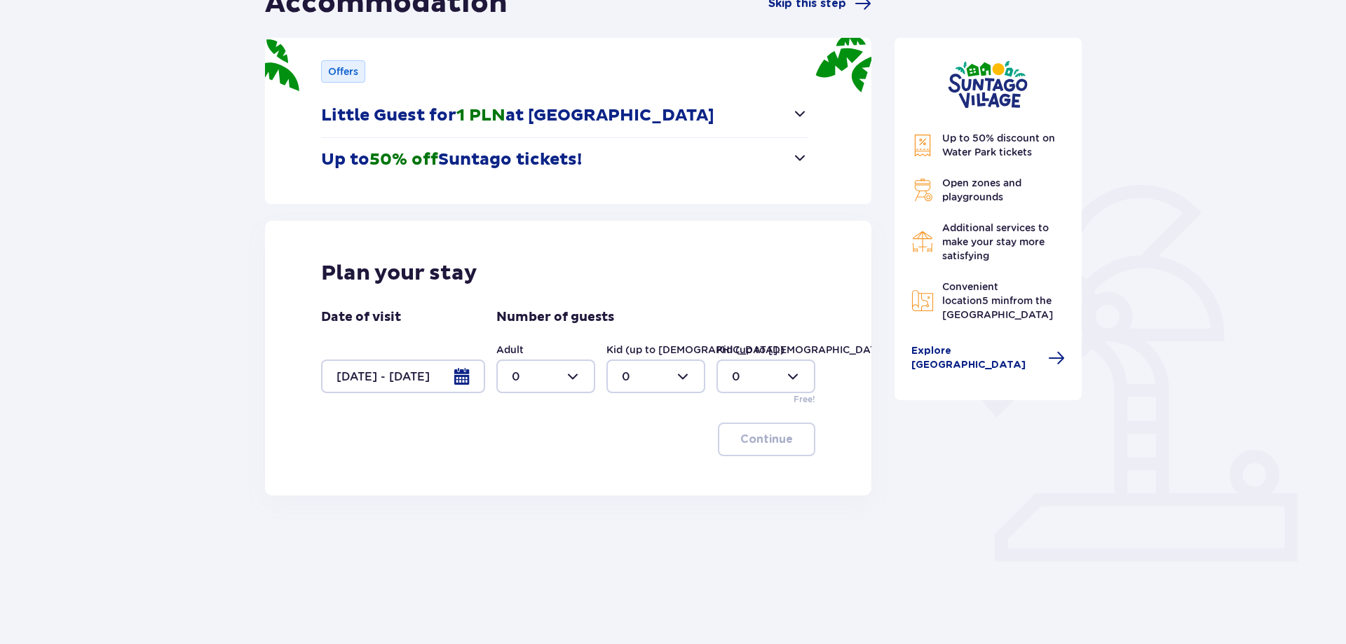
click at [560, 371] on div at bounding box center [545, 377] width 99 height 34
click at [520, 481] on div "2" at bounding box center [546, 477] width 68 height 15
type input "2"
click at [631, 372] on div at bounding box center [655, 377] width 99 height 34
click at [632, 450] on div "1" at bounding box center [656, 448] width 68 height 15
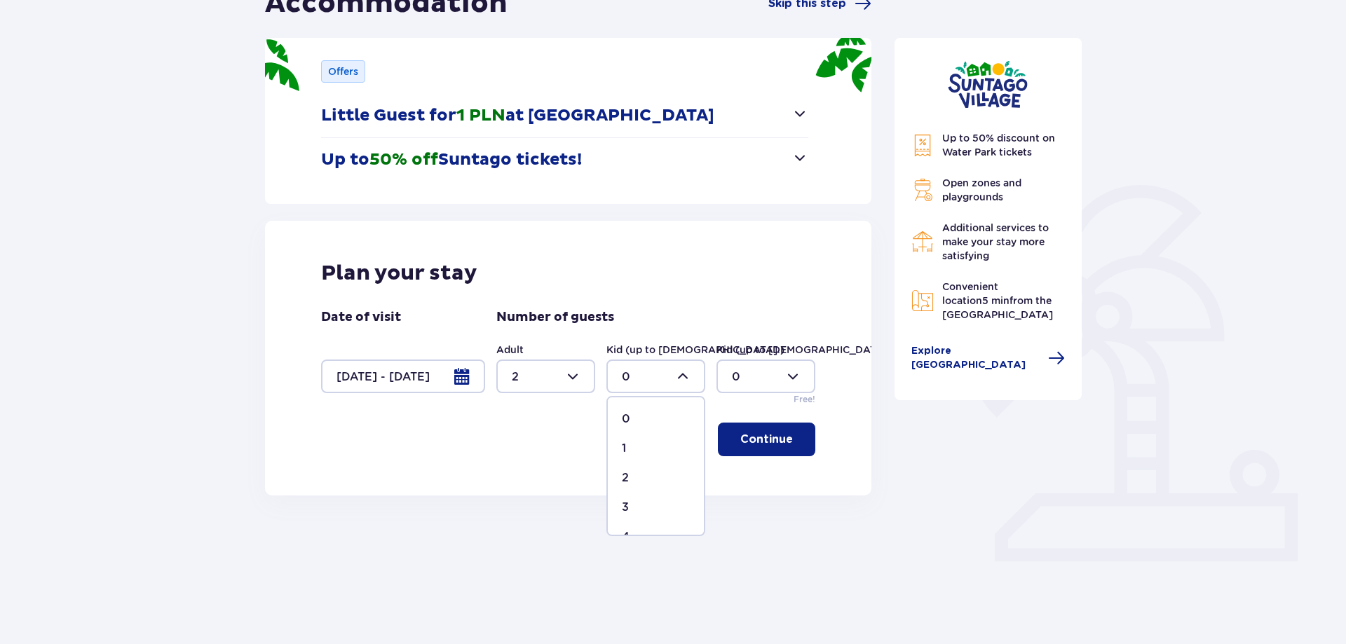
type input "1"
click at [768, 439] on p "Continue" at bounding box center [766, 439] width 53 height 15
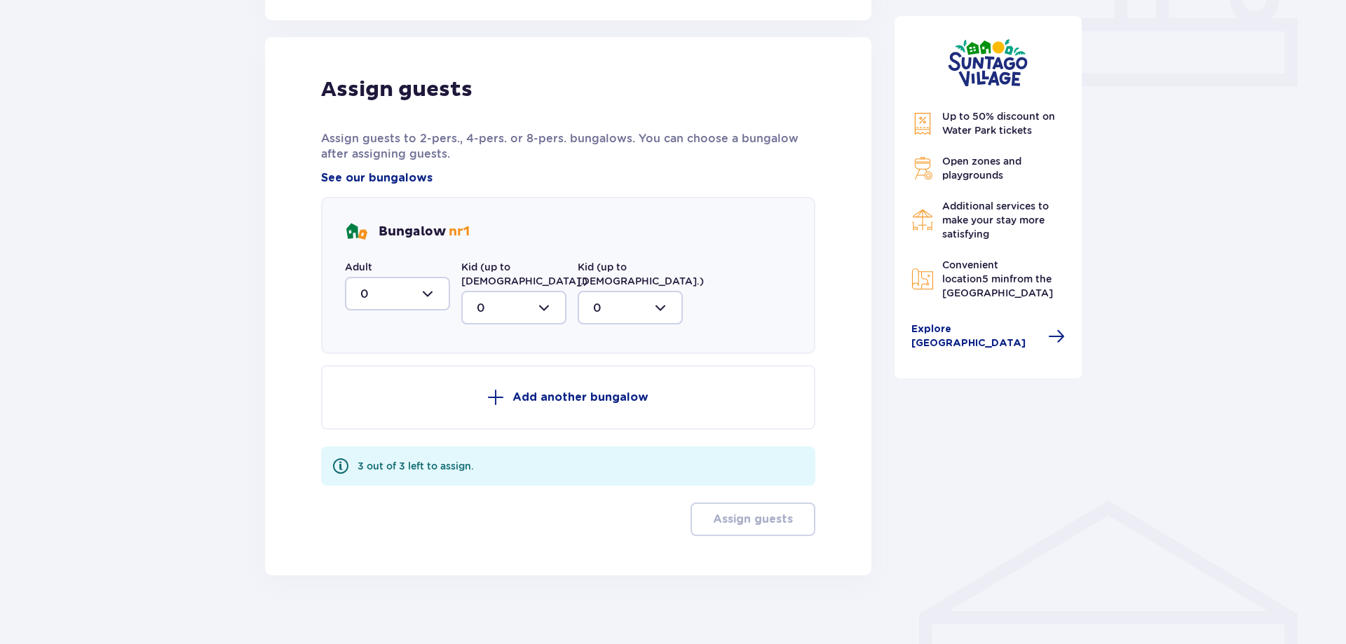
scroll to position [639, 0]
click at [397, 301] on div at bounding box center [397, 293] width 105 height 34
click at [376, 389] on div "2" at bounding box center [397, 393] width 74 height 15
type input "2"
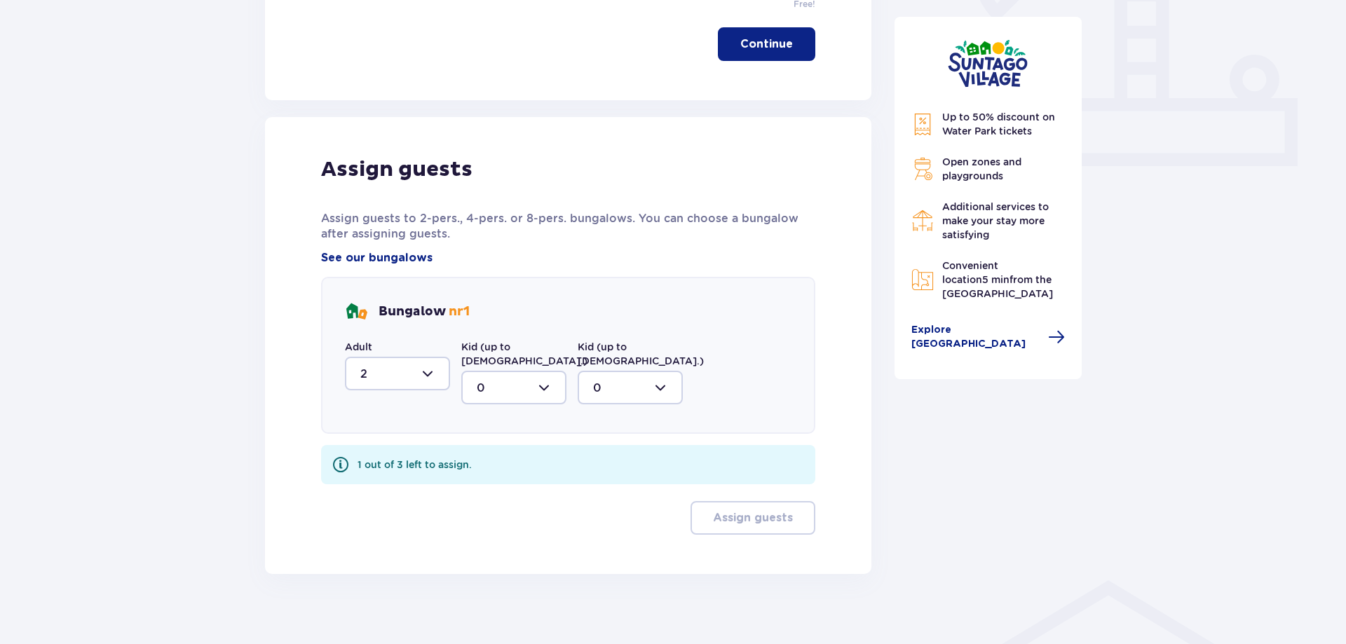
click at [502, 371] on div at bounding box center [513, 388] width 105 height 34
click at [495, 452] on div "1" at bounding box center [514, 459] width 74 height 15
type input "1"
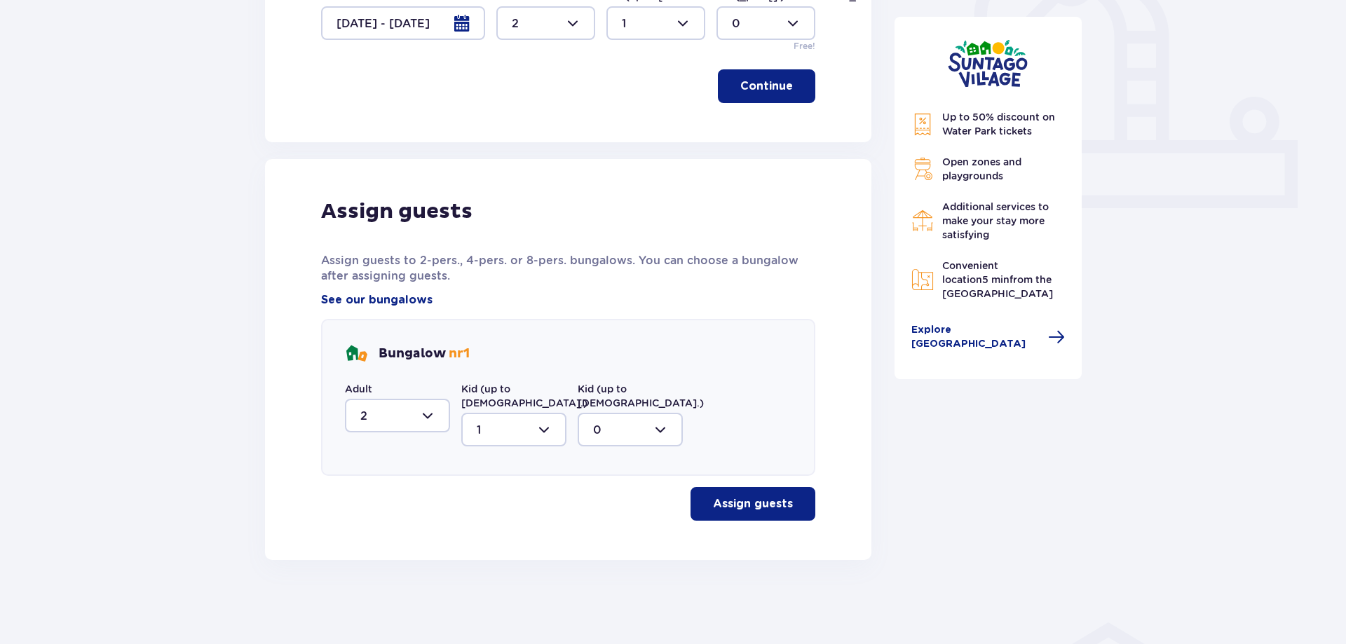
scroll to position [502, 0]
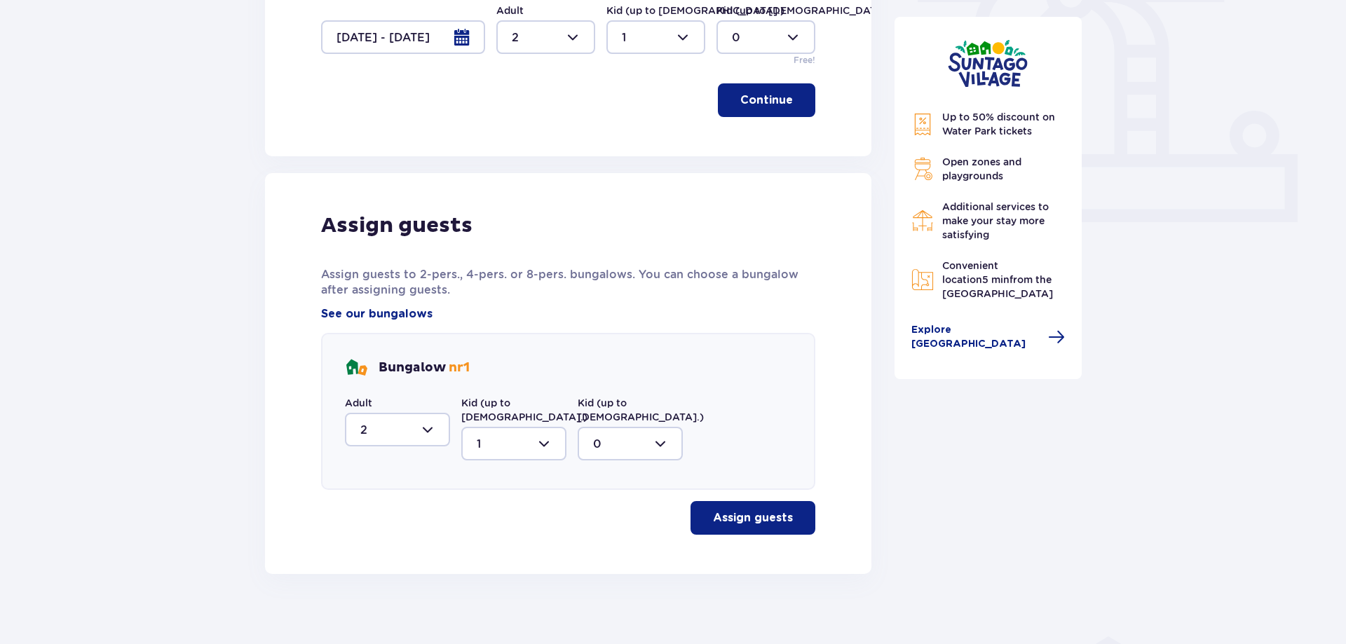
click at [743, 510] on p "Assign guests" at bounding box center [753, 517] width 80 height 15
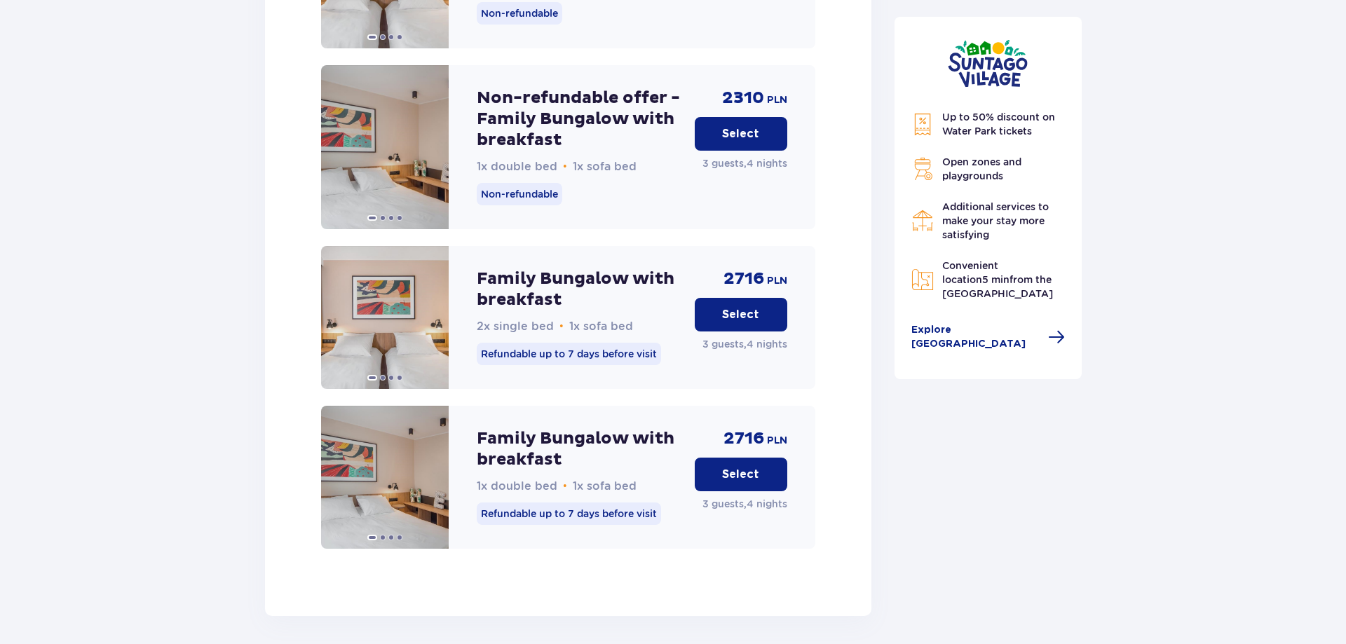
scroll to position [1981, 0]
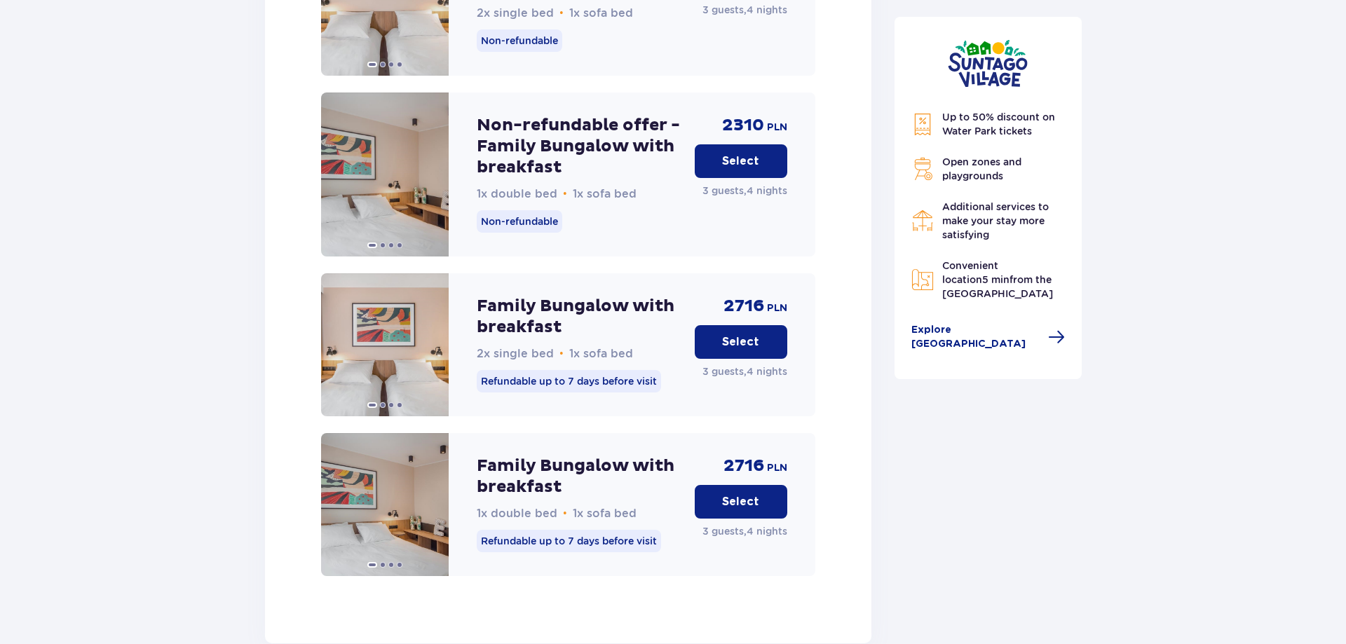
click at [737, 154] on p "Select" at bounding box center [740, 161] width 37 height 15
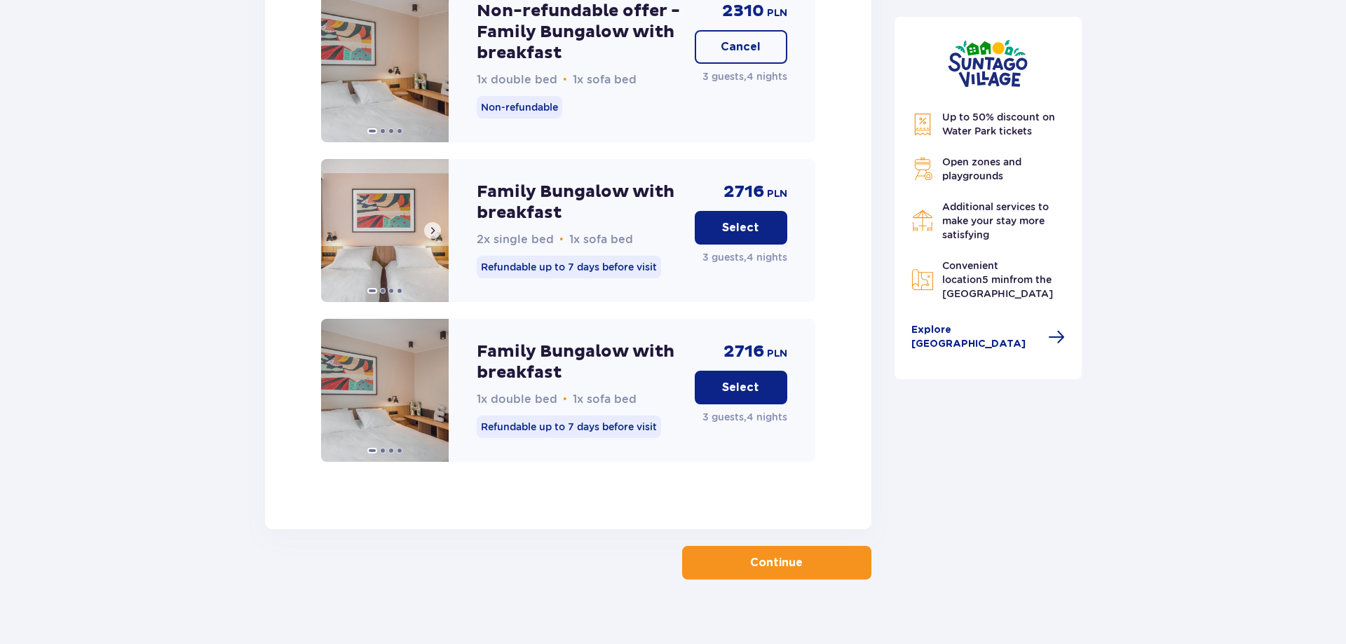
scroll to position [2103, 0]
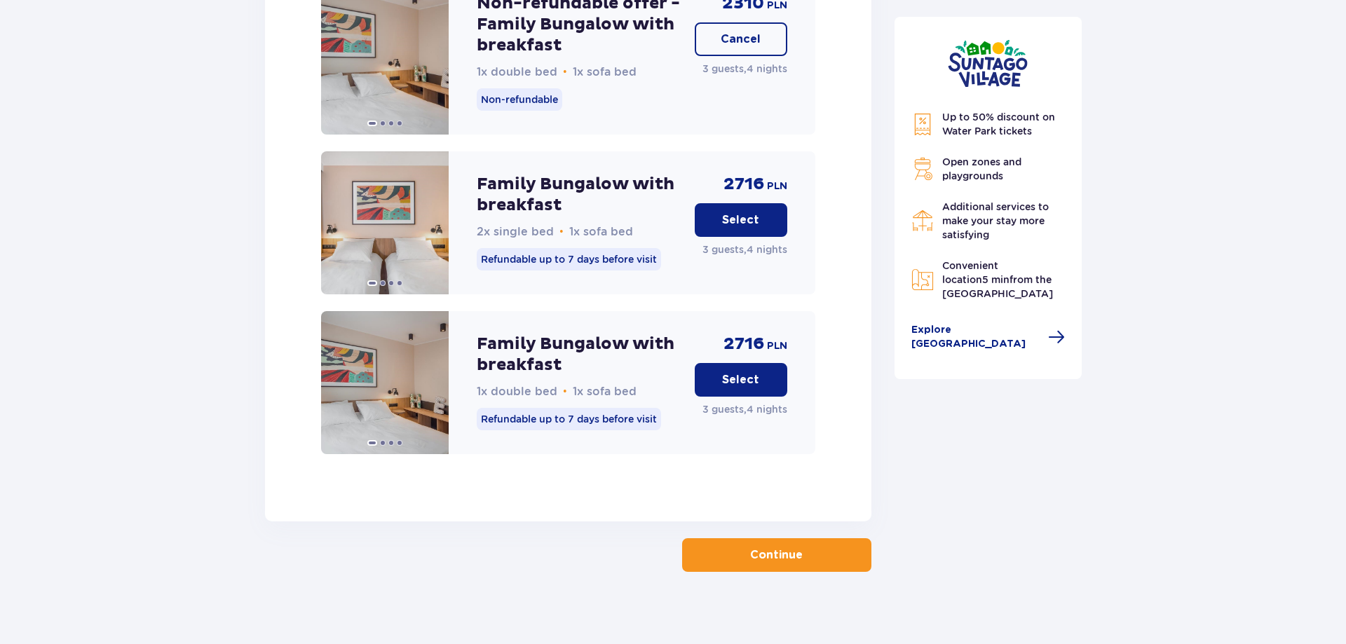
click at [829, 541] on button "Continue" at bounding box center [776, 555] width 189 height 34
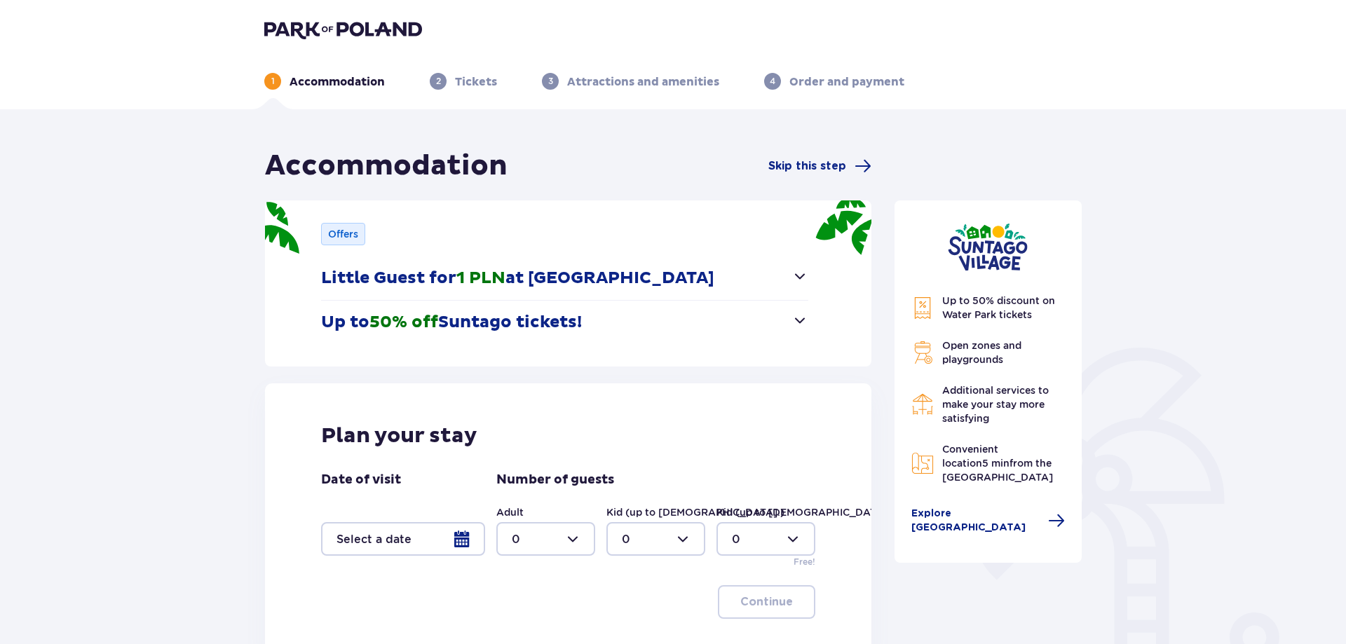
click at [461, 545] on div at bounding box center [403, 539] width 164 height 34
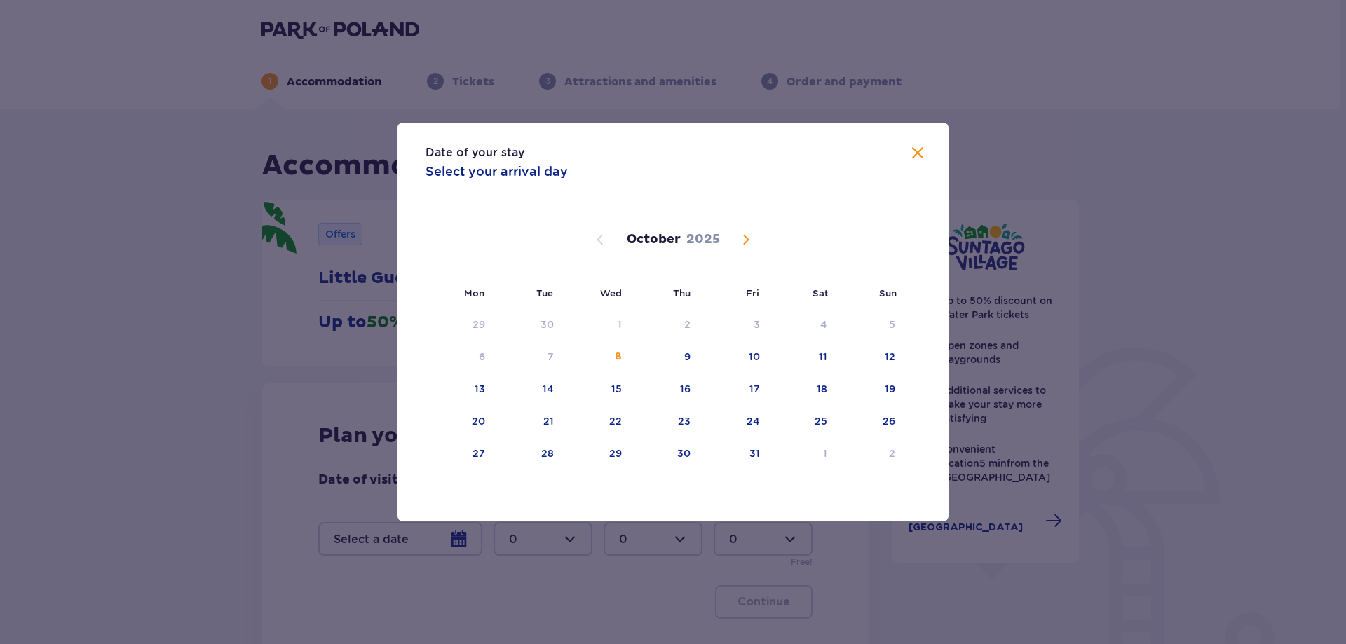
click at [746, 240] on span "Next month" at bounding box center [746, 239] width 17 height 17
click at [622, 421] on div "24" at bounding box center [615, 421] width 13 height 14
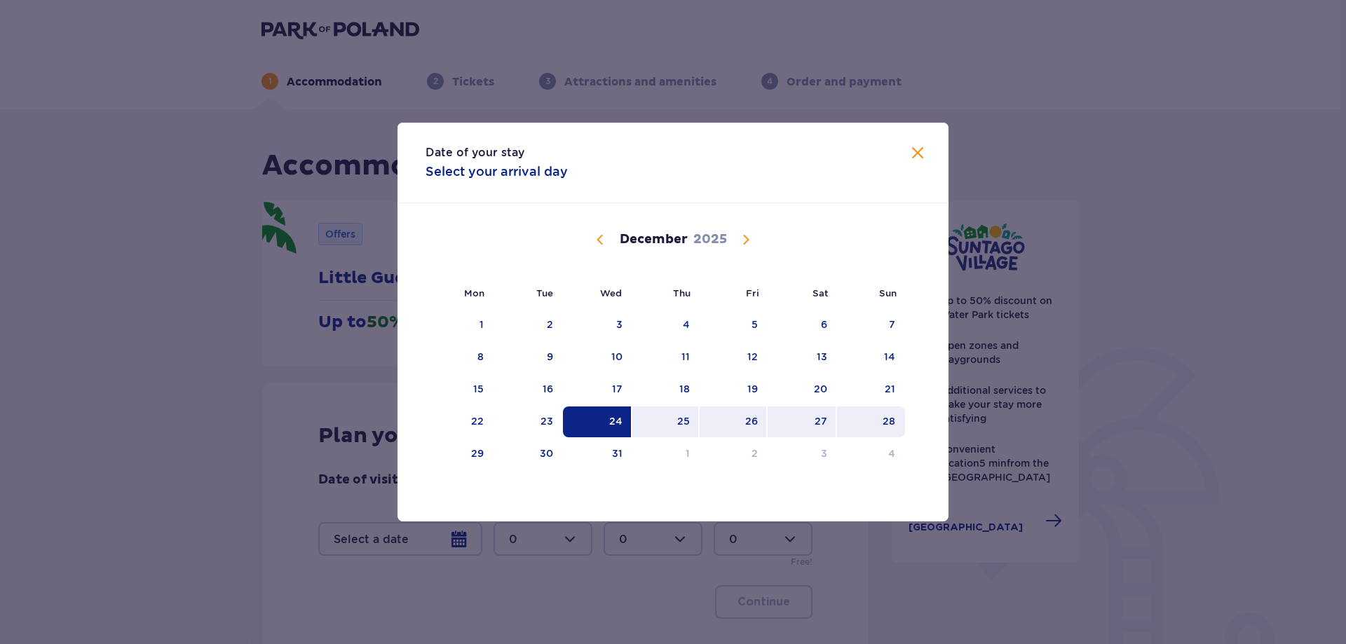
click at [879, 421] on div "28" at bounding box center [871, 422] width 68 height 31
type input "24.12.25 - 28.12.25"
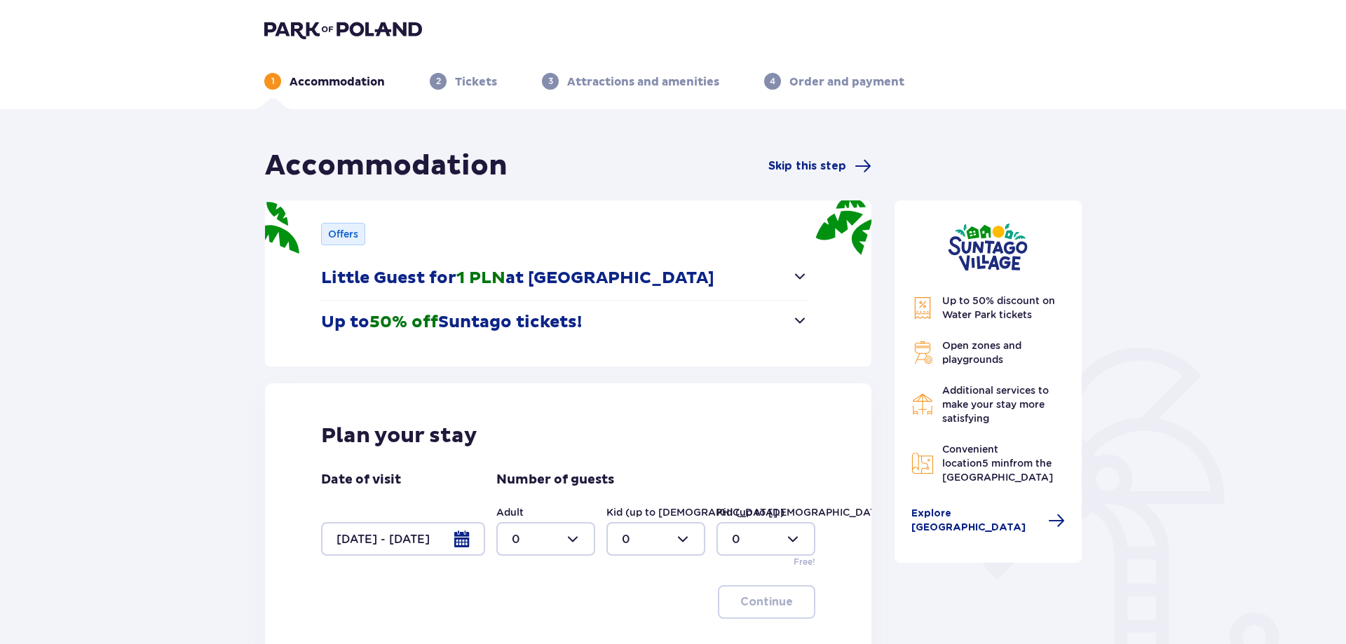
click at [538, 549] on div at bounding box center [545, 539] width 99 height 34
click at [536, 456] on div "2" at bounding box center [546, 461] width 68 height 15
type input "2"
click at [633, 538] on div at bounding box center [655, 539] width 99 height 34
click at [642, 428] on div "1" at bounding box center [656, 431] width 68 height 15
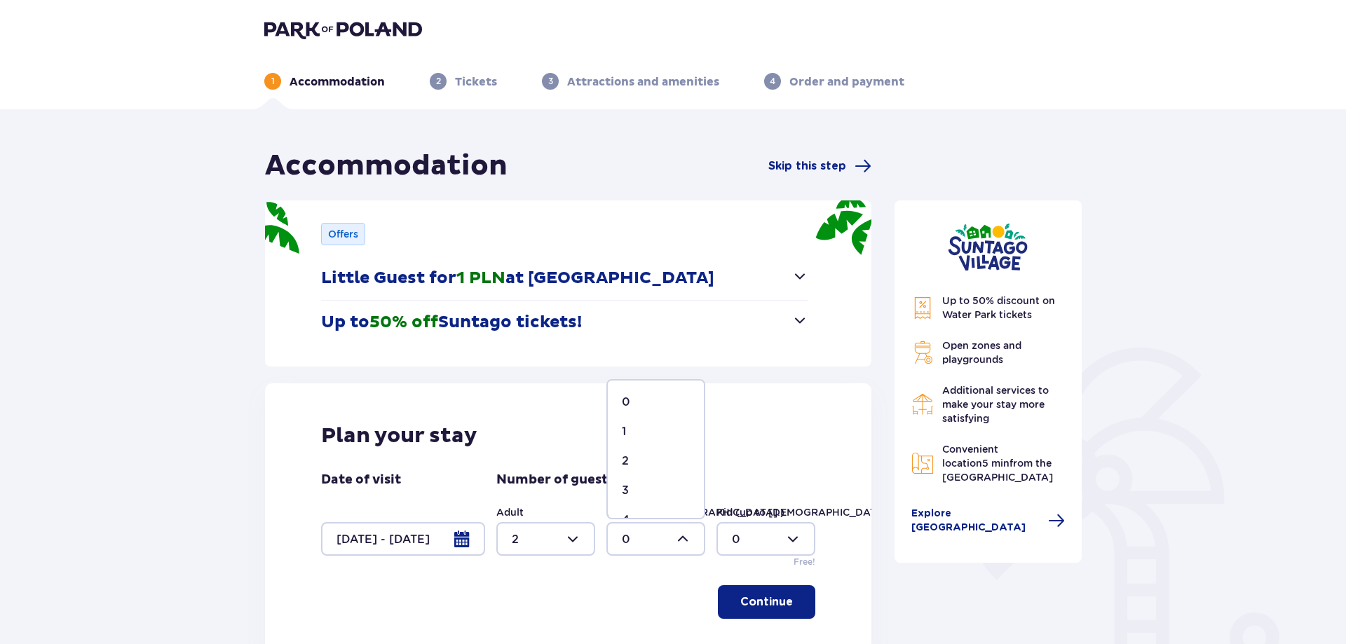
type input "1"
click at [764, 591] on button "Continue" at bounding box center [766, 602] width 97 height 34
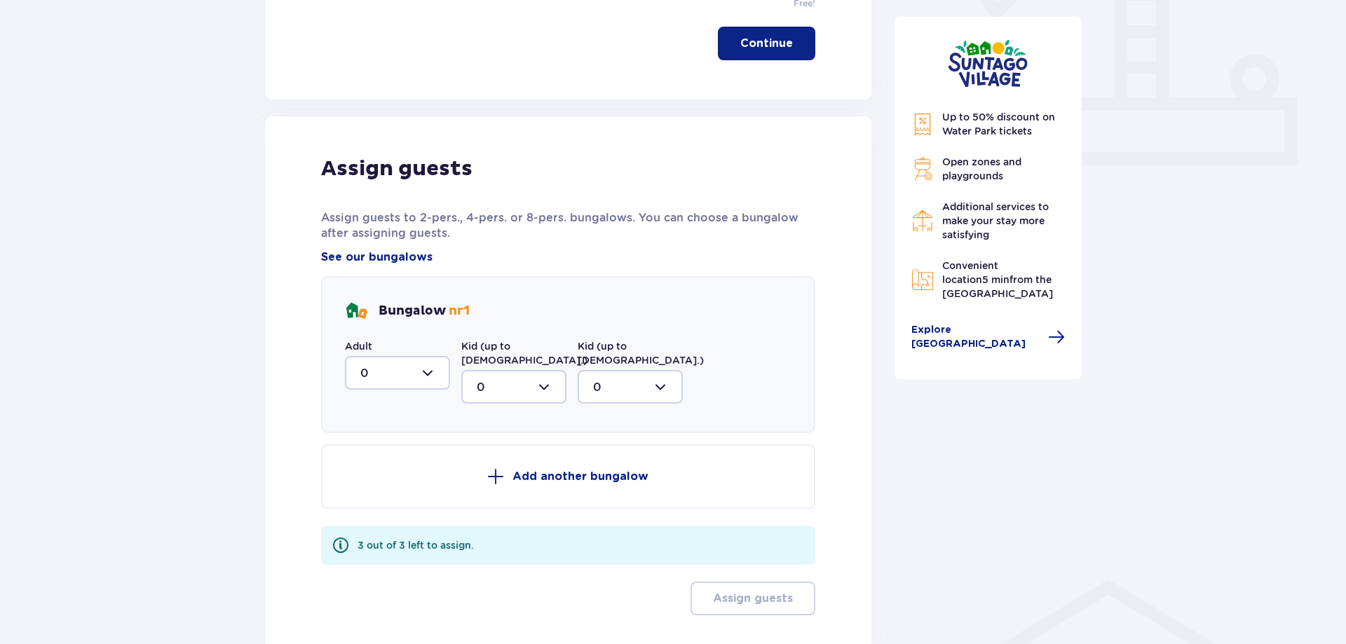
scroll to position [658, 0]
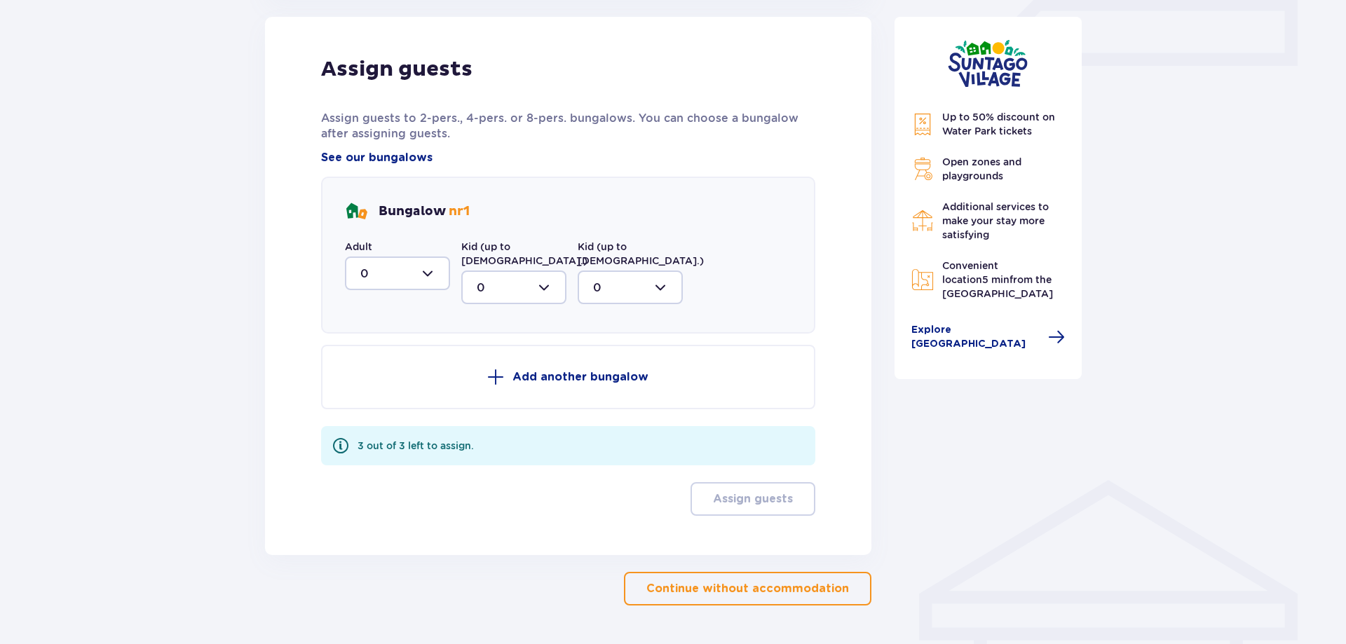
click at [390, 282] on div at bounding box center [397, 274] width 105 height 34
click at [368, 370] on div "2" at bounding box center [397, 374] width 74 height 15
type input "2"
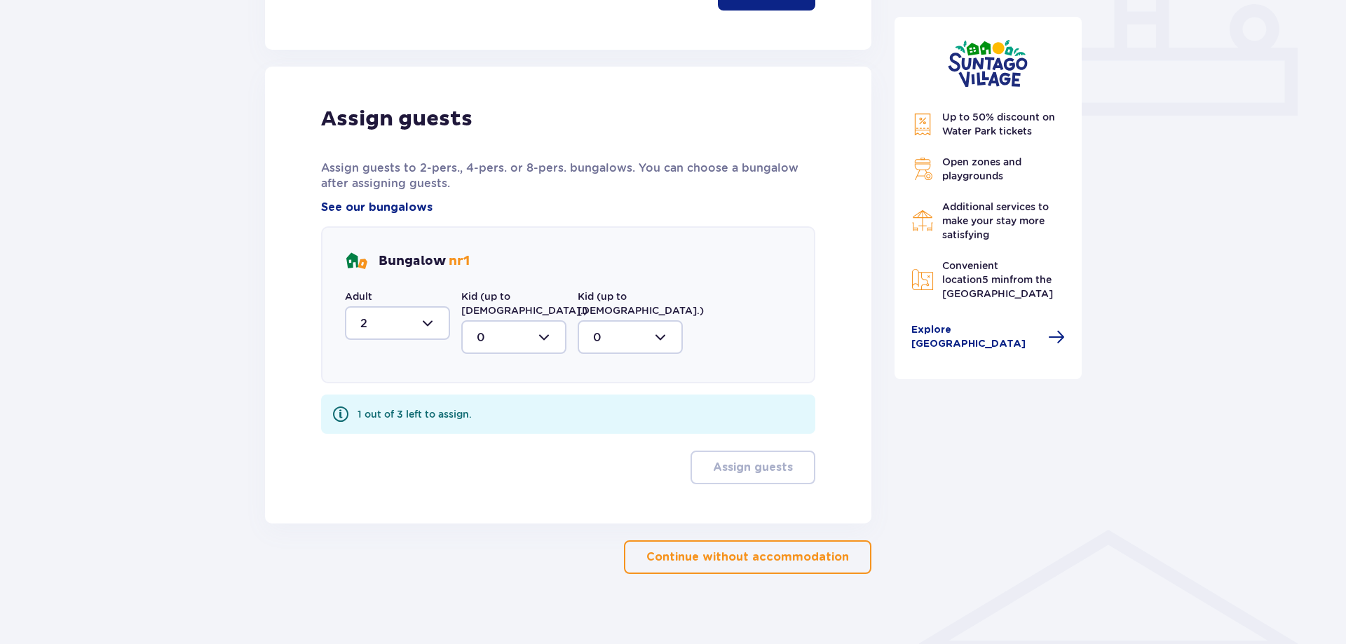
click at [509, 325] on div at bounding box center [513, 337] width 105 height 34
click at [498, 402] on div "1" at bounding box center [514, 409] width 74 height 15
type input "1"
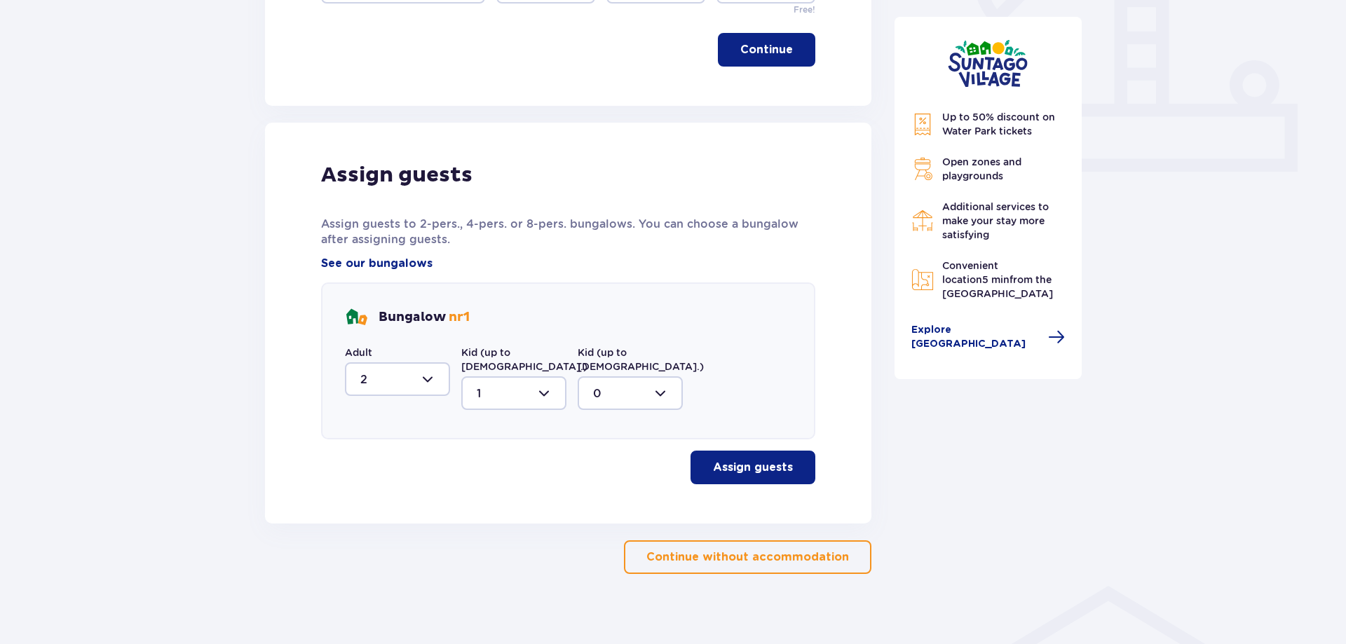
click at [800, 459] on span "button" at bounding box center [795, 467] width 17 height 17
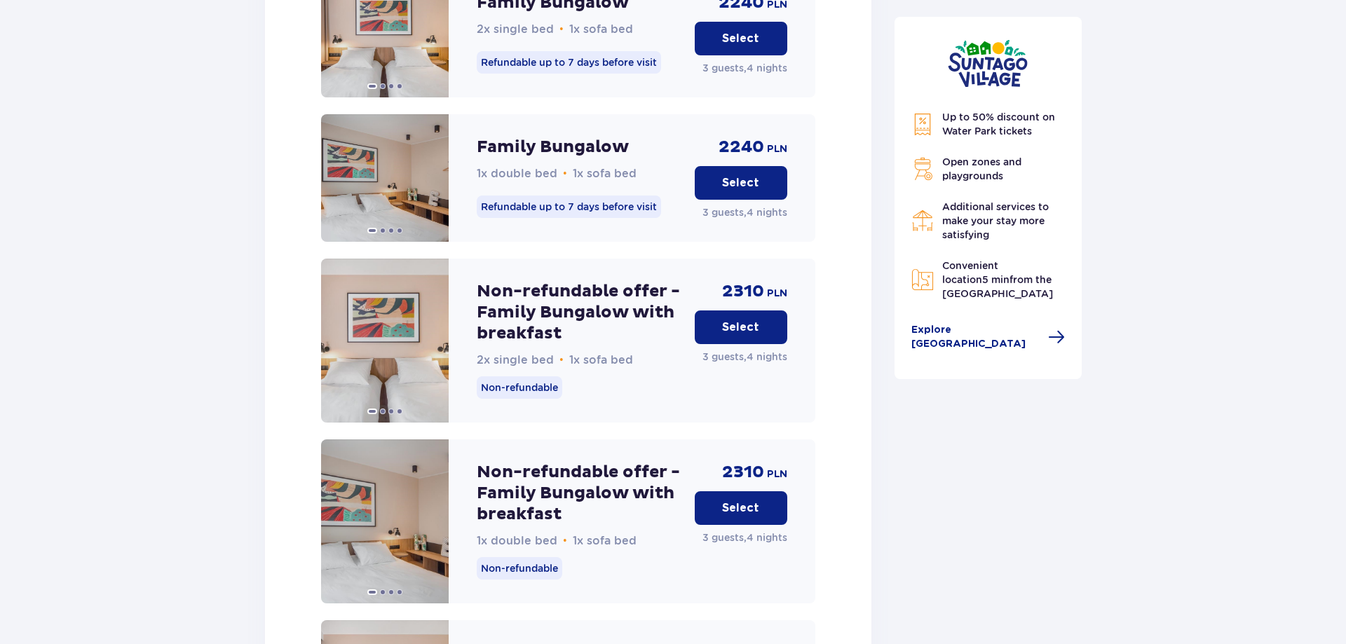
scroll to position [1634, 0]
click at [753, 500] on p "Select" at bounding box center [740, 507] width 37 height 15
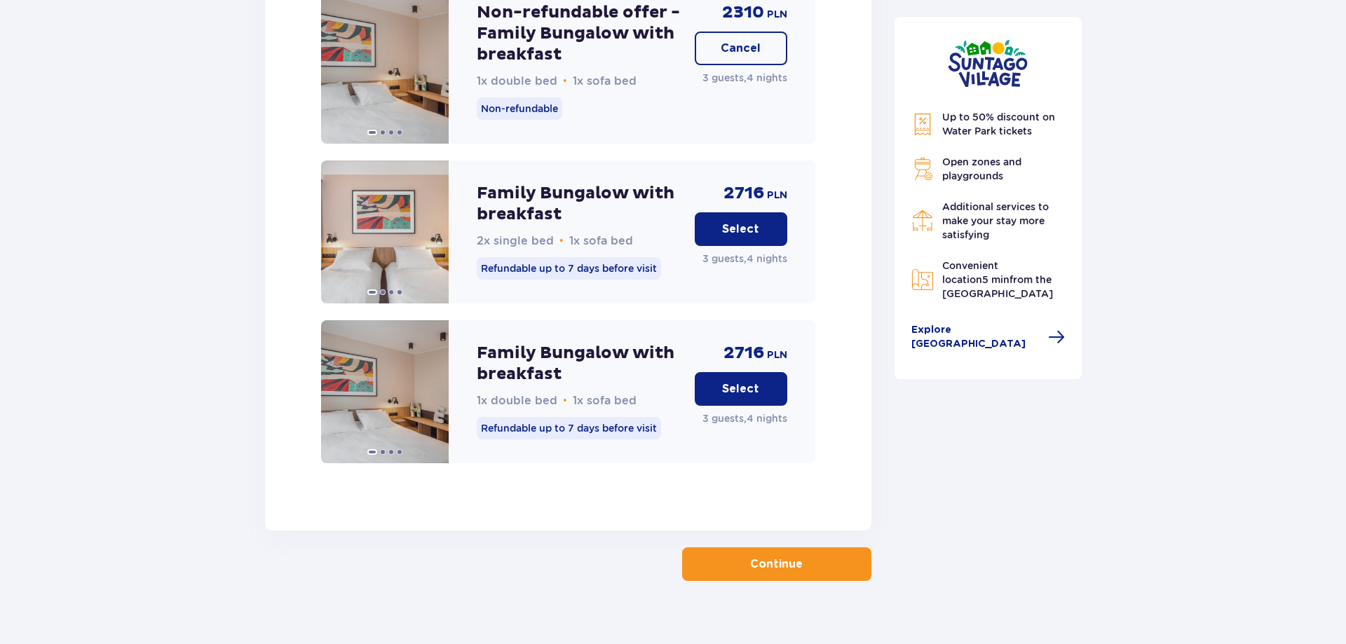
scroll to position [2103, 0]
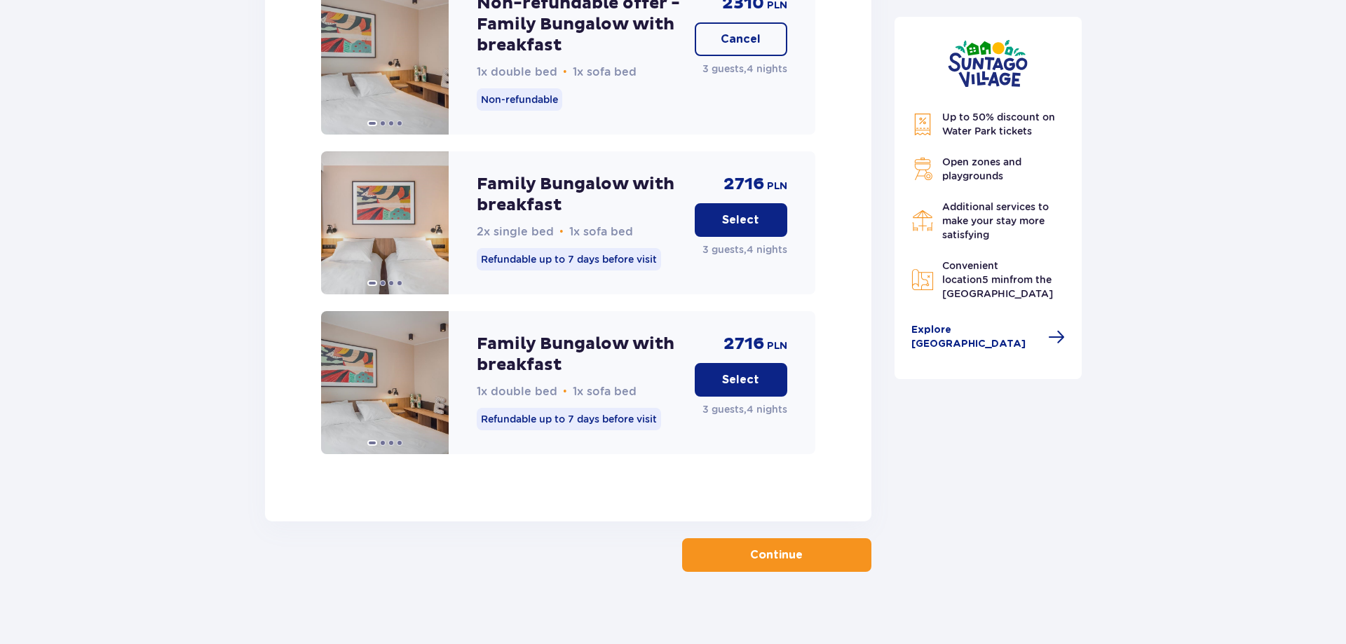
click at [792, 548] on button "Continue" at bounding box center [776, 555] width 189 height 34
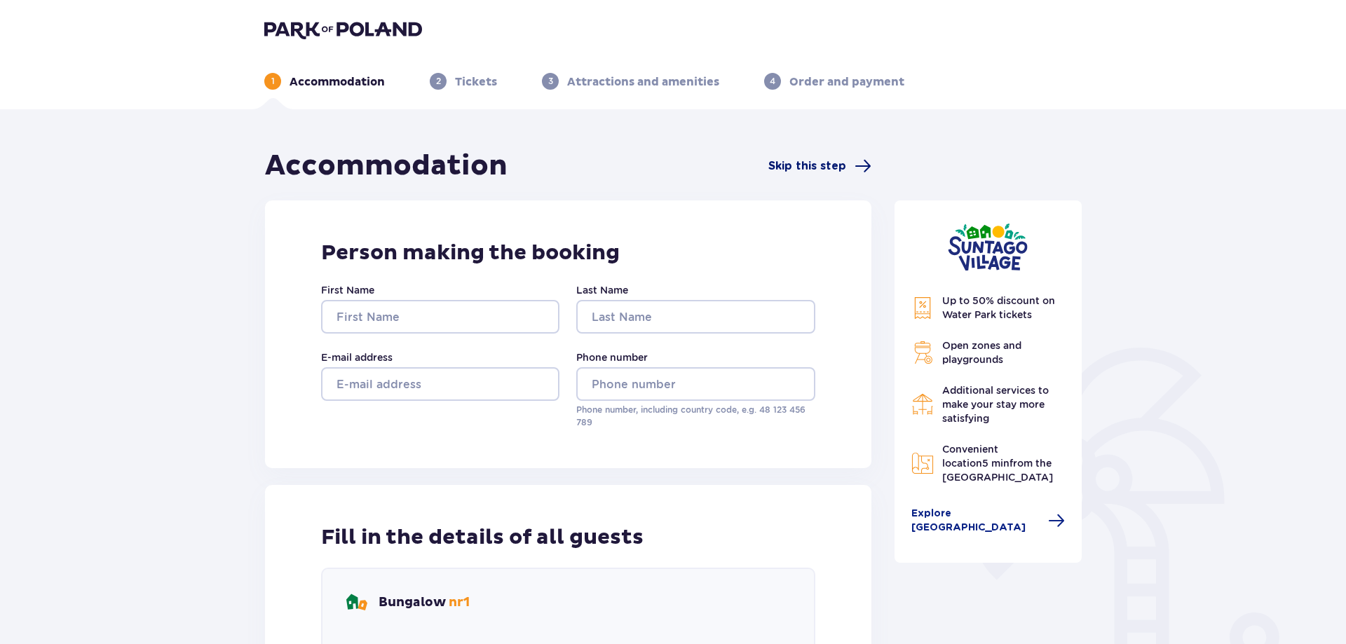
click at [801, 169] on span "Skip this step" at bounding box center [807, 165] width 78 height 15
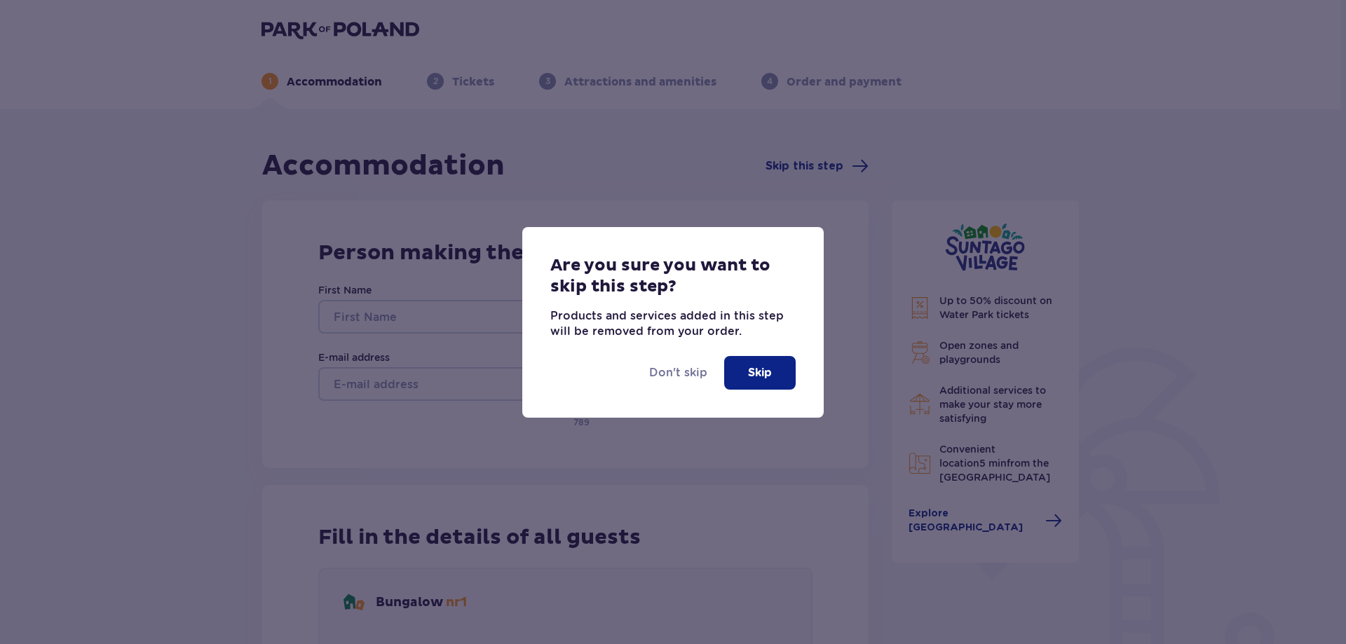
click at [766, 370] on p "Skip" at bounding box center [760, 372] width 24 height 15
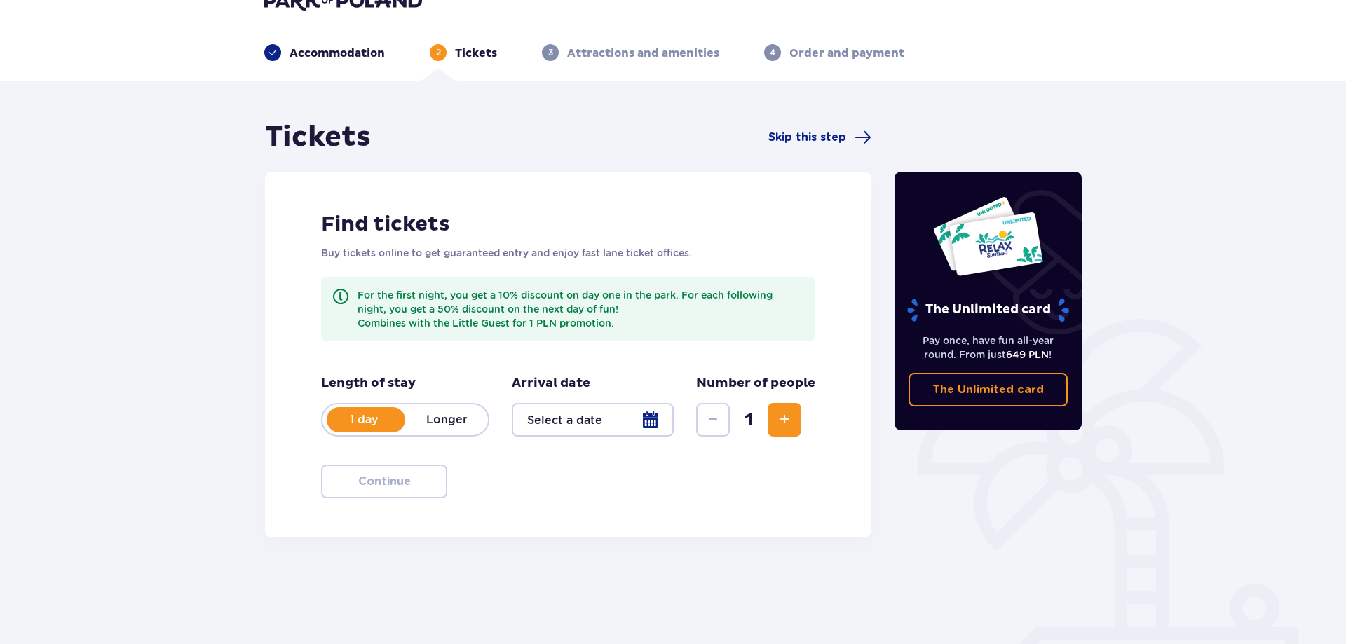
scroll to position [70, 0]
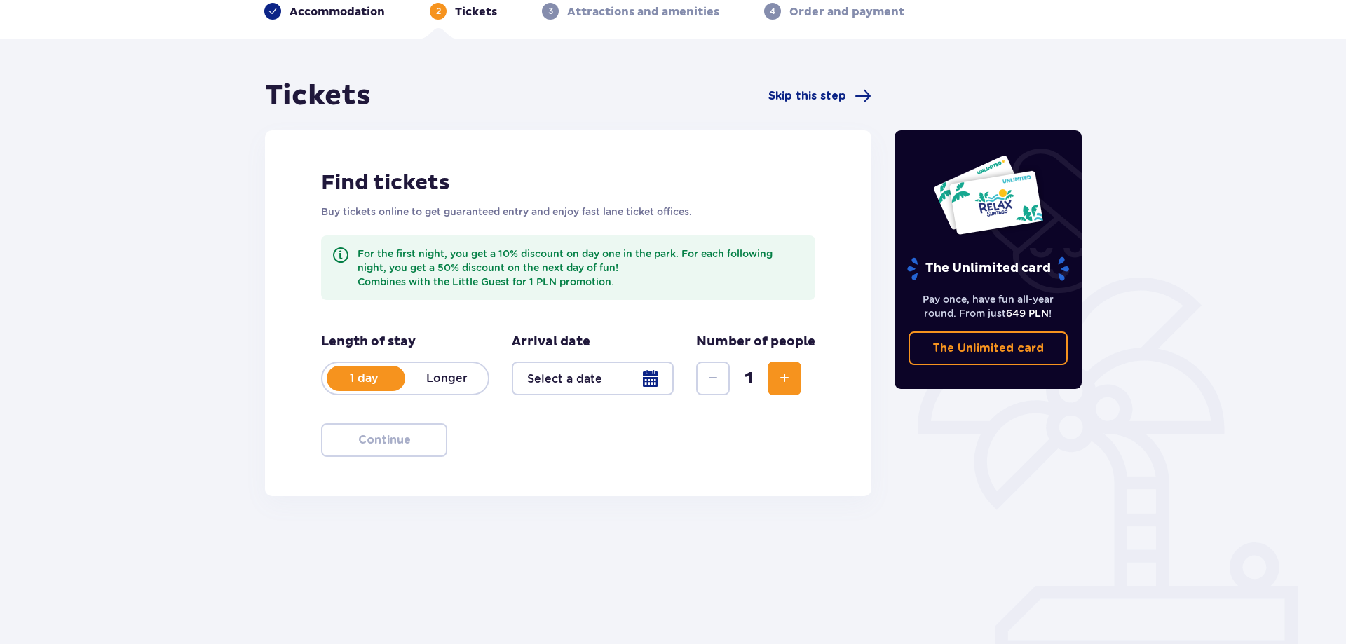
click at [450, 381] on p "Longer" at bounding box center [446, 378] width 83 height 15
click at [627, 381] on div at bounding box center [593, 379] width 162 height 34
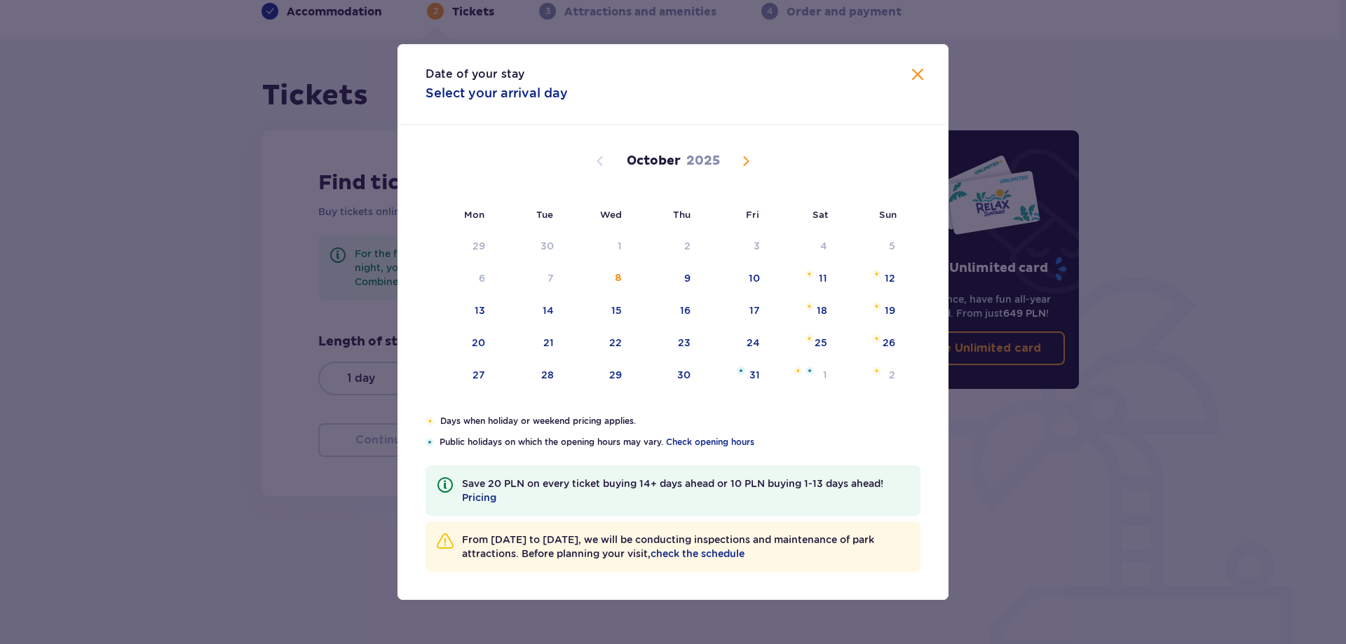
click at [750, 161] on span "Next month" at bounding box center [746, 161] width 17 height 17
click at [748, 161] on span "Next month" at bounding box center [746, 161] width 17 height 17
click at [746, 161] on span "Next month" at bounding box center [746, 161] width 17 height 17
click at [602, 165] on span "Previous month" at bounding box center [600, 161] width 17 height 17
click at [674, 344] on div "25" at bounding box center [666, 343] width 68 height 31
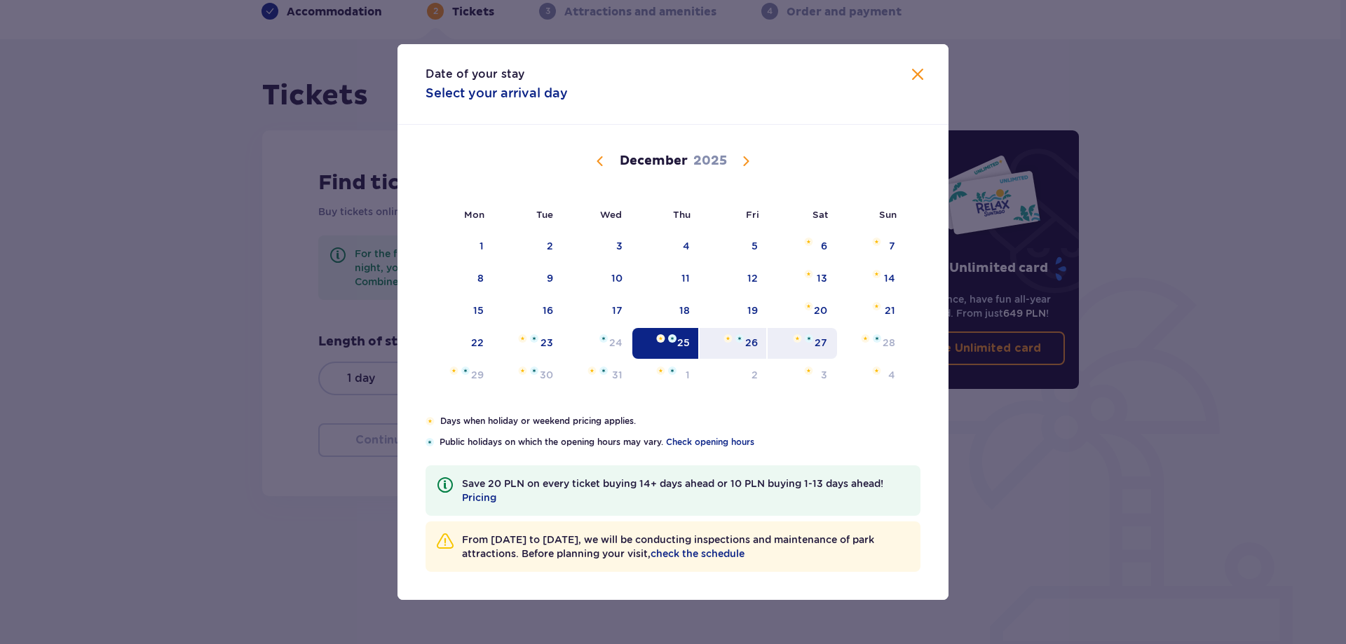
click at [807, 345] on div "27" at bounding box center [802, 343] width 69 height 31
type input "25.12.25 - 27.12.25"
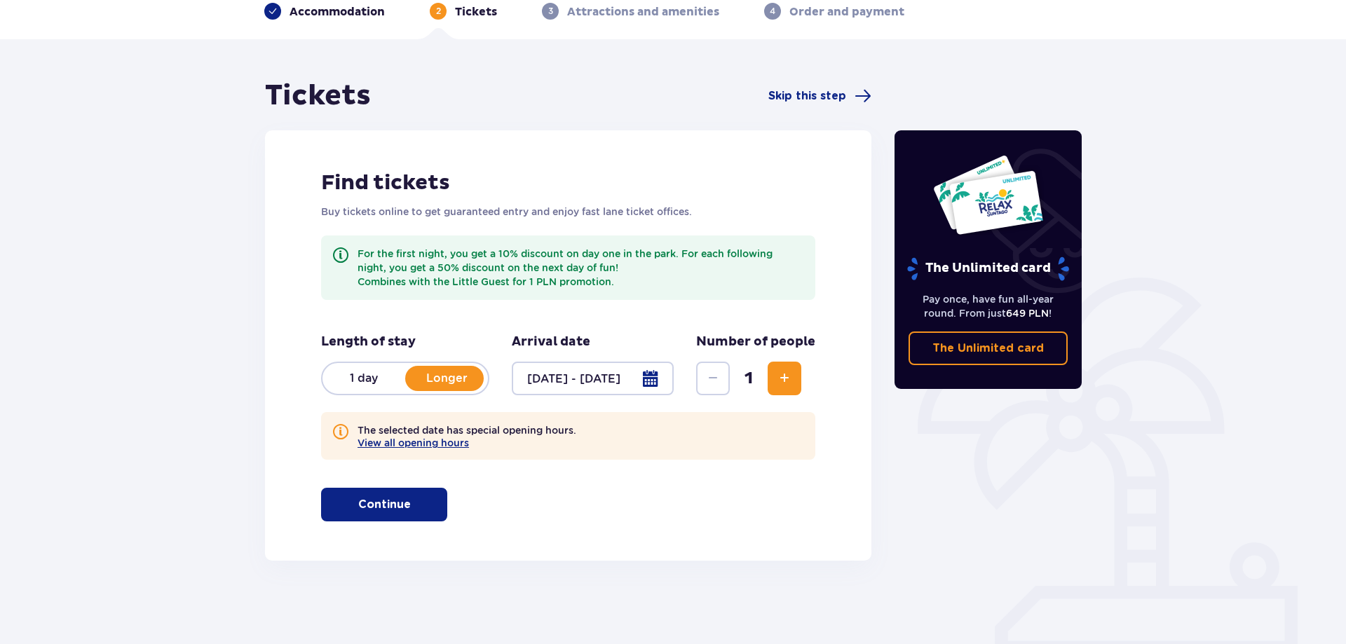
click at [779, 386] on span "Increase" at bounding box center [784, 378] width 17 height 17
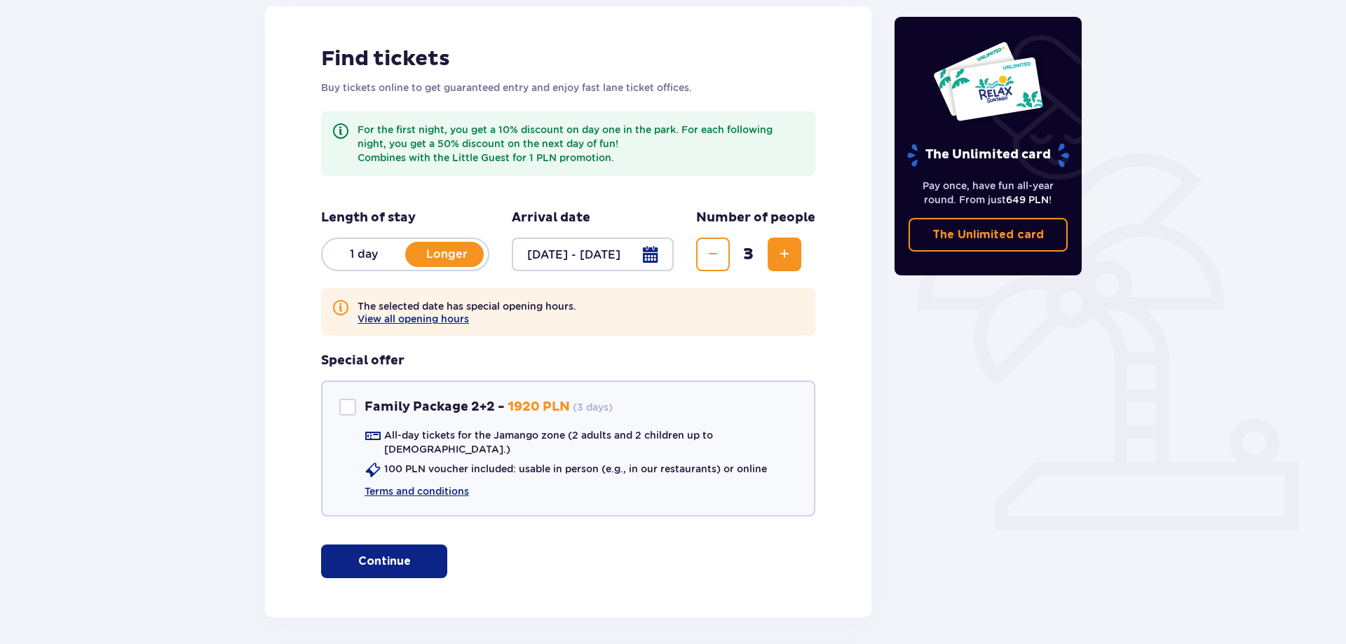
scroll to position [213, 0]
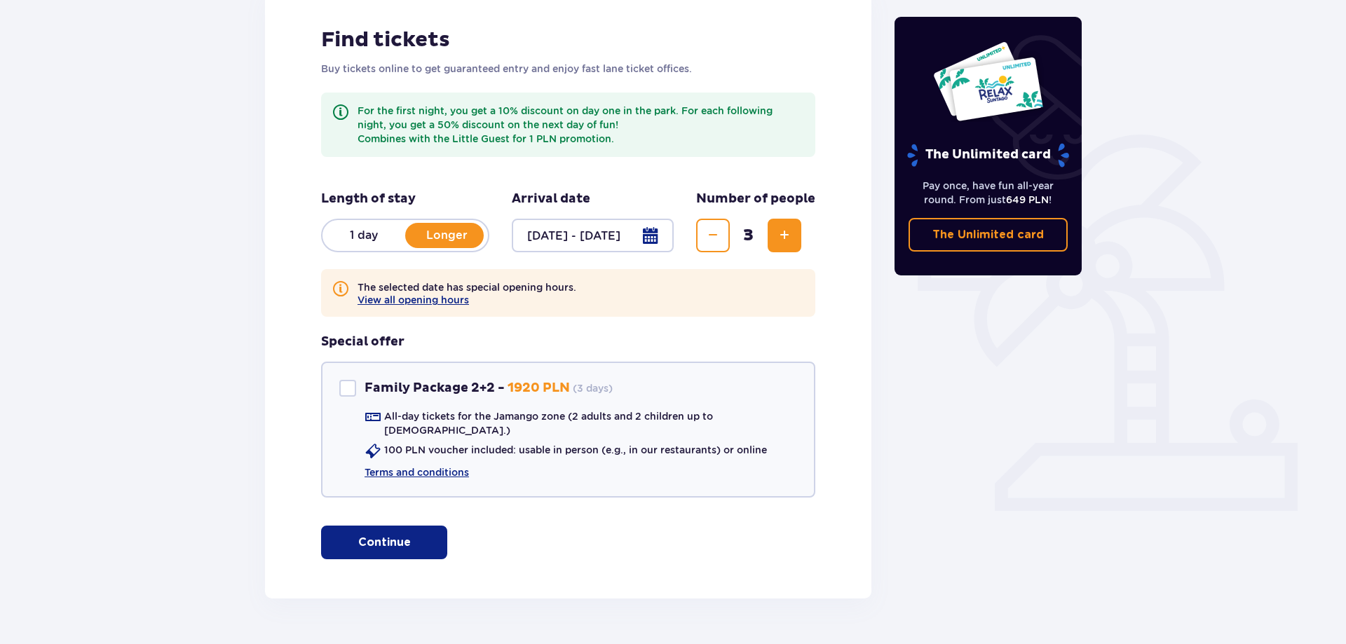
click at [370, 535] on p "Continue" at bounding box center [384, 542] width 53 height 15
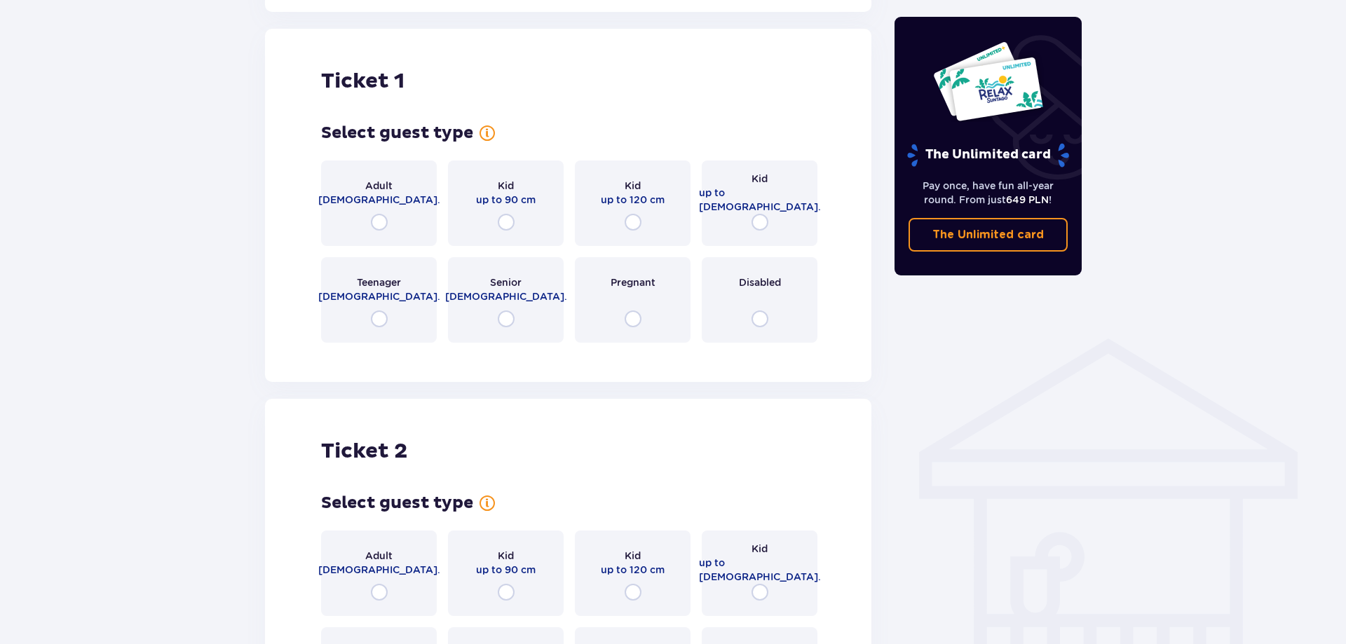
scroll to position [801, 0]
click at [393, 205] on div "Adult 18 - 65 y.o." at bounding box center [379, 203] width 116 height 86
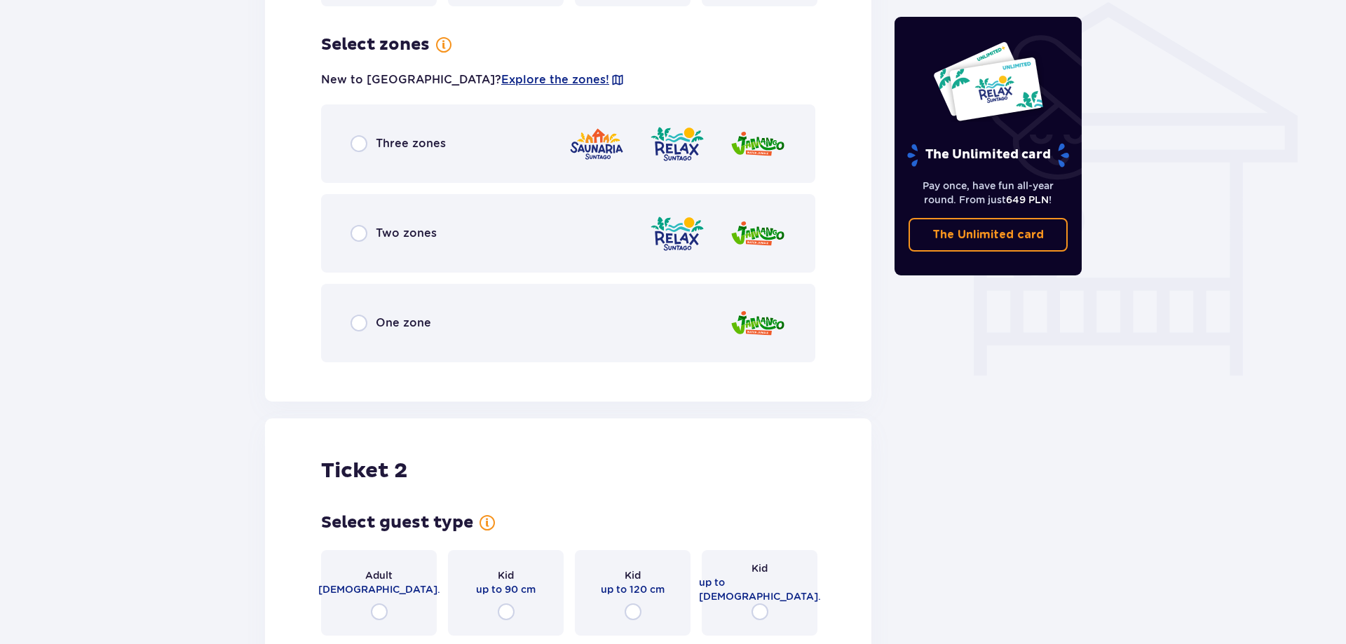
scroll to position [1143, 0]
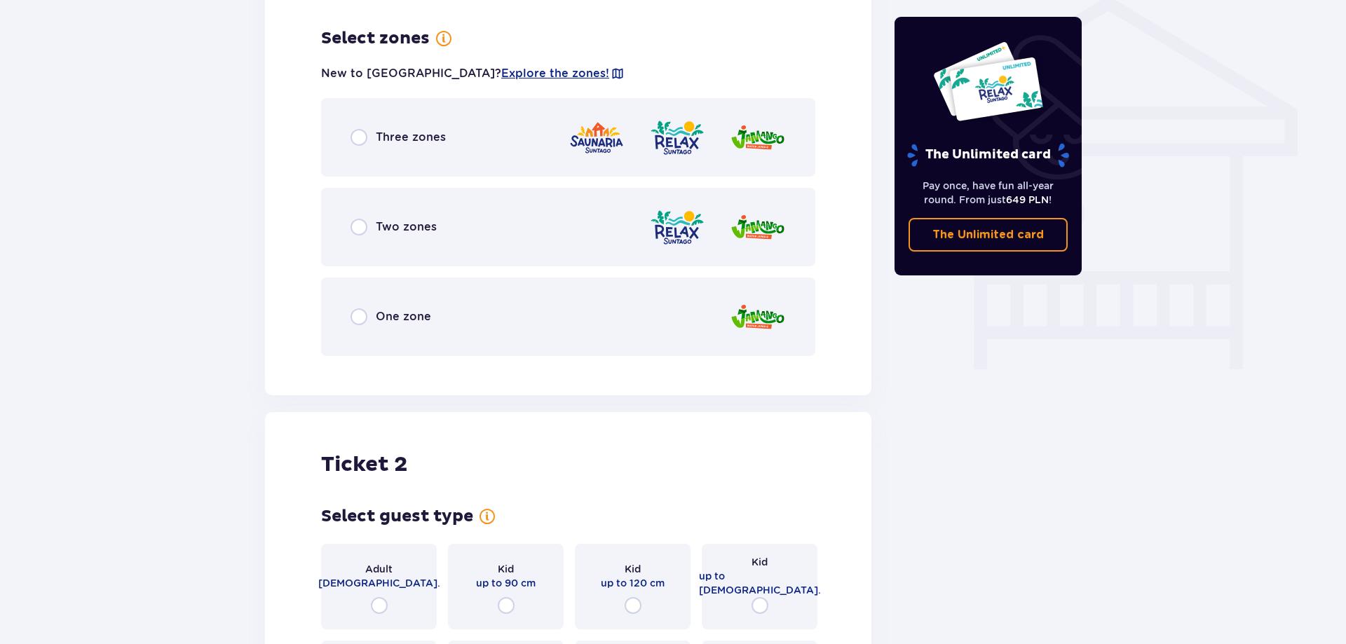
click at [389, 309] on span "One zone" at bounding box center [403, 316] width 55 height 15
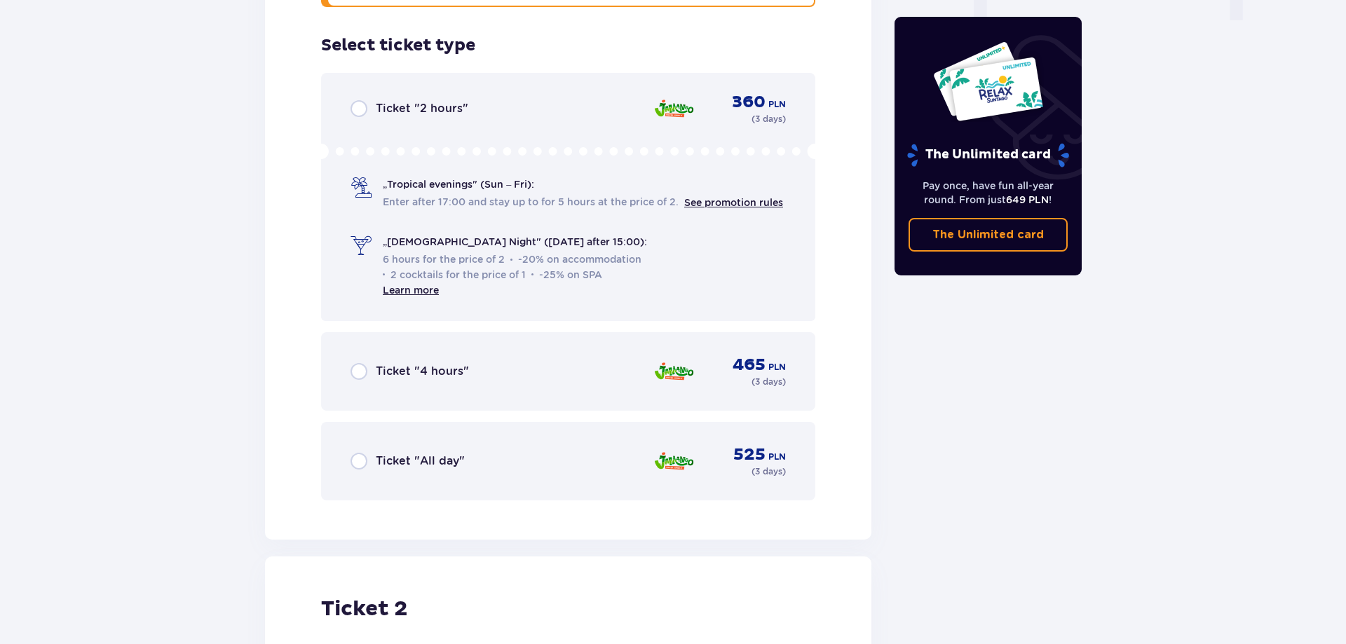
scroll to position [1499, 0]
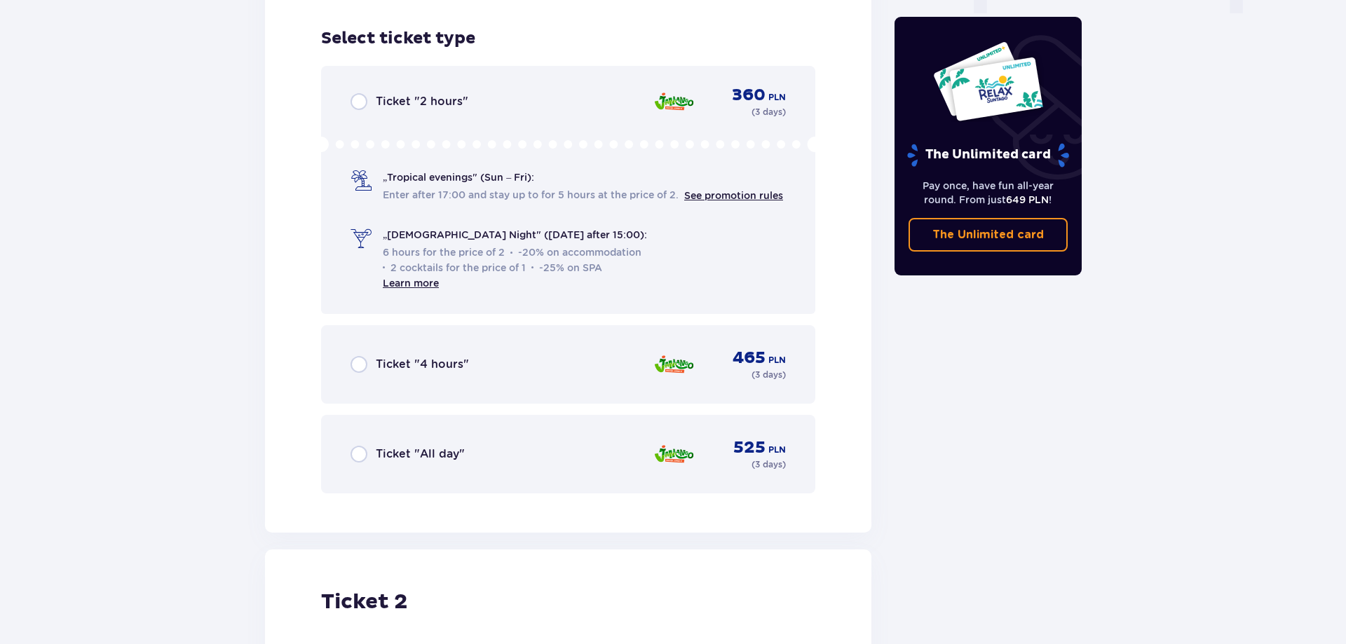
click at [362, 446] on input "radio" at bounding box center [359, 454] width 17 height 17
radio input "true"
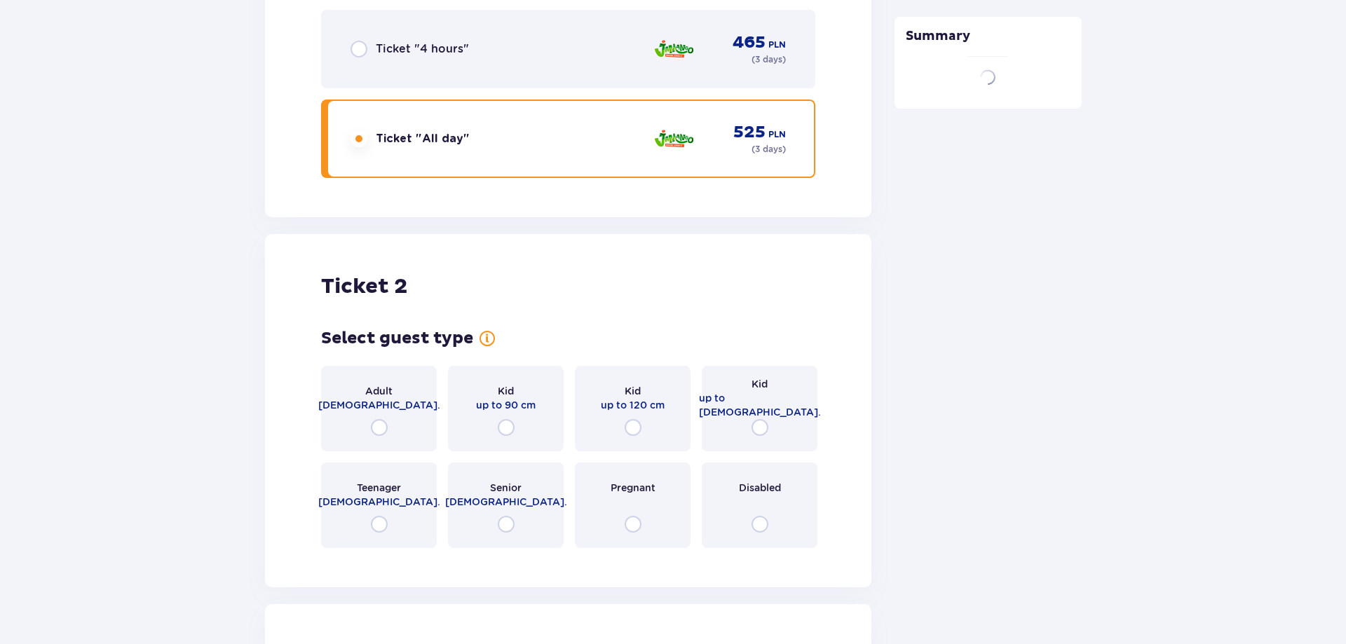
scroll to position [2021, 0]
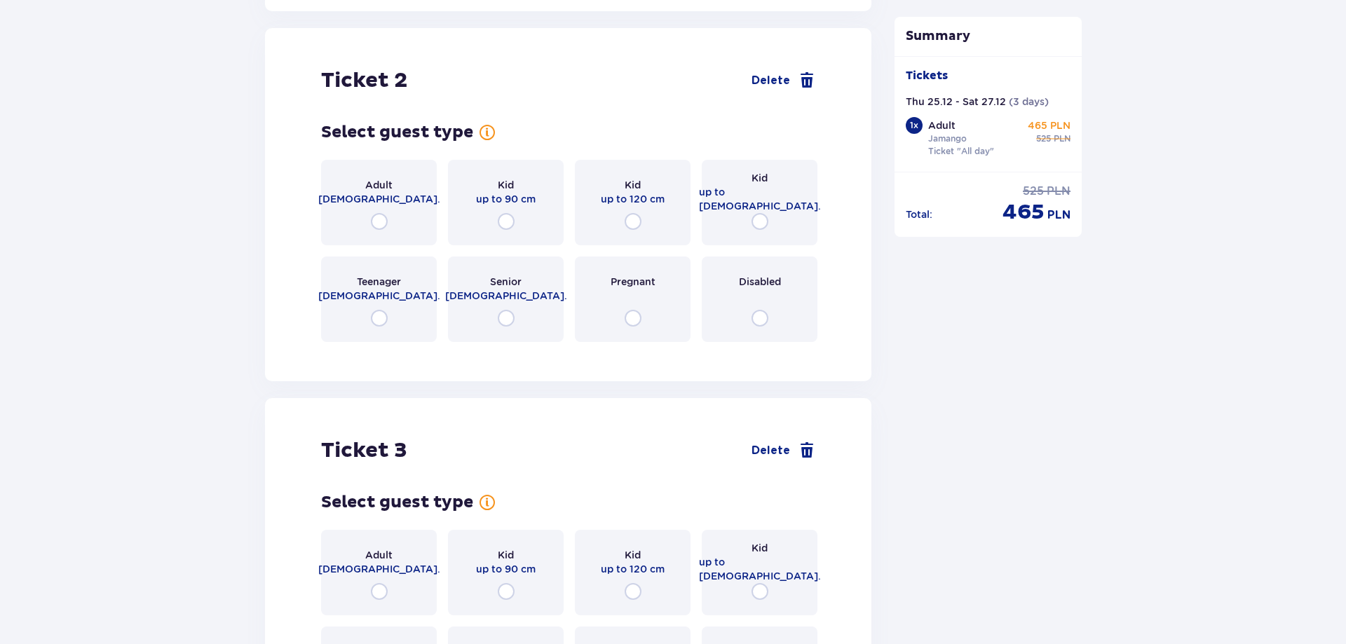
click at [378, 213] on input "radio" at bounding box center [379, 221] width 17 height 17
radio input "true"
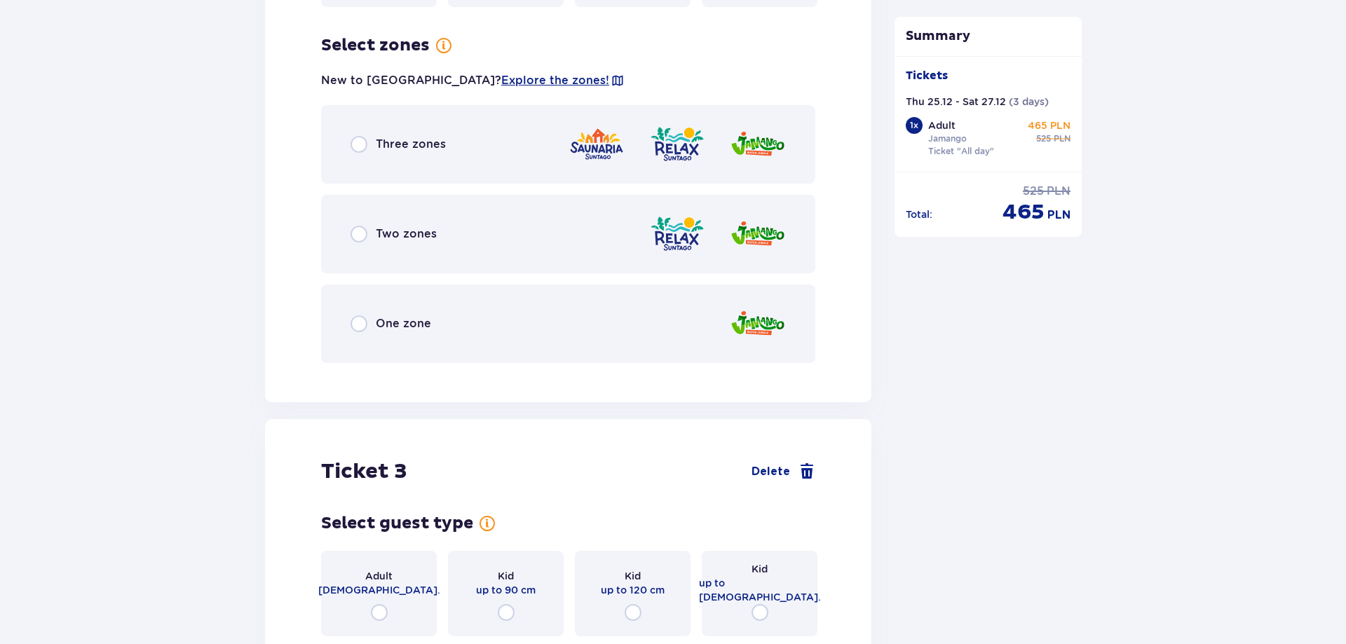
scroll to position [2363, 0]
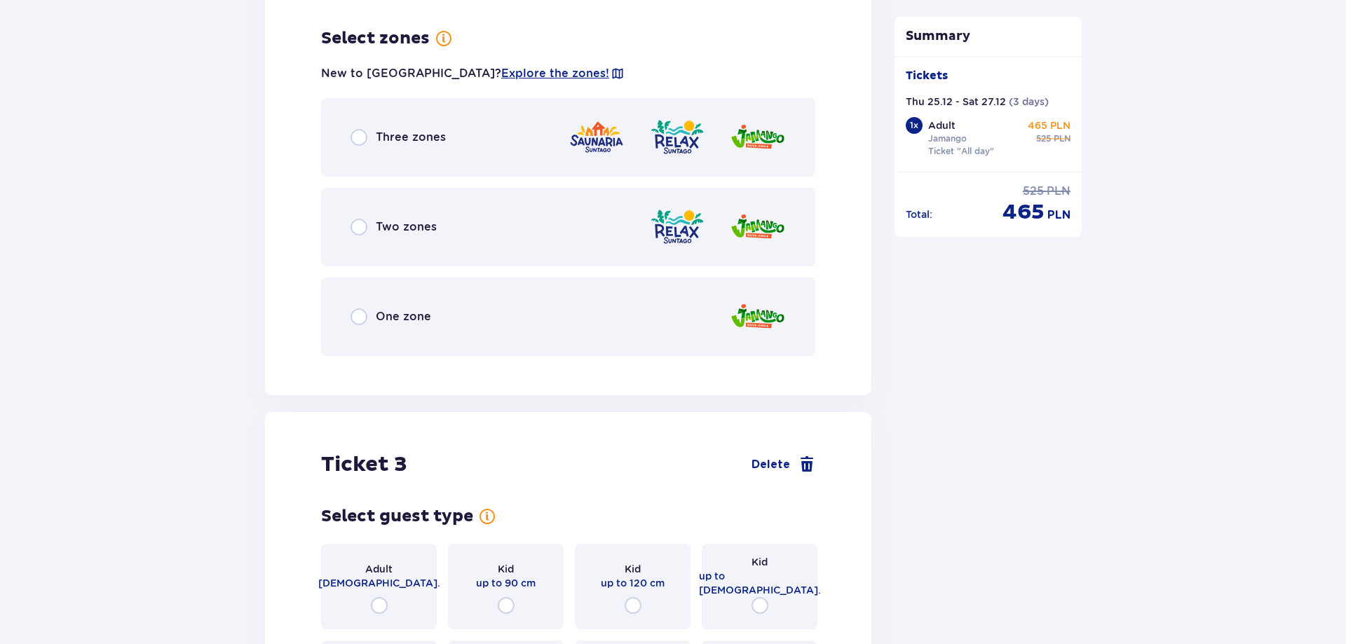
click at [363, 309] on input "radio" at bounding box center [359, 317] width 17 height 17
radio input "true"
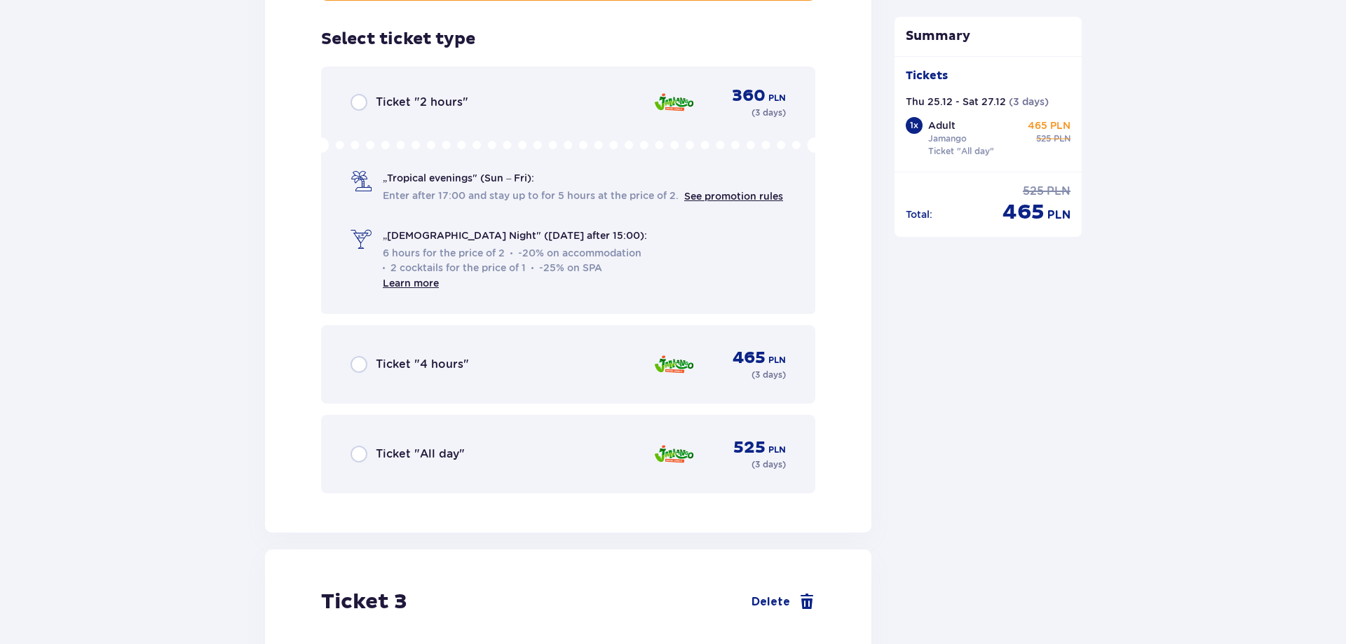
scroll to position [2719, 0]
click at [379, 446] on span "Ticket "All day"" at bounding box center [420, 453] width 89 height 15
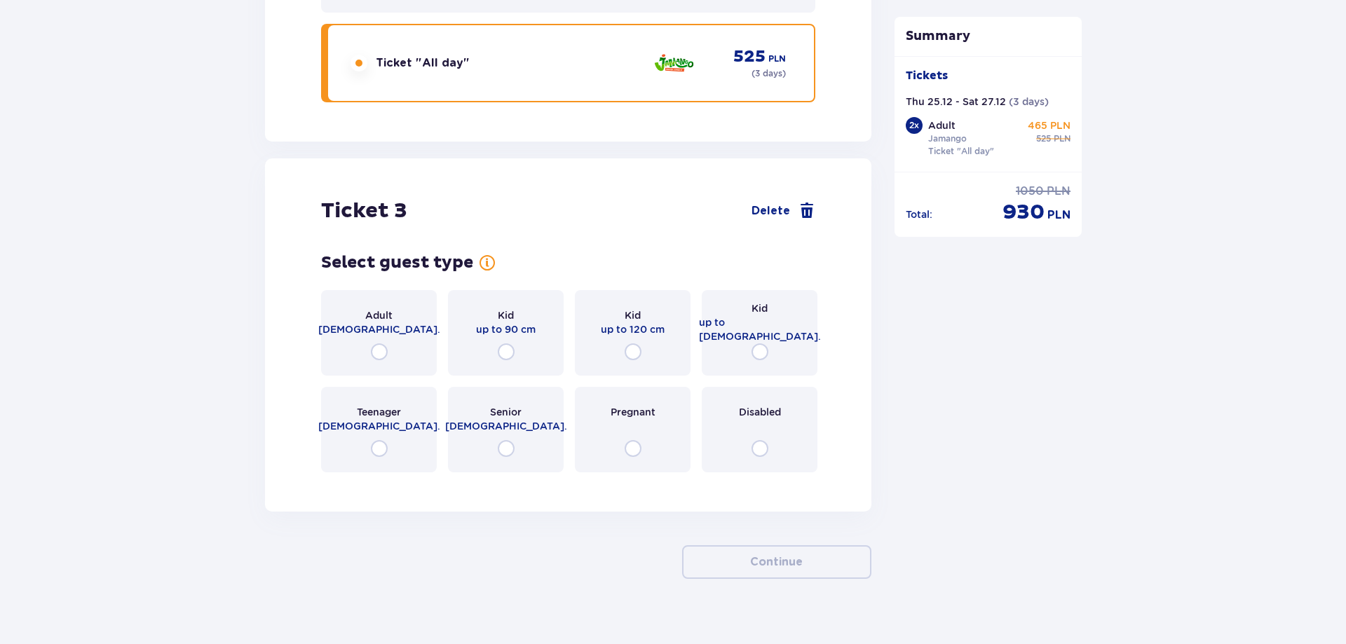
scroll to position [3117, 0]
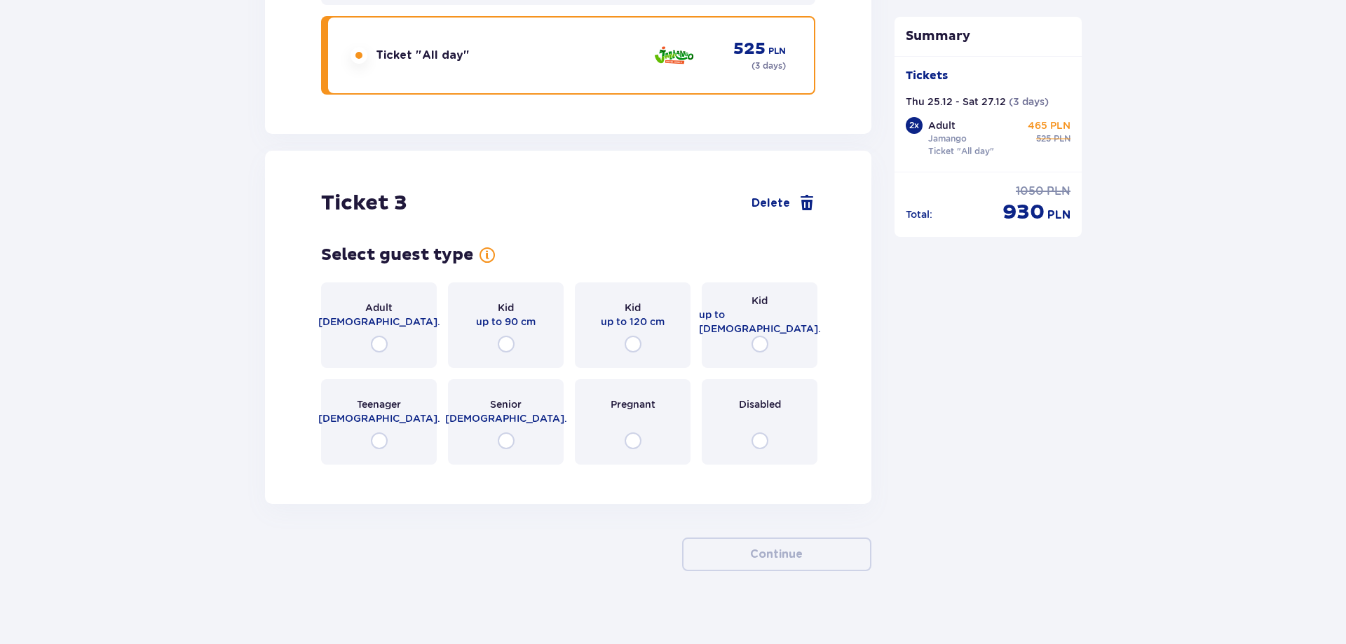
click at [633, 336] on input "radio" at bounding box center [633, 344] width 17 height 17
radio input "true"
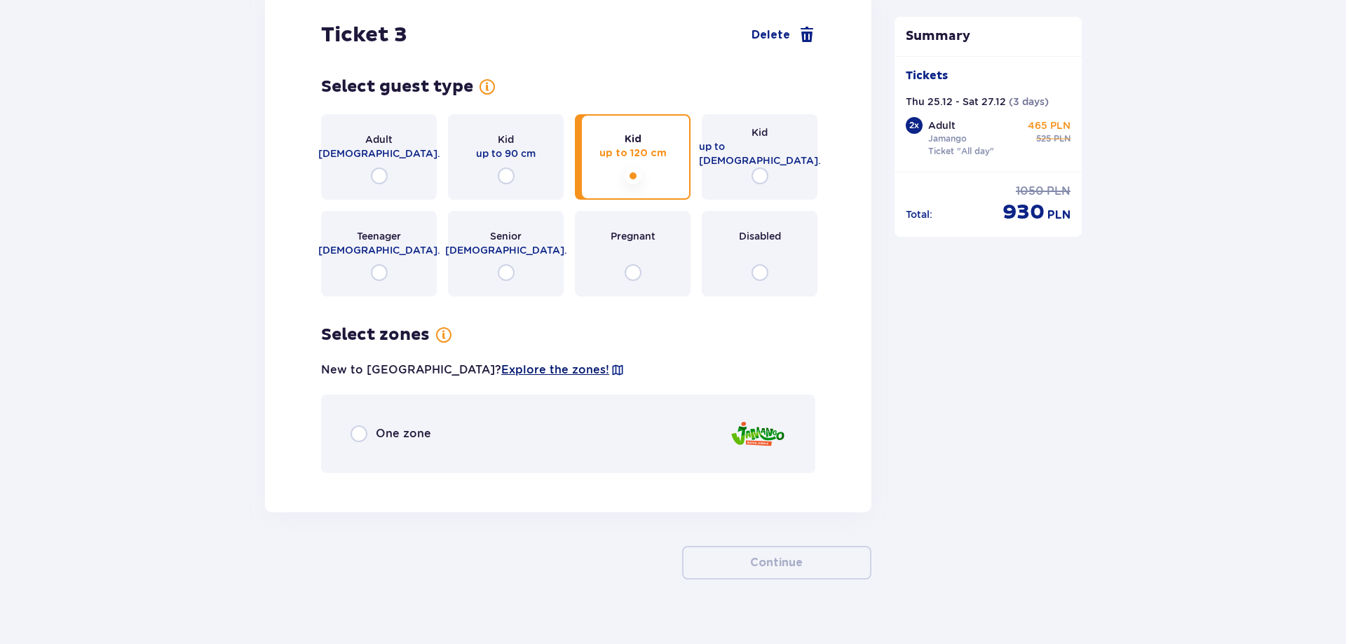
scroll to position [3294, 0]
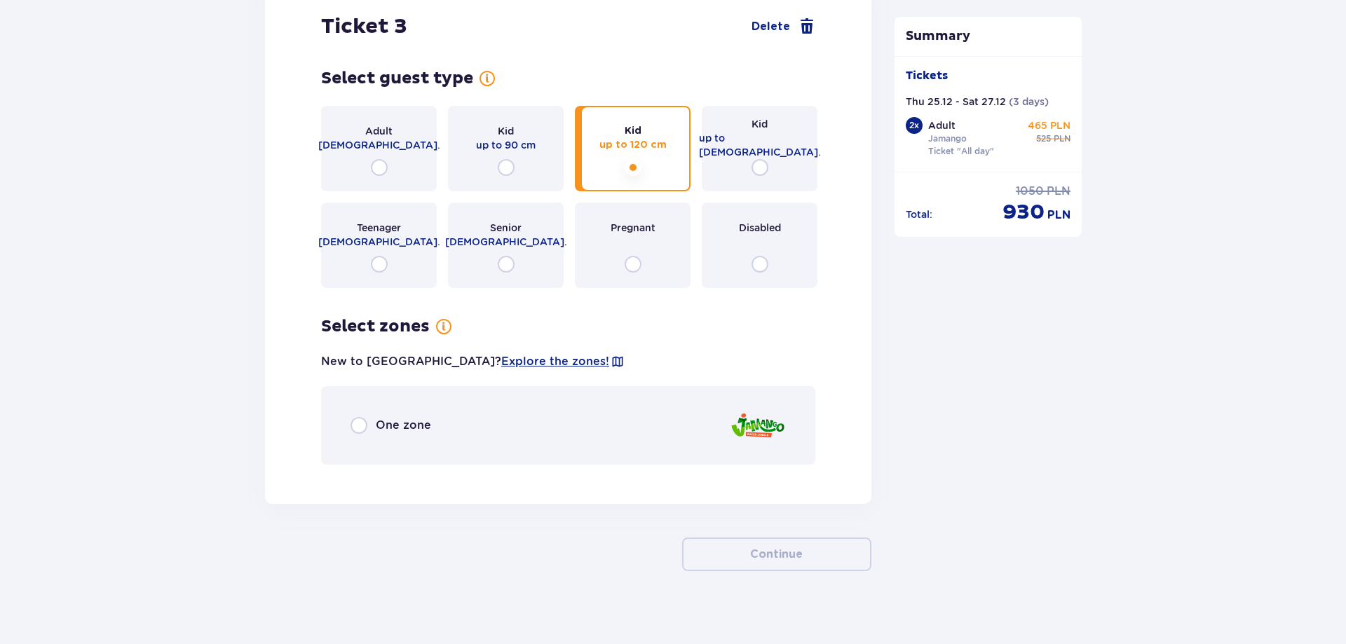
click at [407, 418] on span "One zone" at bounding box center [403, 425] width 55 height 15
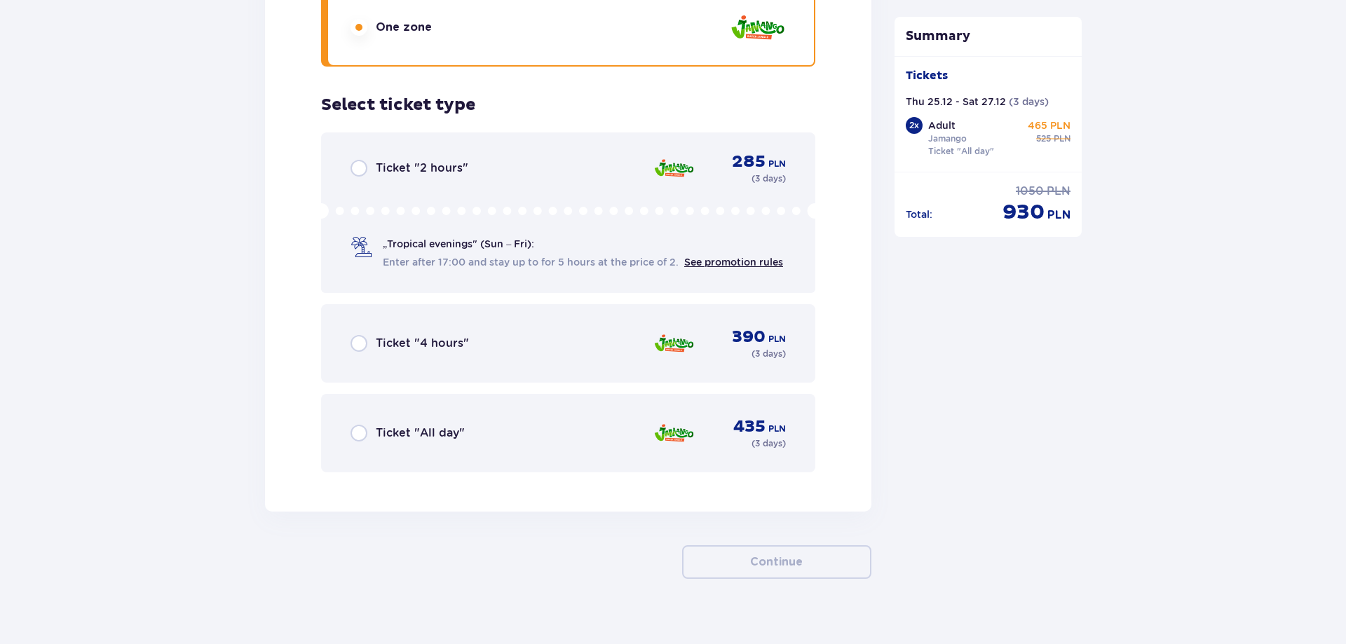
scroll to position [3700, 0]
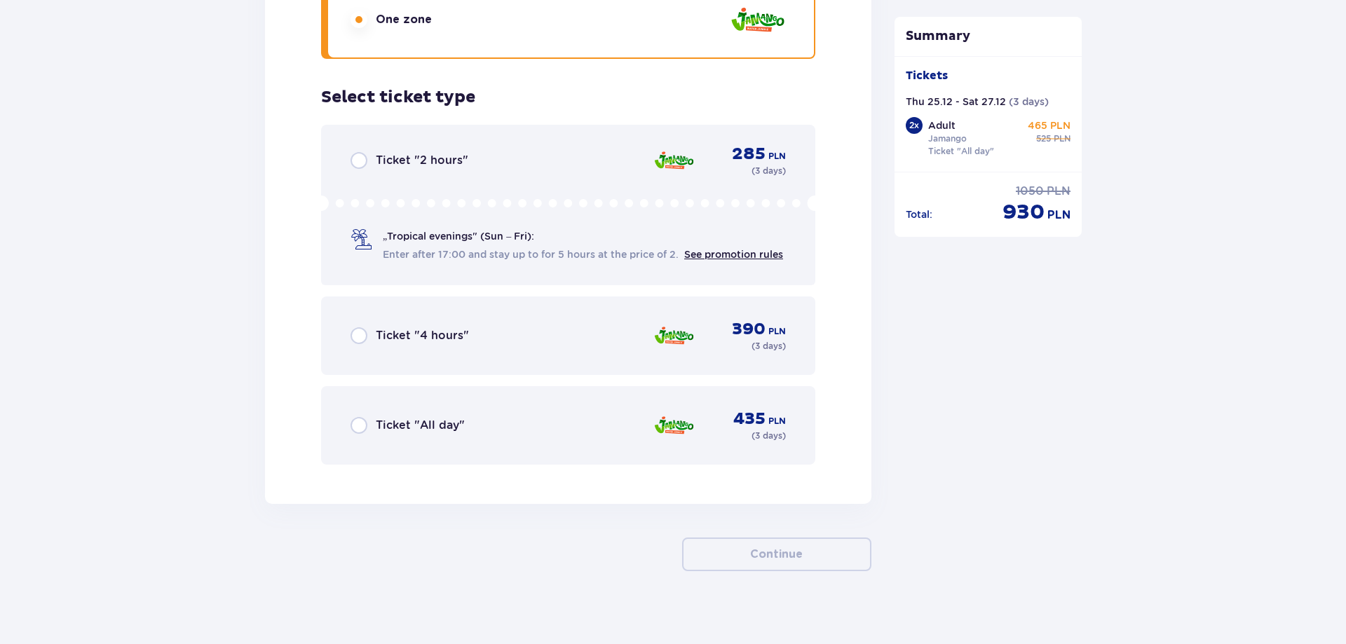
click at [407, 418] on span "Ticket "All day"" at bounding box center [420, 425] width 89 height 15
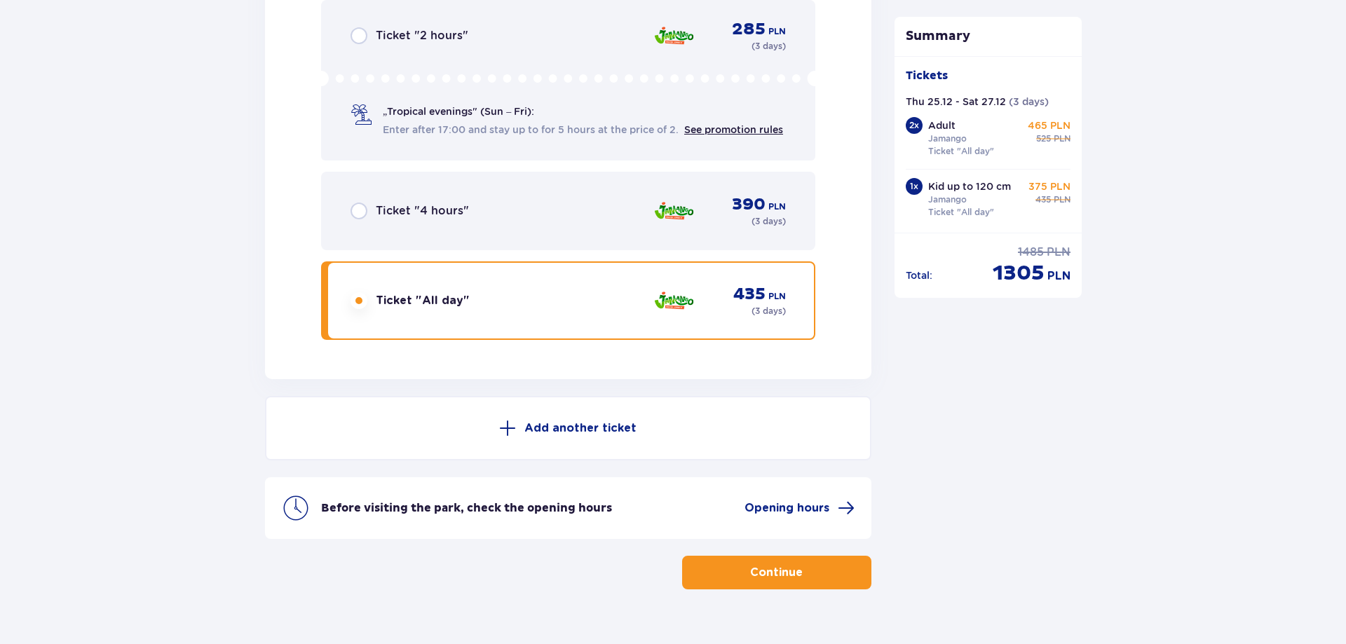
scroll to position [3843, 0]
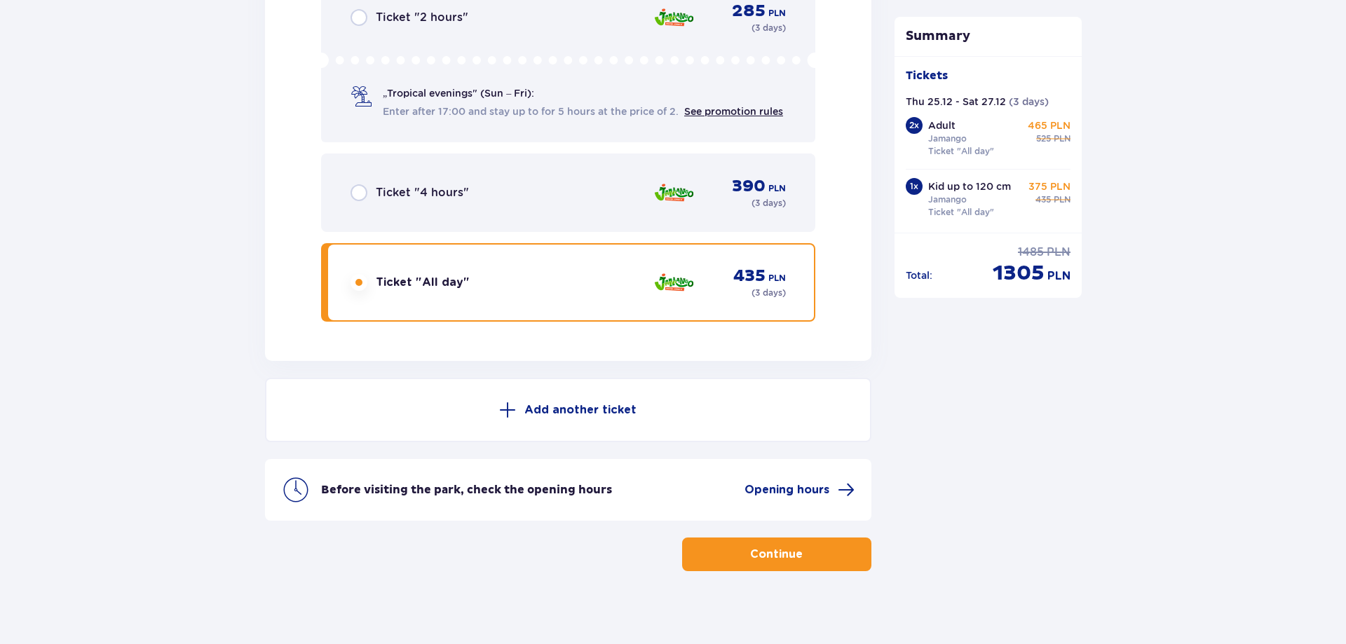
click at [796, 542] on button "Continue" at bounding box center [776, 555] width 189 height 34
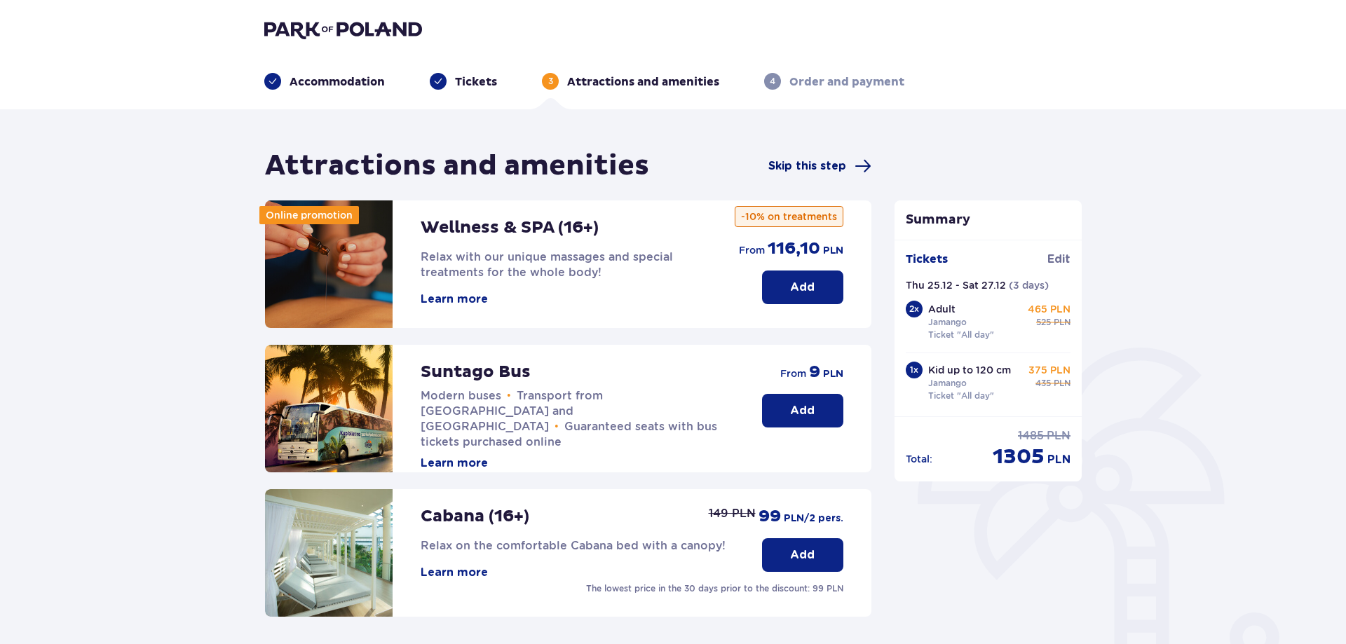
click at [823, 173] on span "Skip this step" at bounding box center [807, 165] width 78 height 15
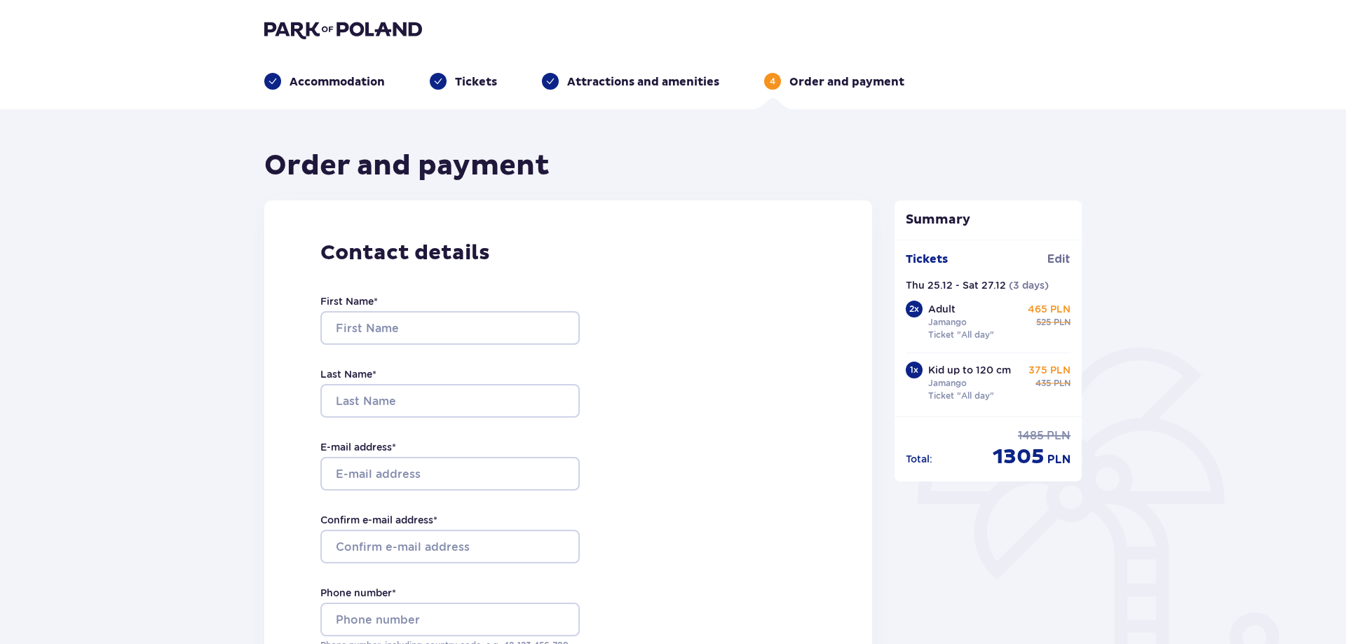
click at [276, 38] on img at bounding box center [343, 30] width 158 height 20
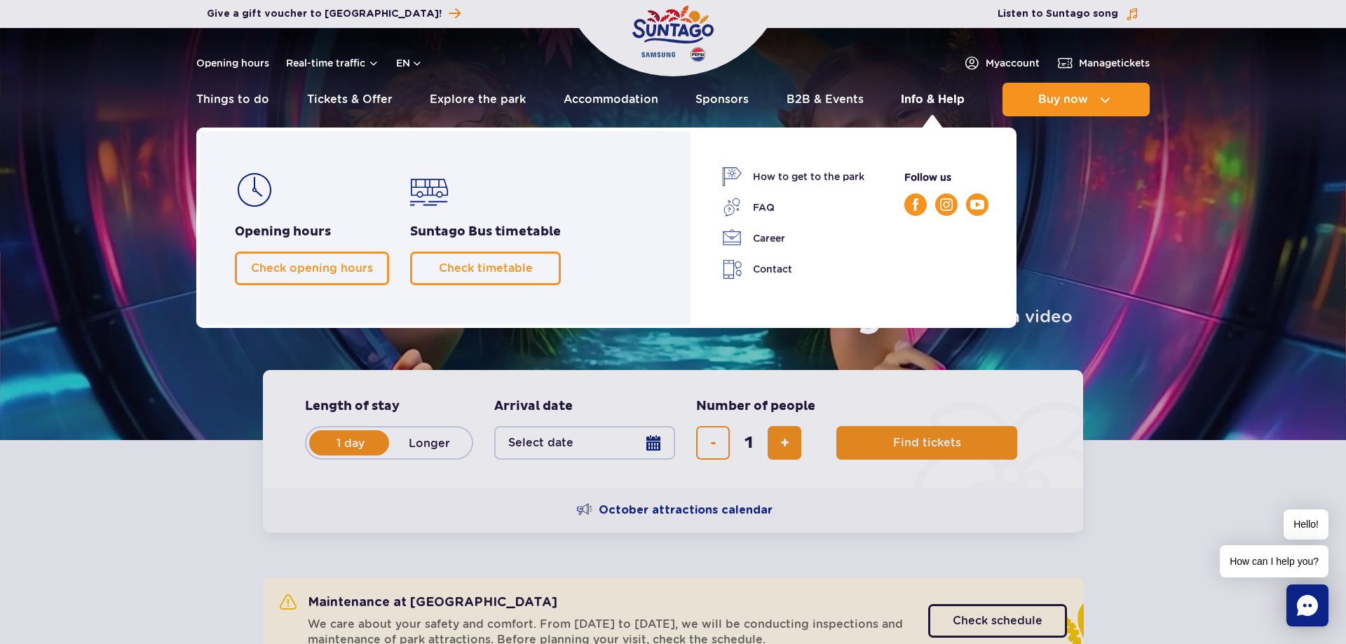
click at [917, 95] on link "Info & Help" at bounding box center [933, 100] width 64 height 34
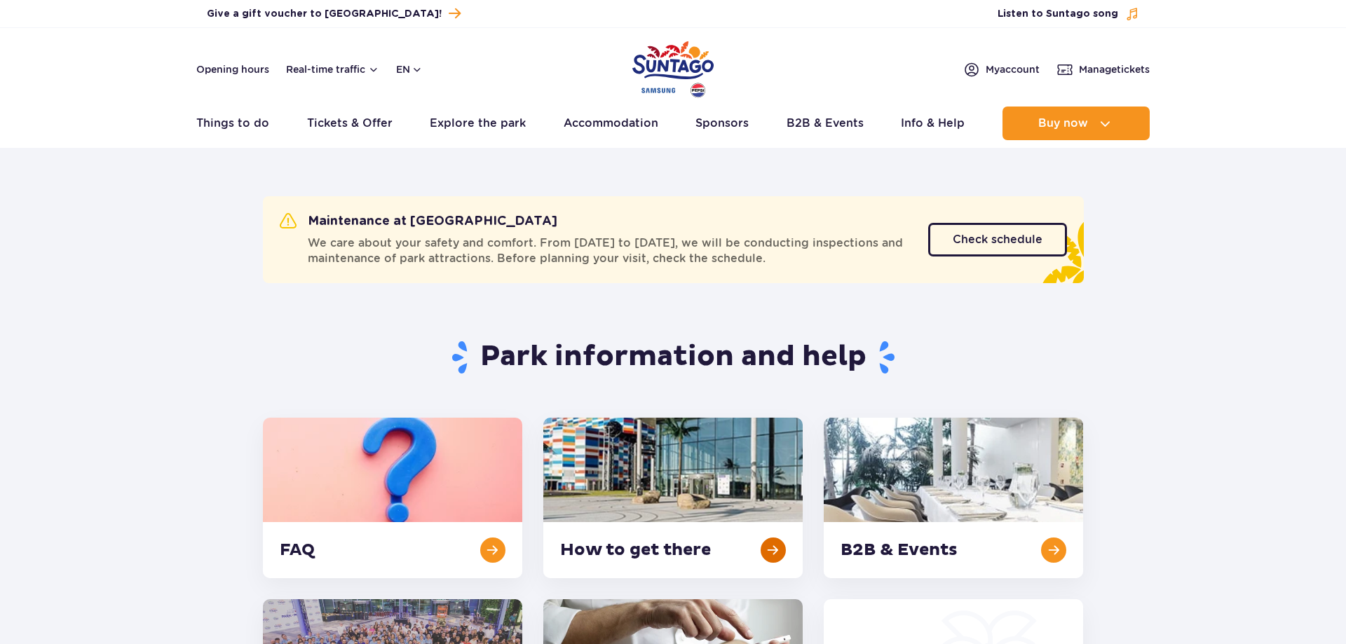
click at [637, 484] on link at bounding box center [672, 498] width 259 height 161
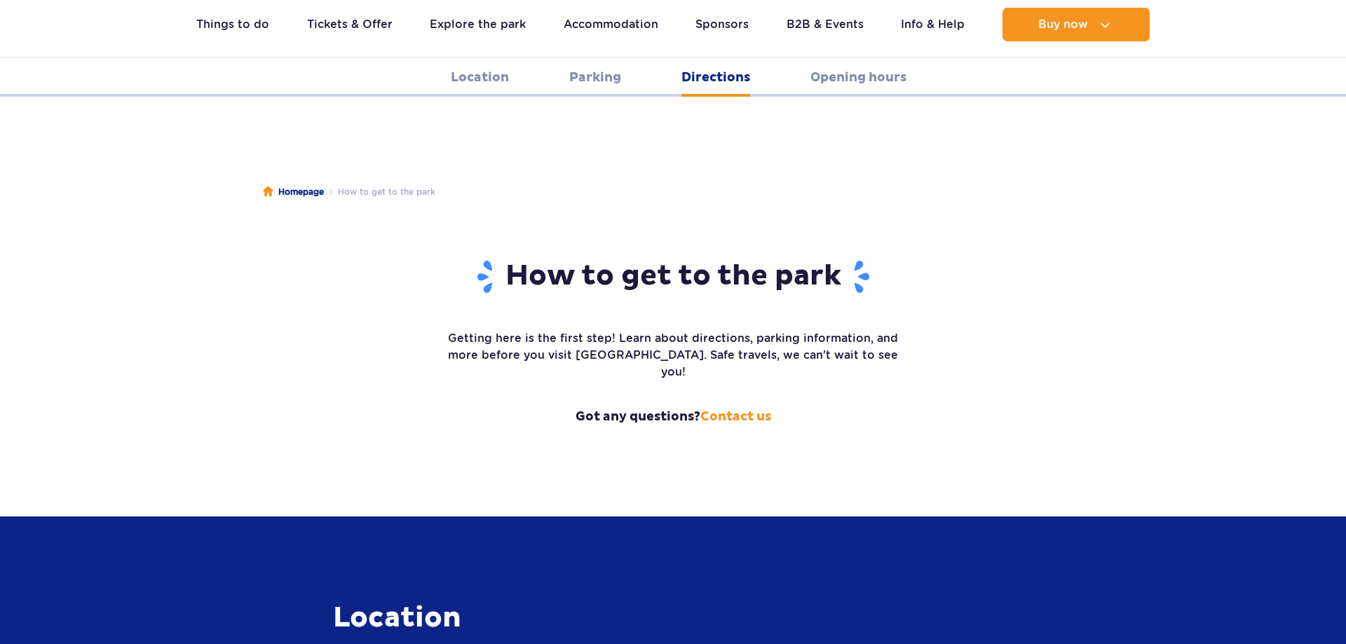
scroll to position [1830, 0]
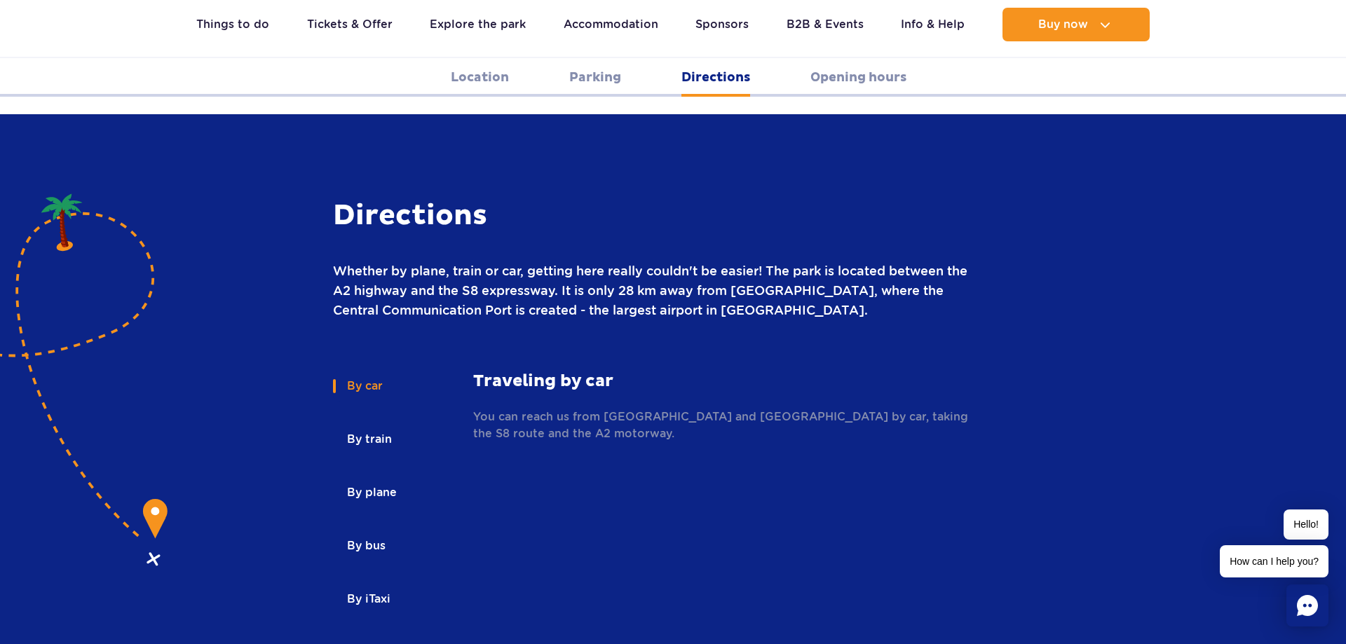
click at [358, 371] on button "By car" at bounding box center [364, 386] width 62 height 31
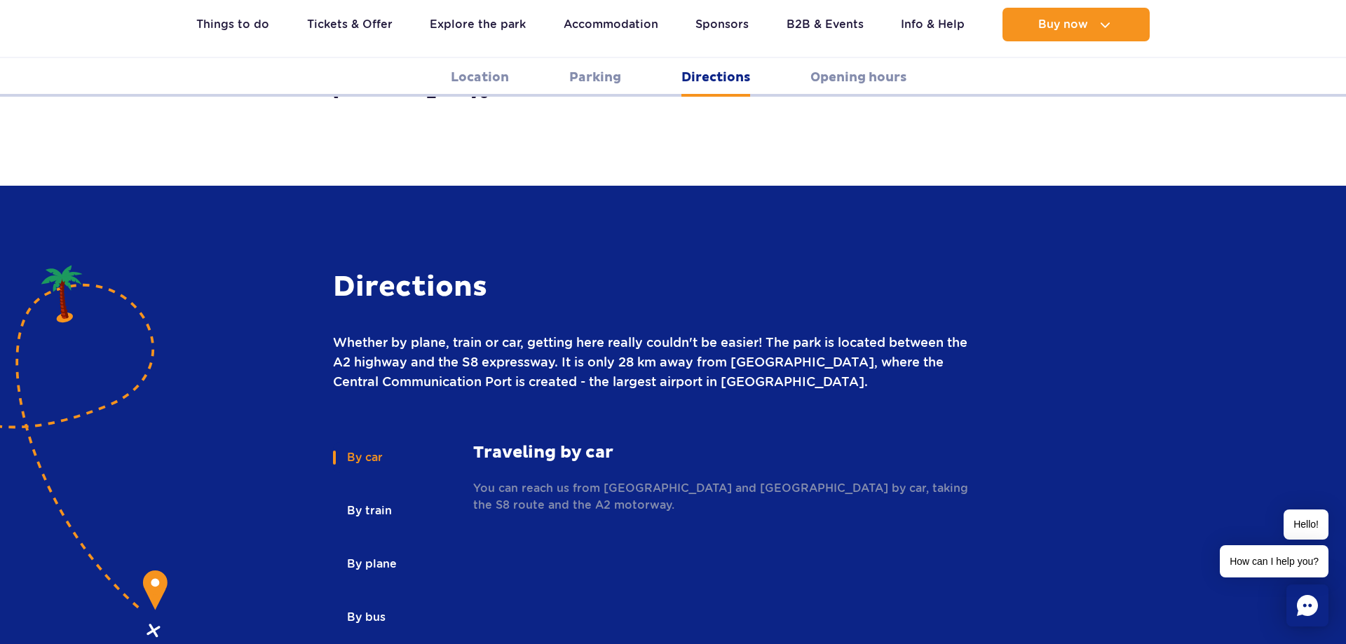
scroll to position [1687, 0]
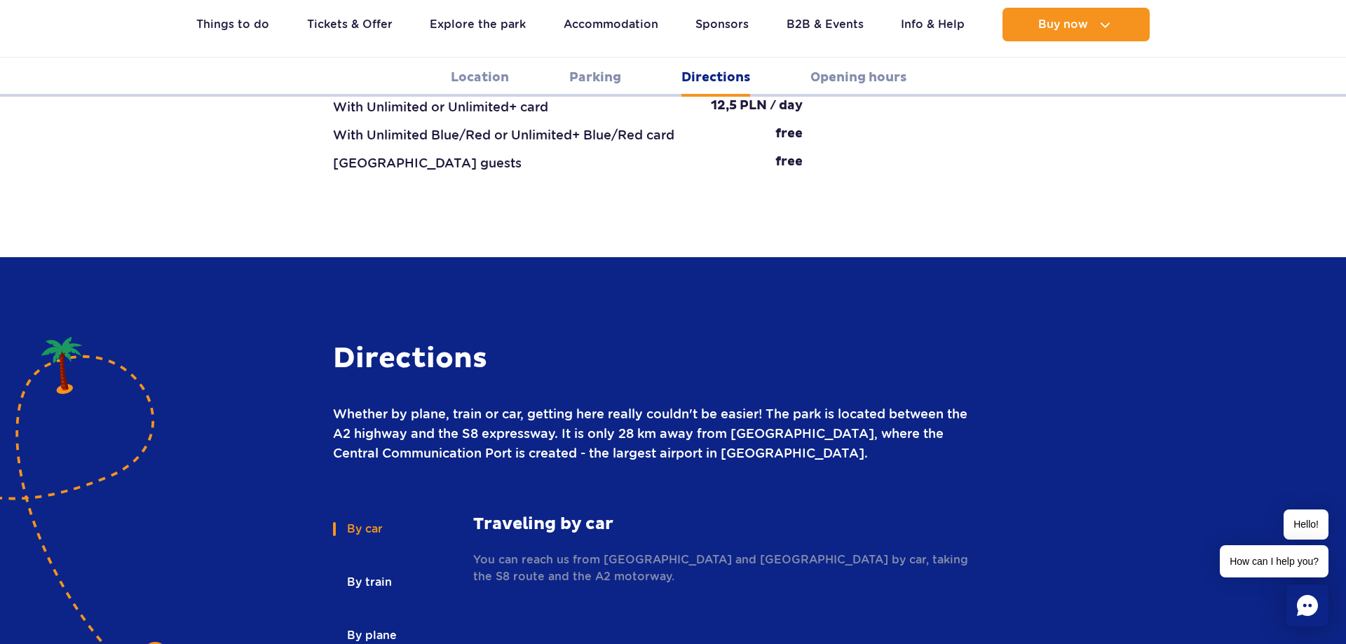
click at [599, 84] on link "Parking" at bounding box center [595, 77] width 52 height 39
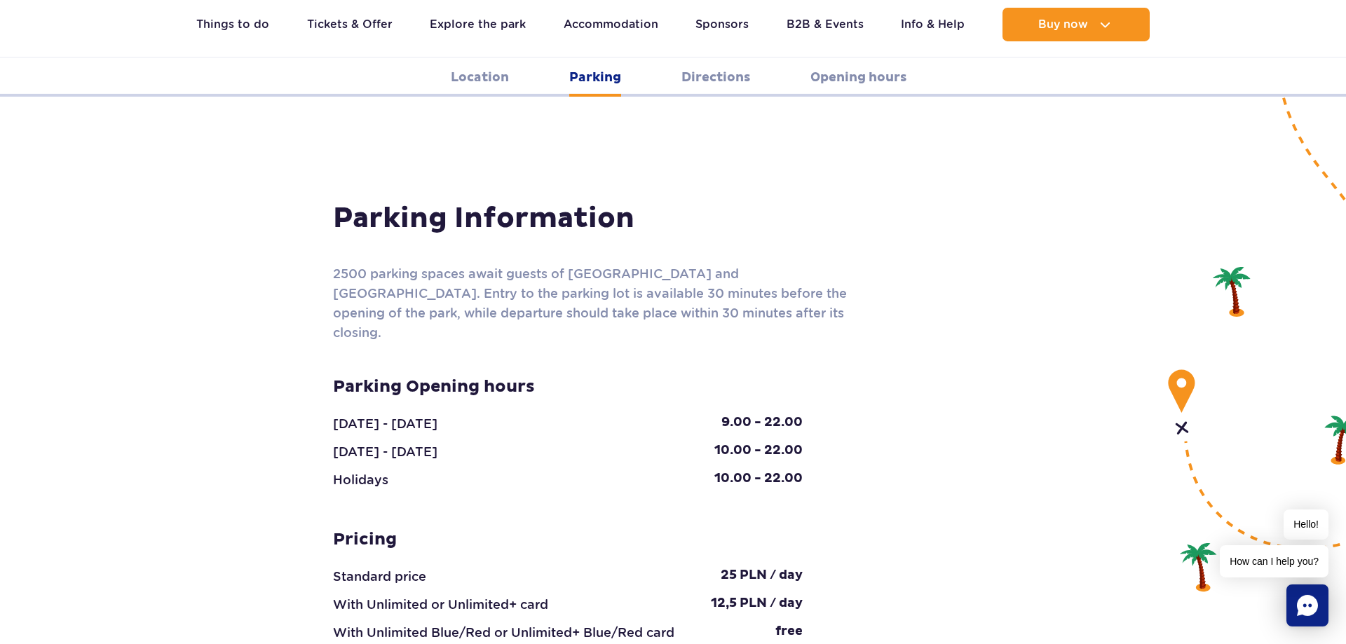
scroll to position [1213, 0]
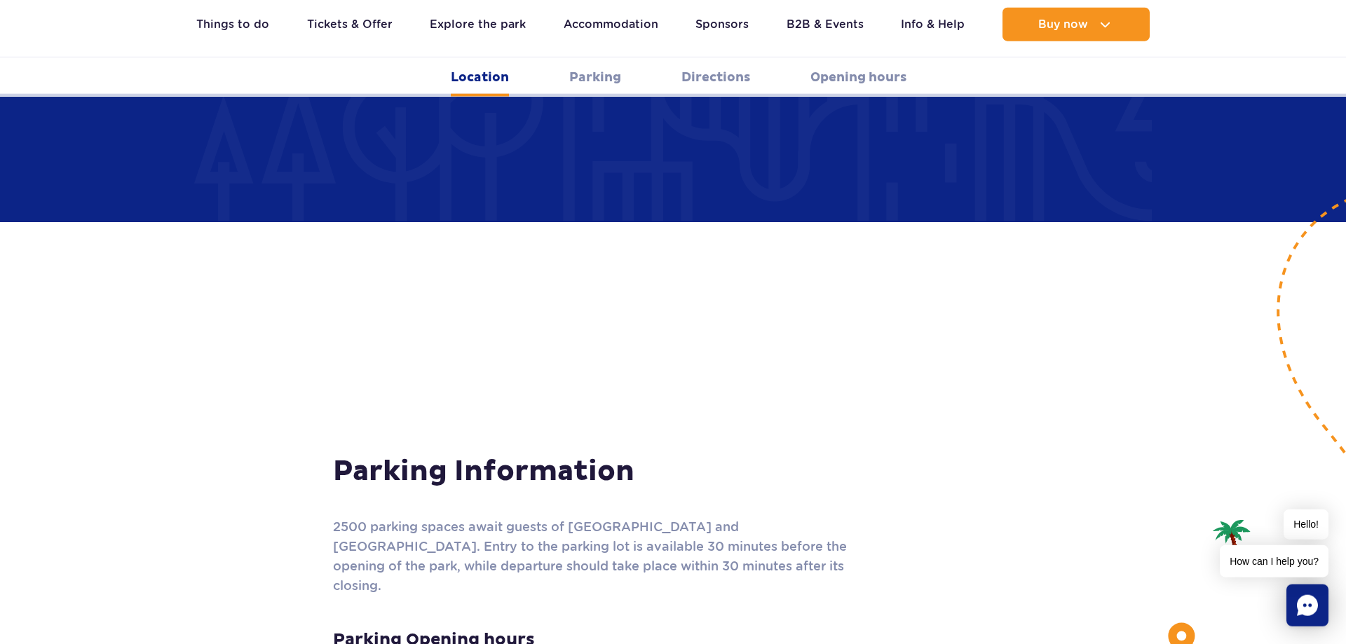
scroll to position [784, 0]
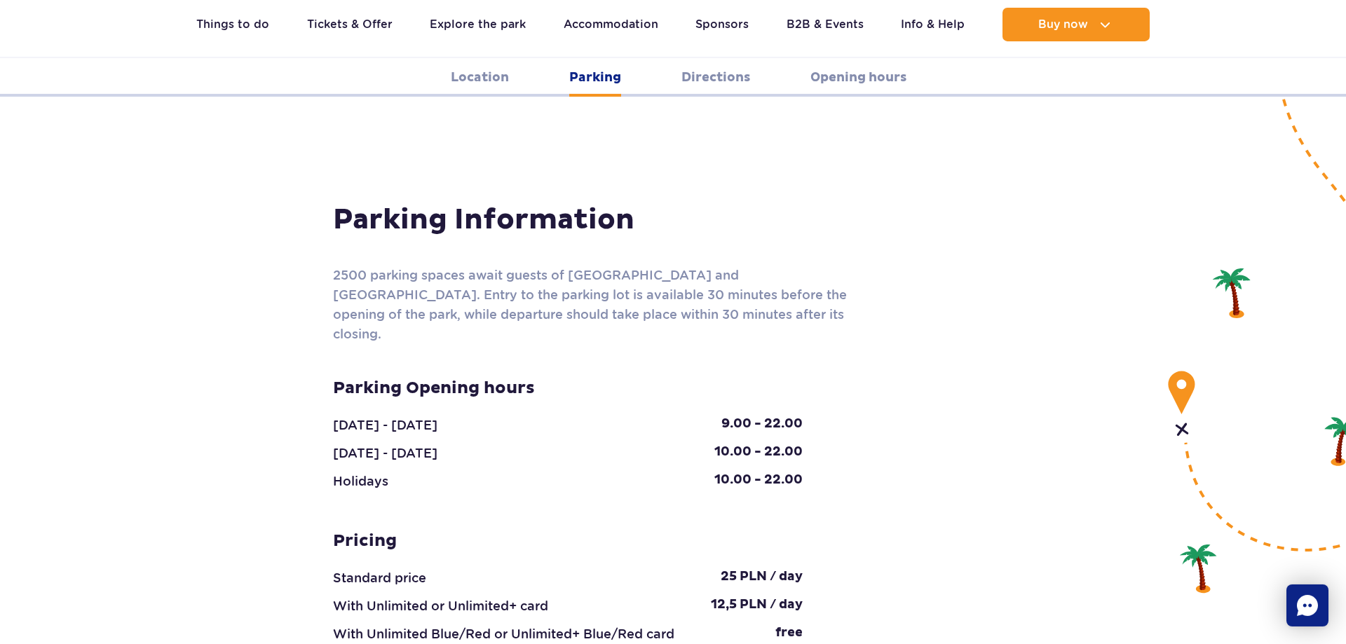
scroll to position [1213, 0]
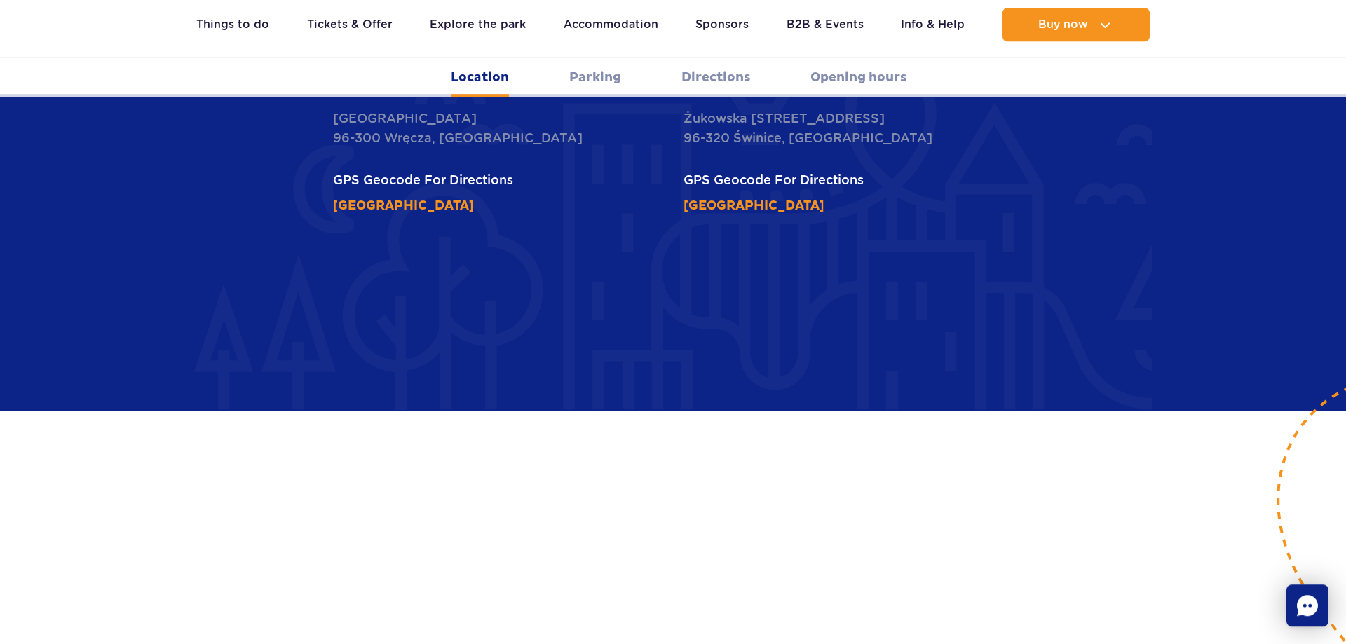
scroll to position [712, 0]
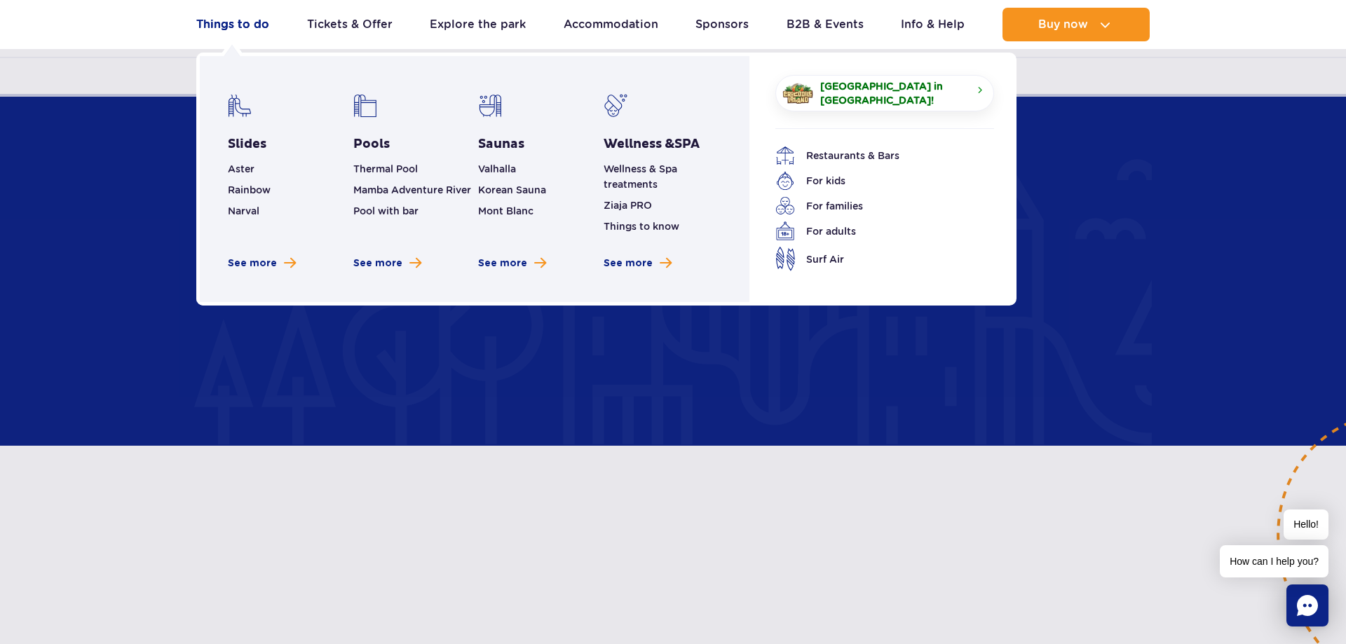
click at [240, 23] on link "Things to do" at bounding box center [232, 25] width 73 height 34
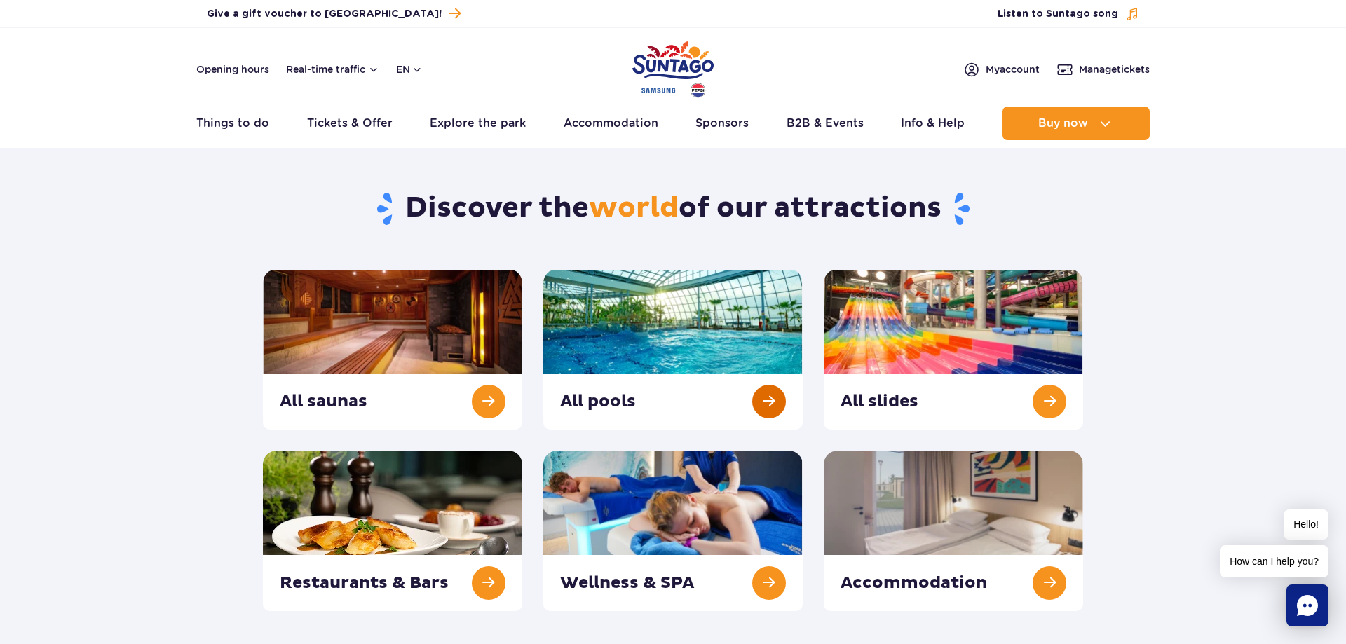
click at [694, 358] on link at bounding box center [672, 349] width 259 height 161
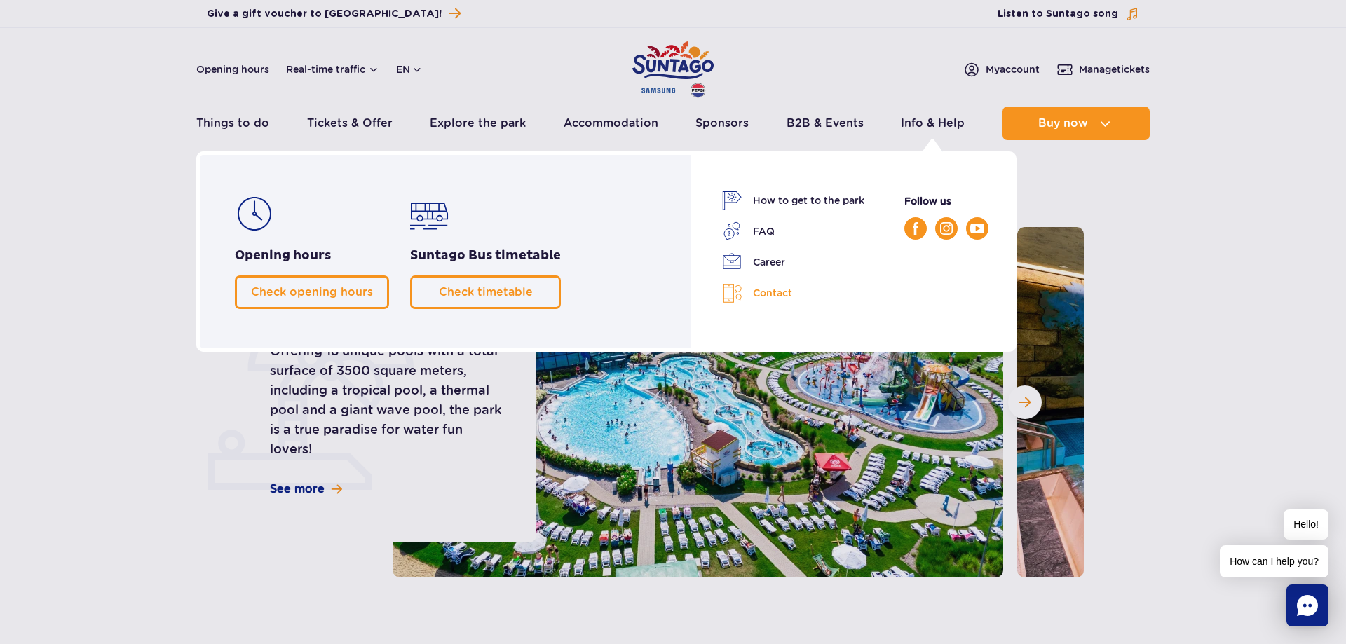
click at [773, 289] on link "Contact" at bounding box center [793, 293] width 142 height 20
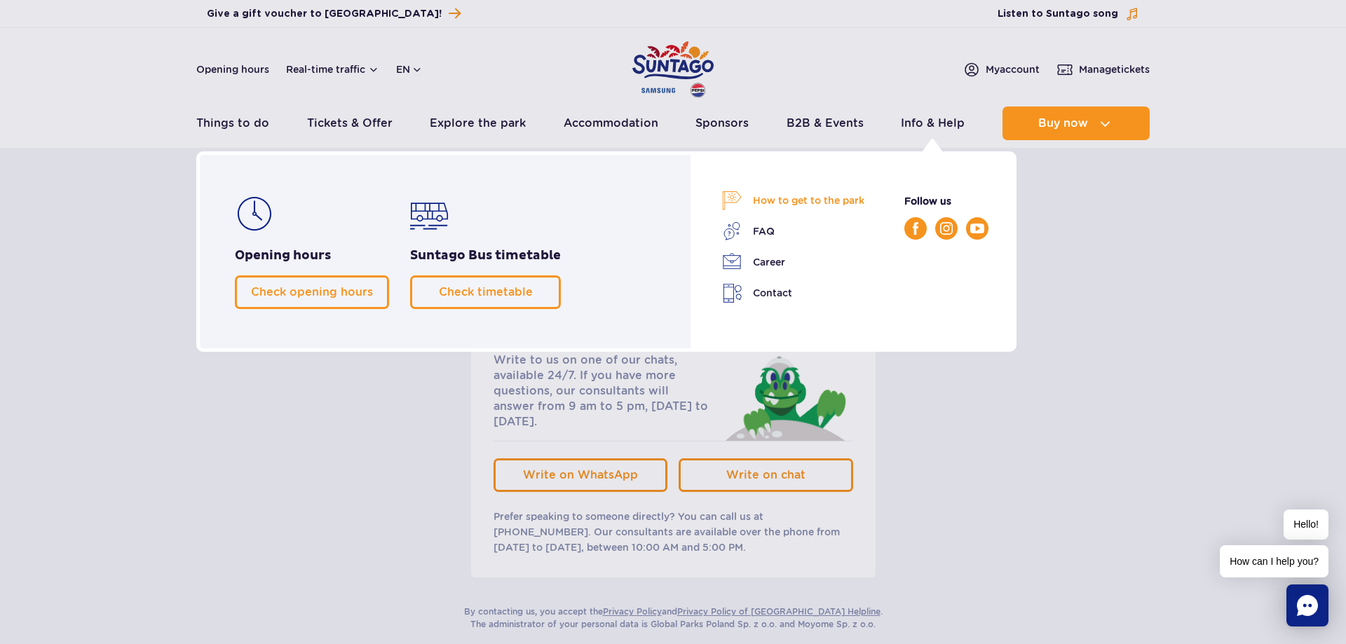
click at [817, 204] on link "How to get to the park" at bounding box center [793, 201] width 142 height 20
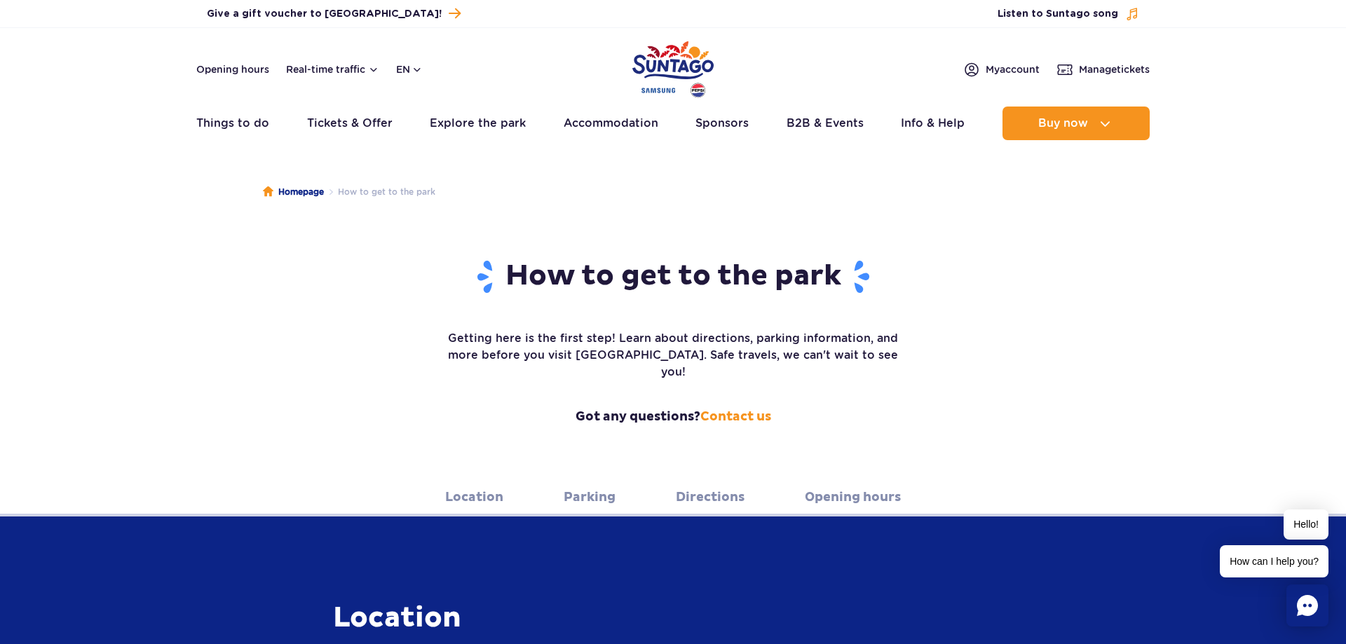
click at [461, 478] on link "Location" at bounding box center [474, 497] width 58 height 39
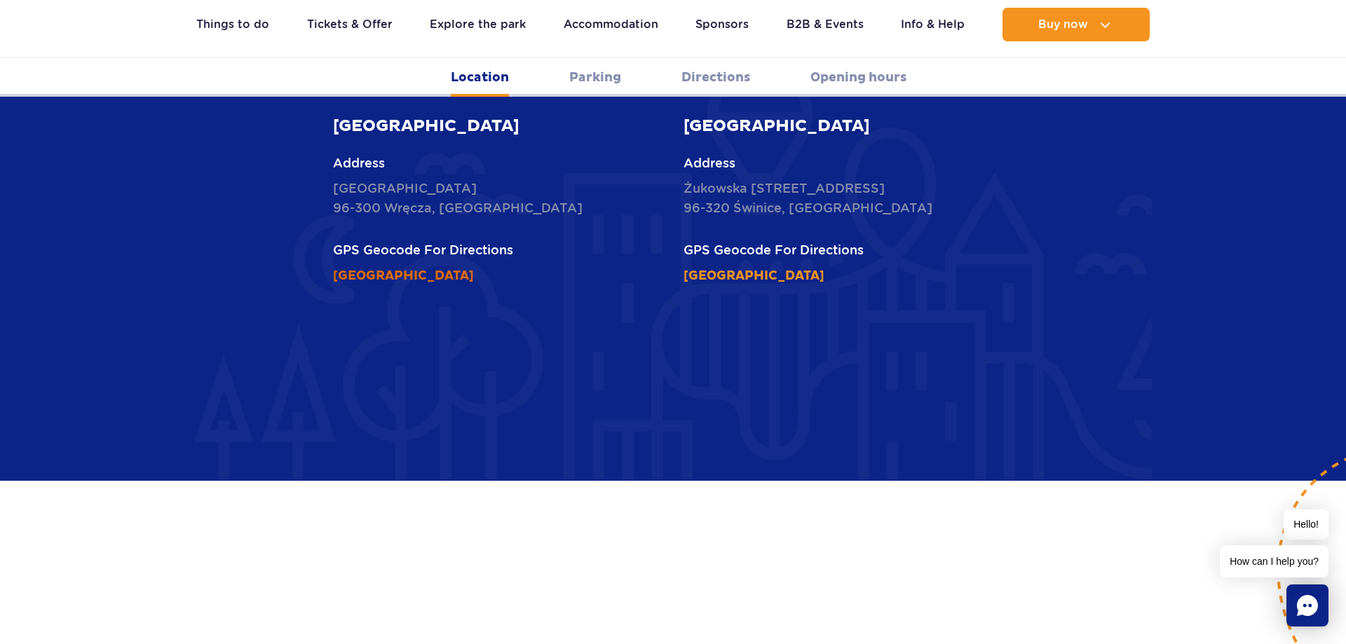
scroll to position [606, 0]
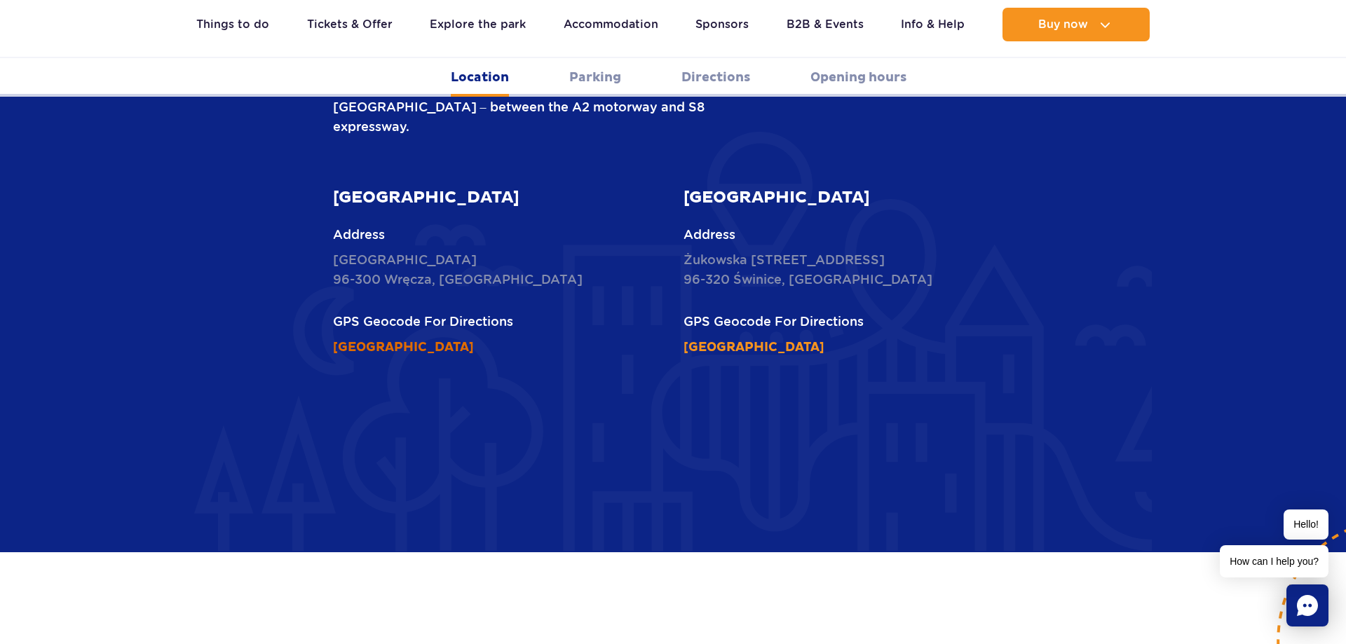
click at [420, 339] on link "[GEOGRAPHIC_DATA]" at bounding box center [403, 347] width 141 height 16
click at [752, 339] on link "[GEOGRAPHIC_DATA]" at bounding box center [754, 347] width 141 height 16
